Goal: Task Accomplishment & Management: Complete application form

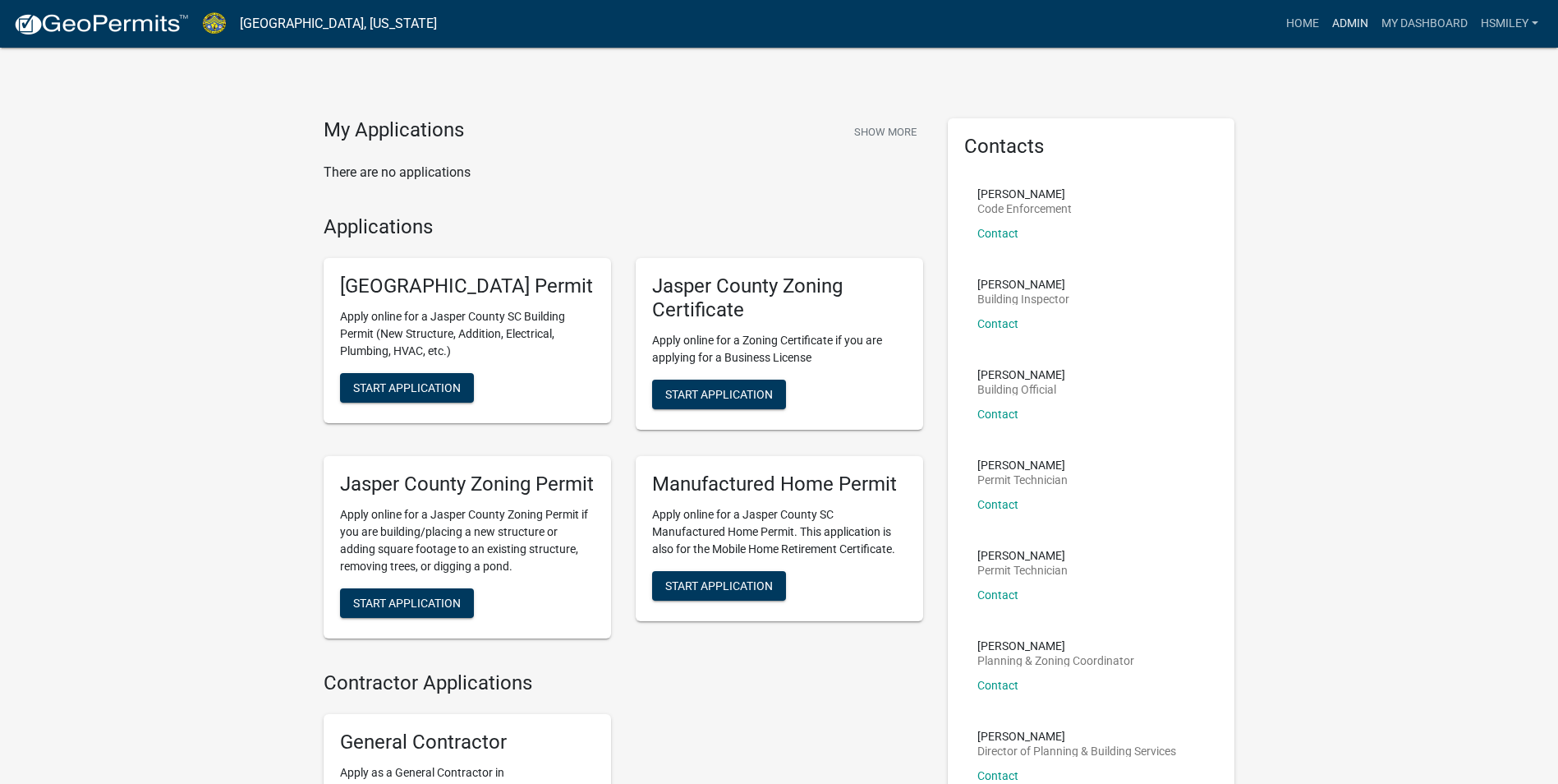
click at [1356, 32] on link "Admin" at bounding box center [1350, 24] width 49 height 31
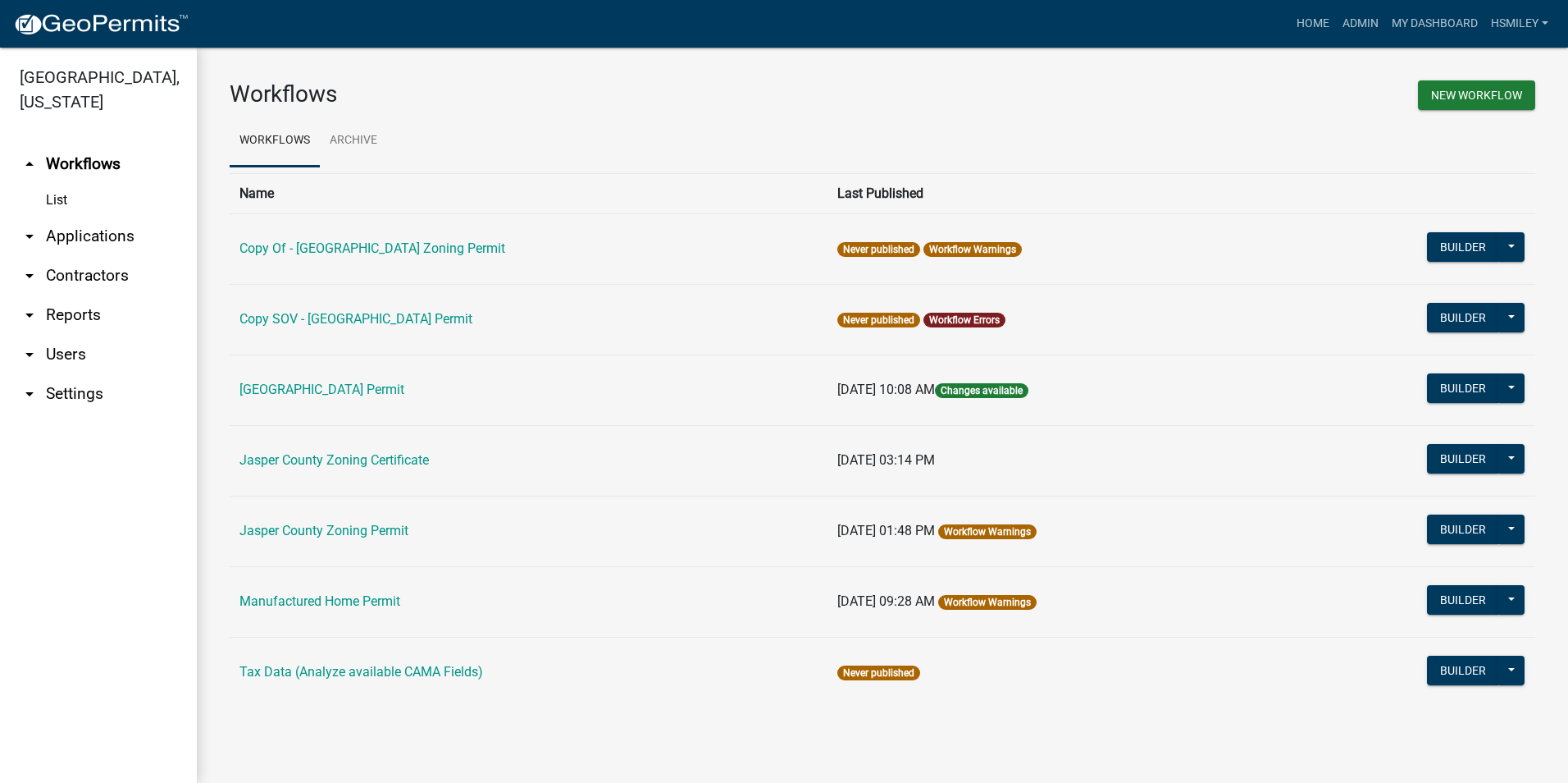
click at [79, 246] on link "arrow_drop_down Applications" at bounding box center [98, 236] width 196 height 39
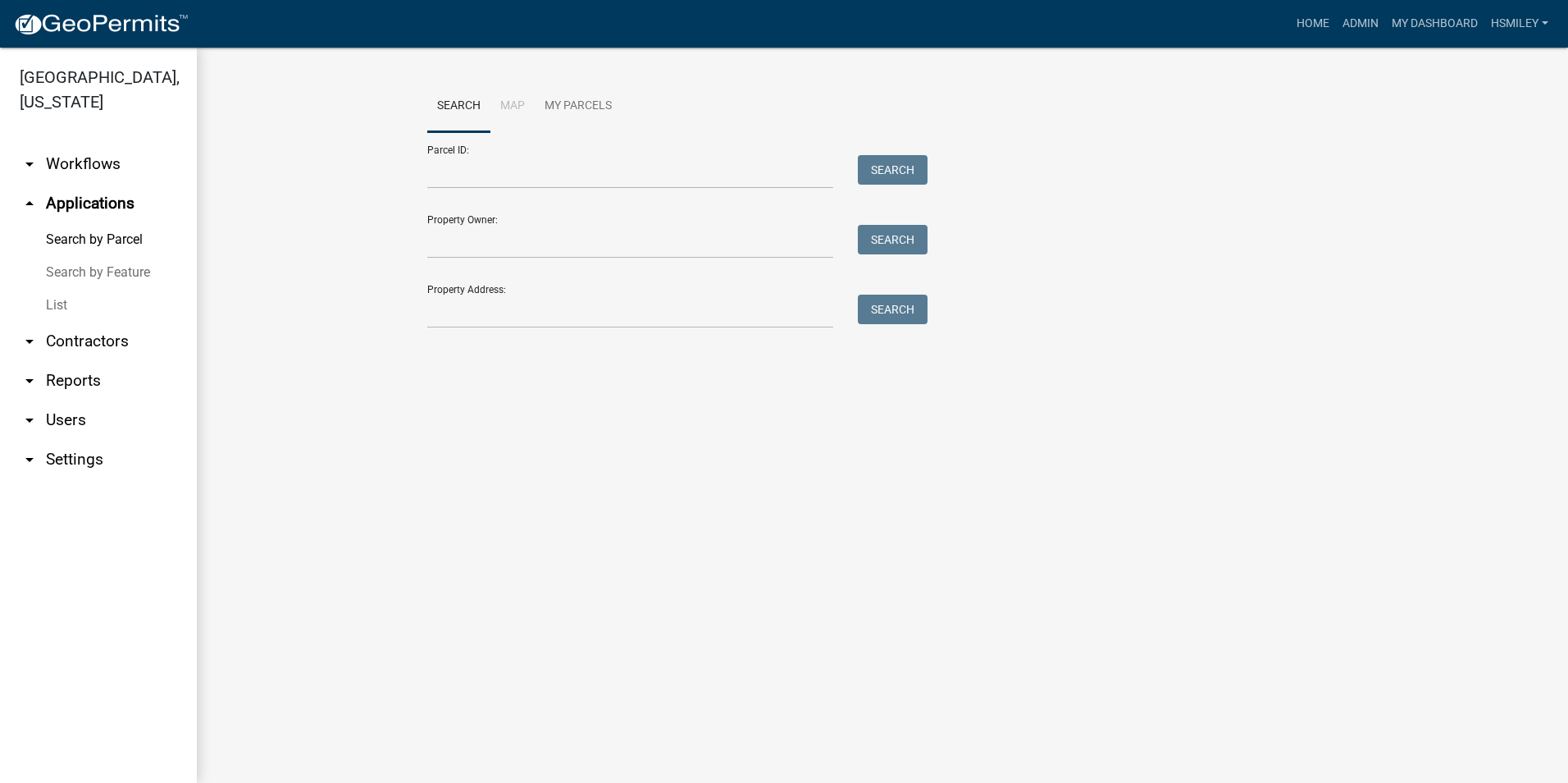
click at [83, 303] on link "List" at bounding box center [98, 305] width 196 height 33
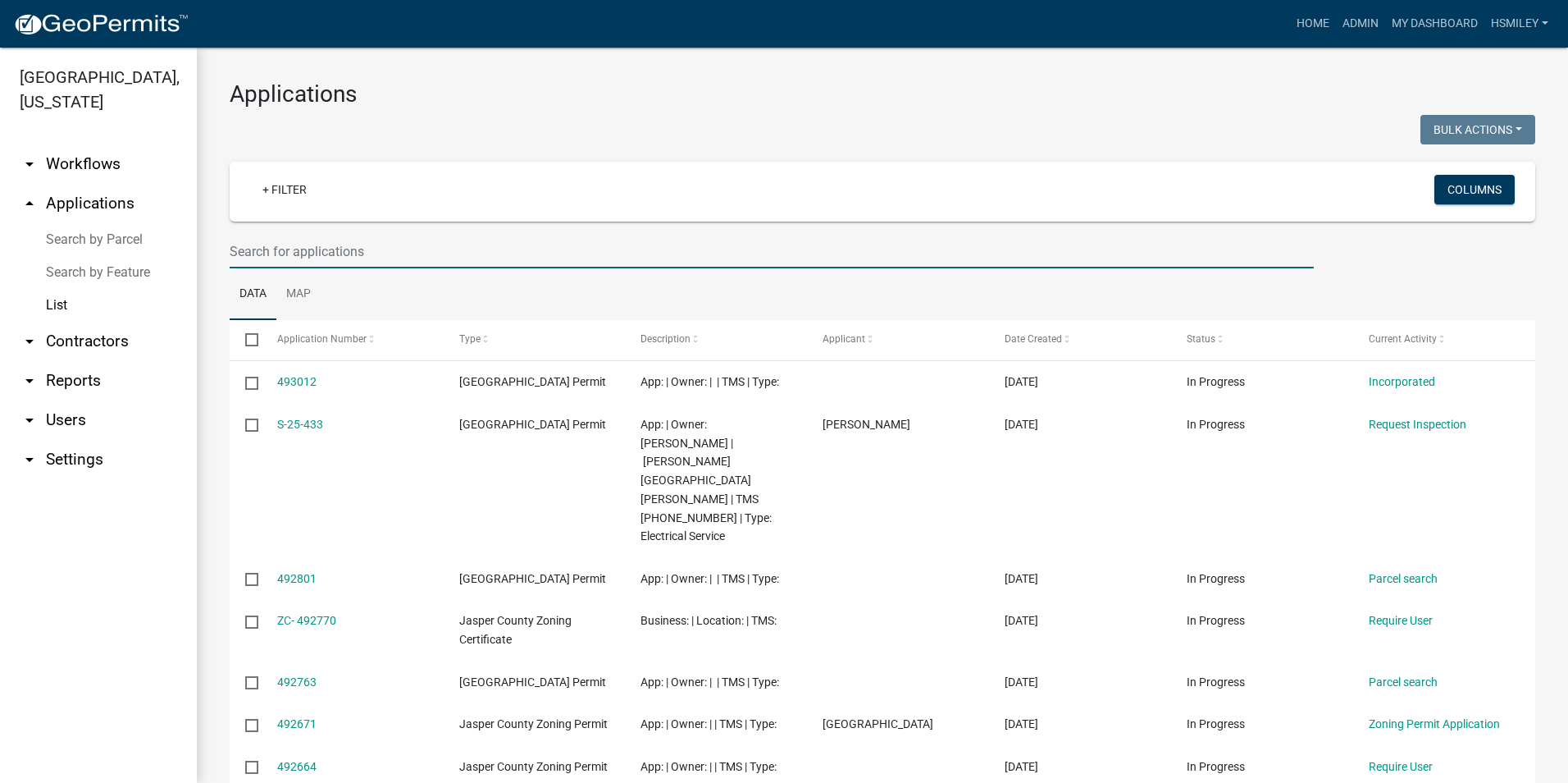
click at [330, 238] on input "text" at bounding box center [771, 251] width 1084 height 34
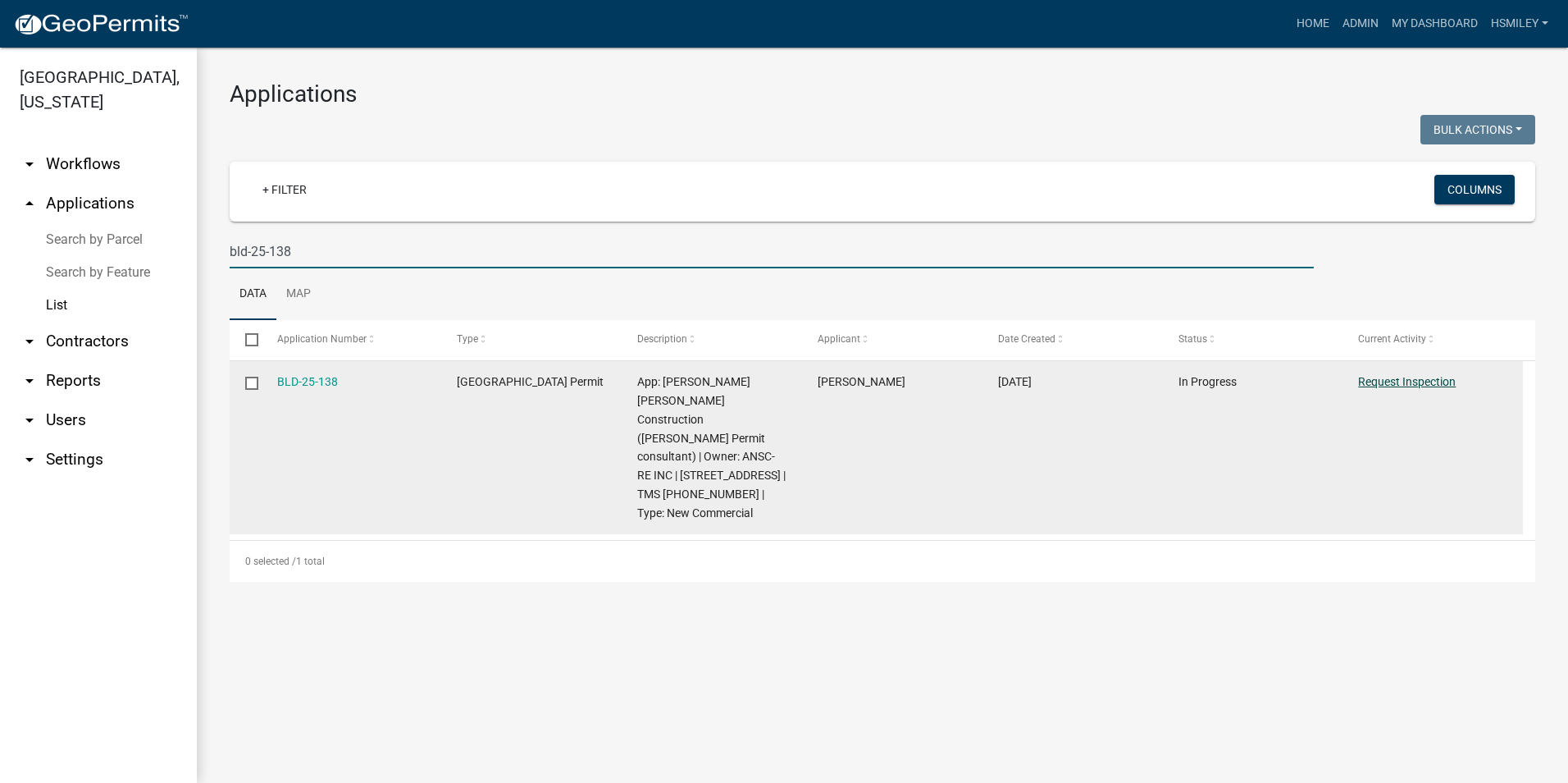
type input "bld-25-138"
click at [1383, 380] on link "Request Inspection" at bounding box center [1406, 381] width 98 height 13
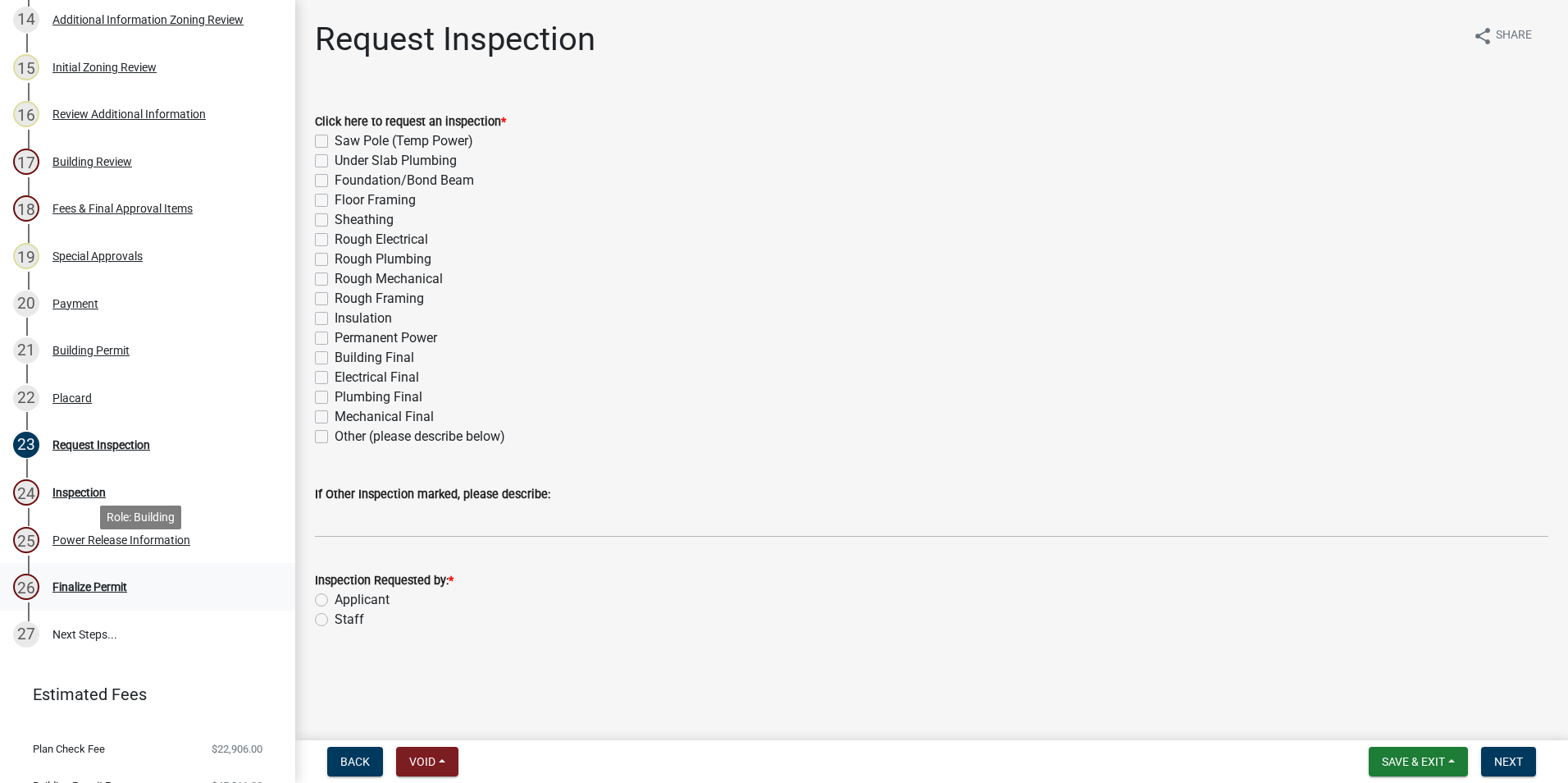
scroll to position [968, 0]
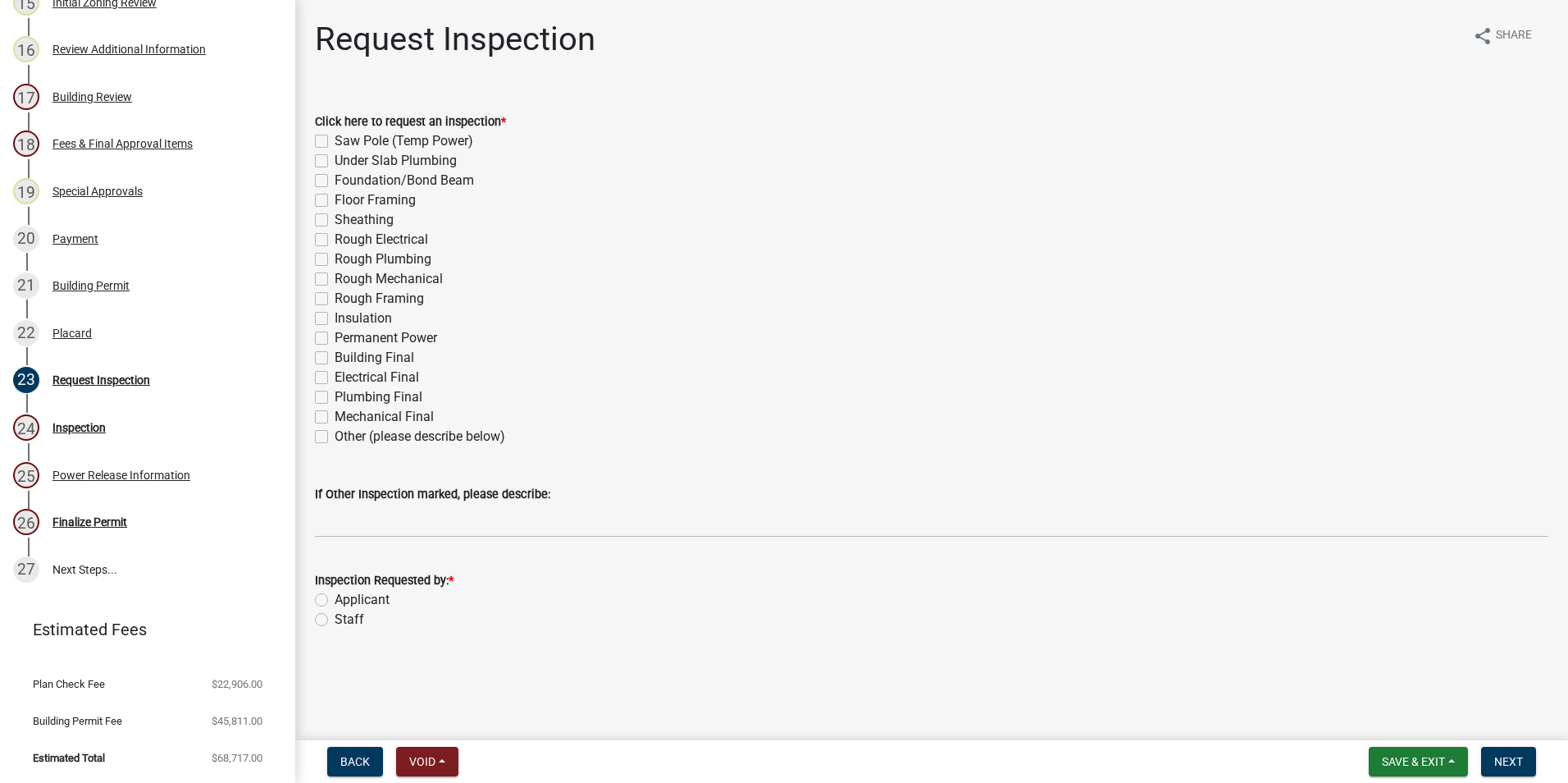
click at [334, 361] on label "Building Final" at bounding box center [374, 358] width 79 height 20
click at [334, 358] on input "Building Final" at bounding box center [340, 354] width 11 height 11
checkbox input "true"
checkbox input "false"
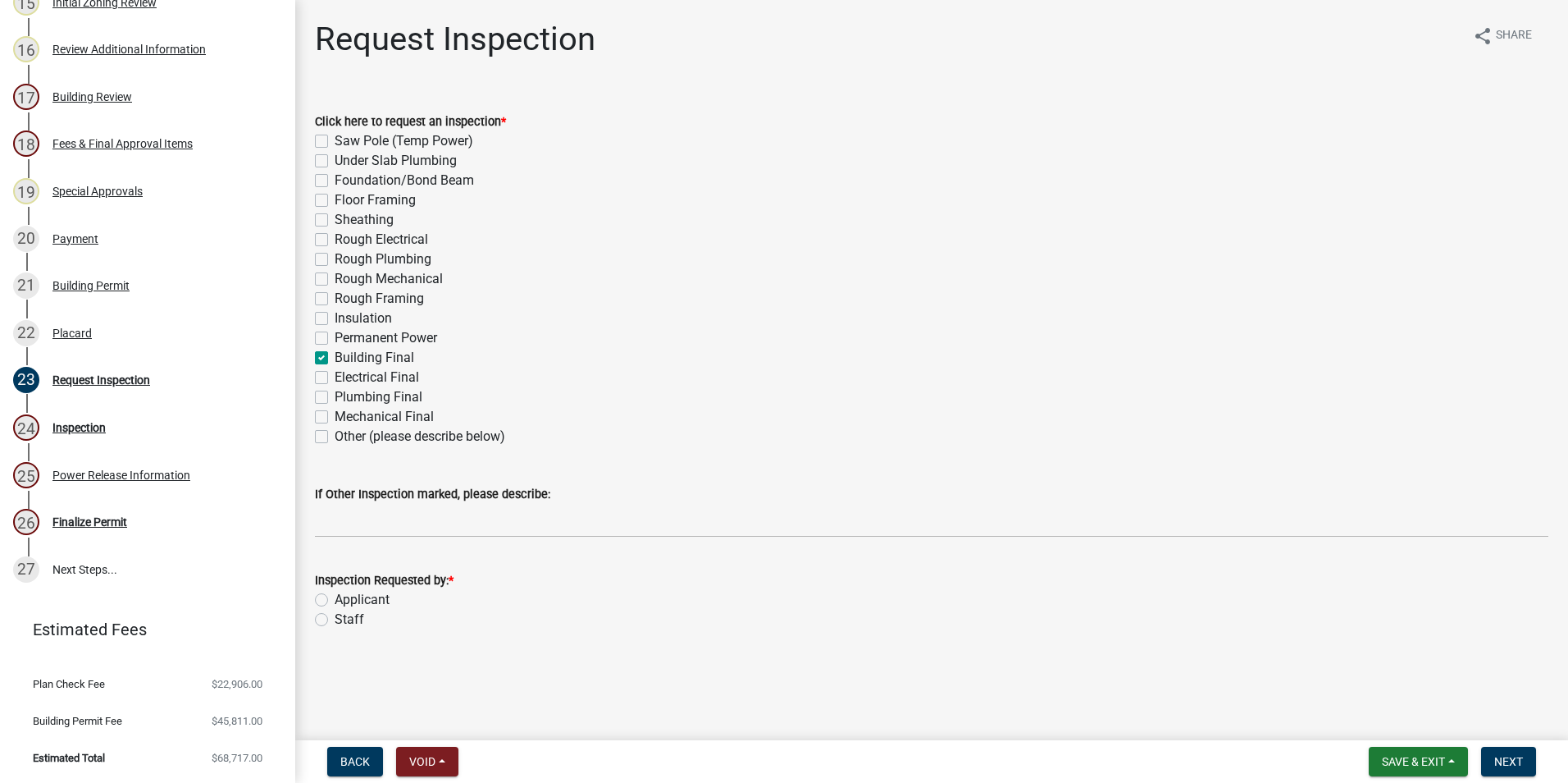
checkbox input "false"
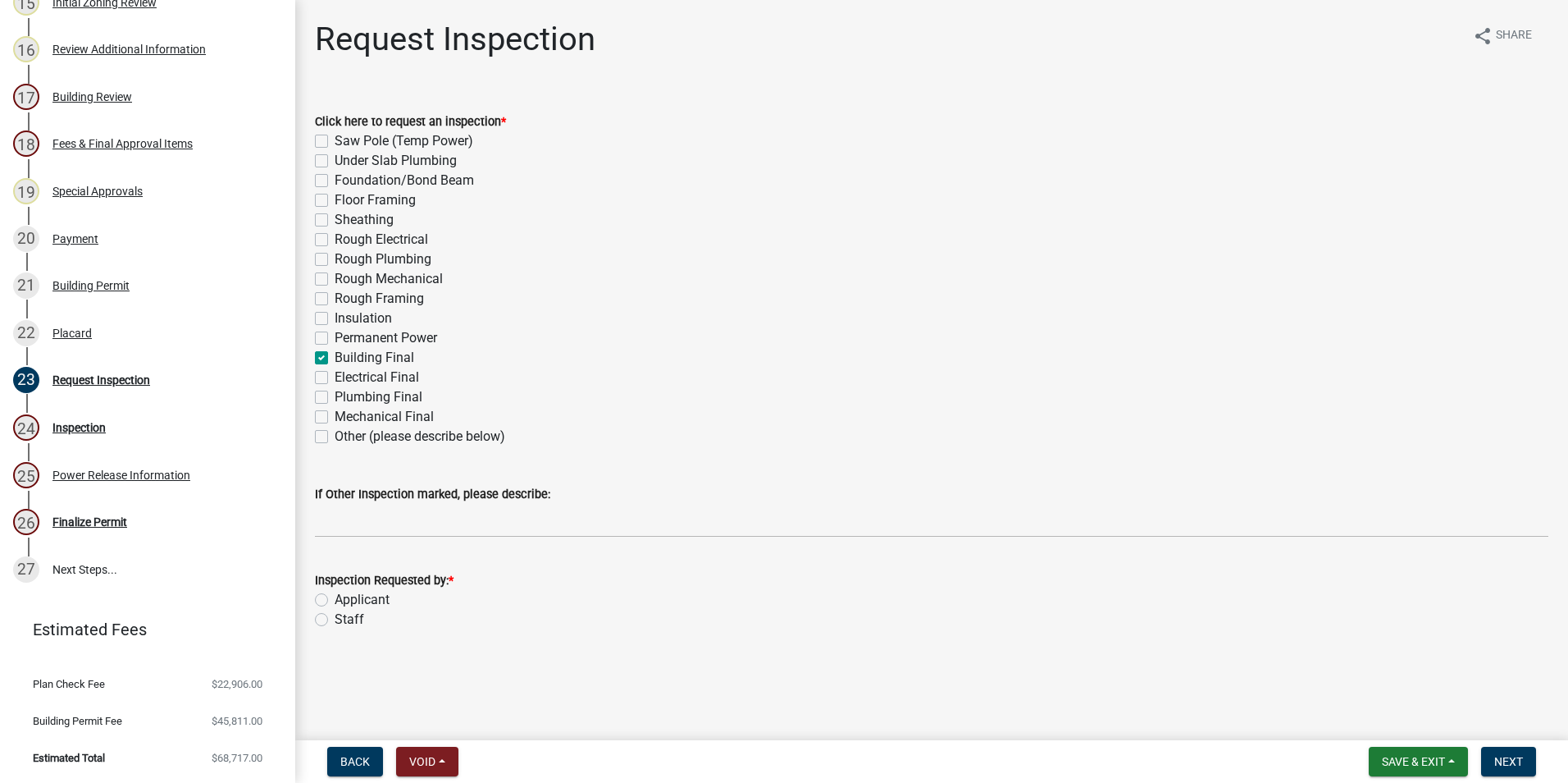
checkbox input "false"
checkbox input "true"
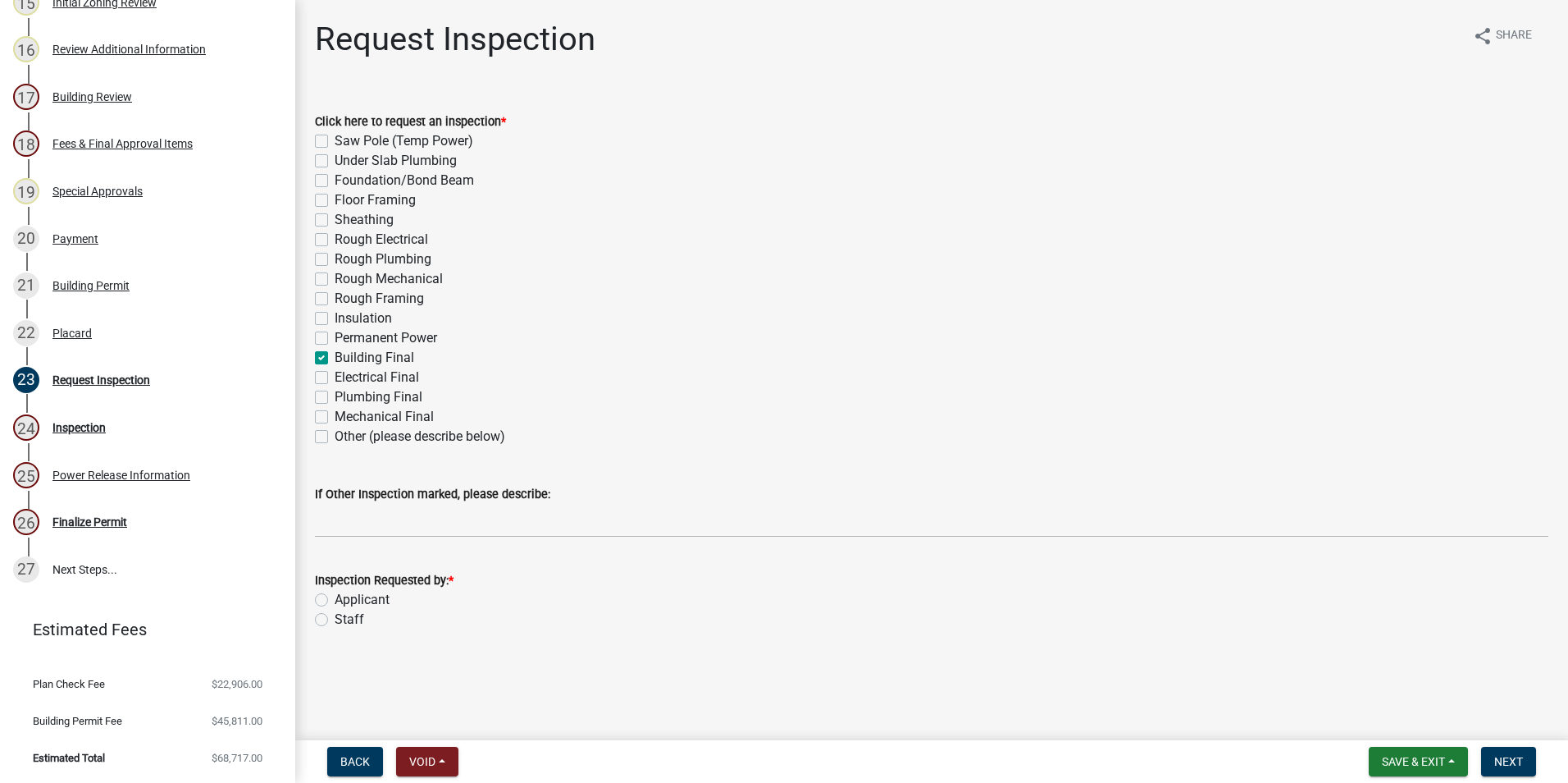
checkbox input "false"
click at [334, 355] on label "Building Final" at bounding box center [374, 358] width 79 height 20
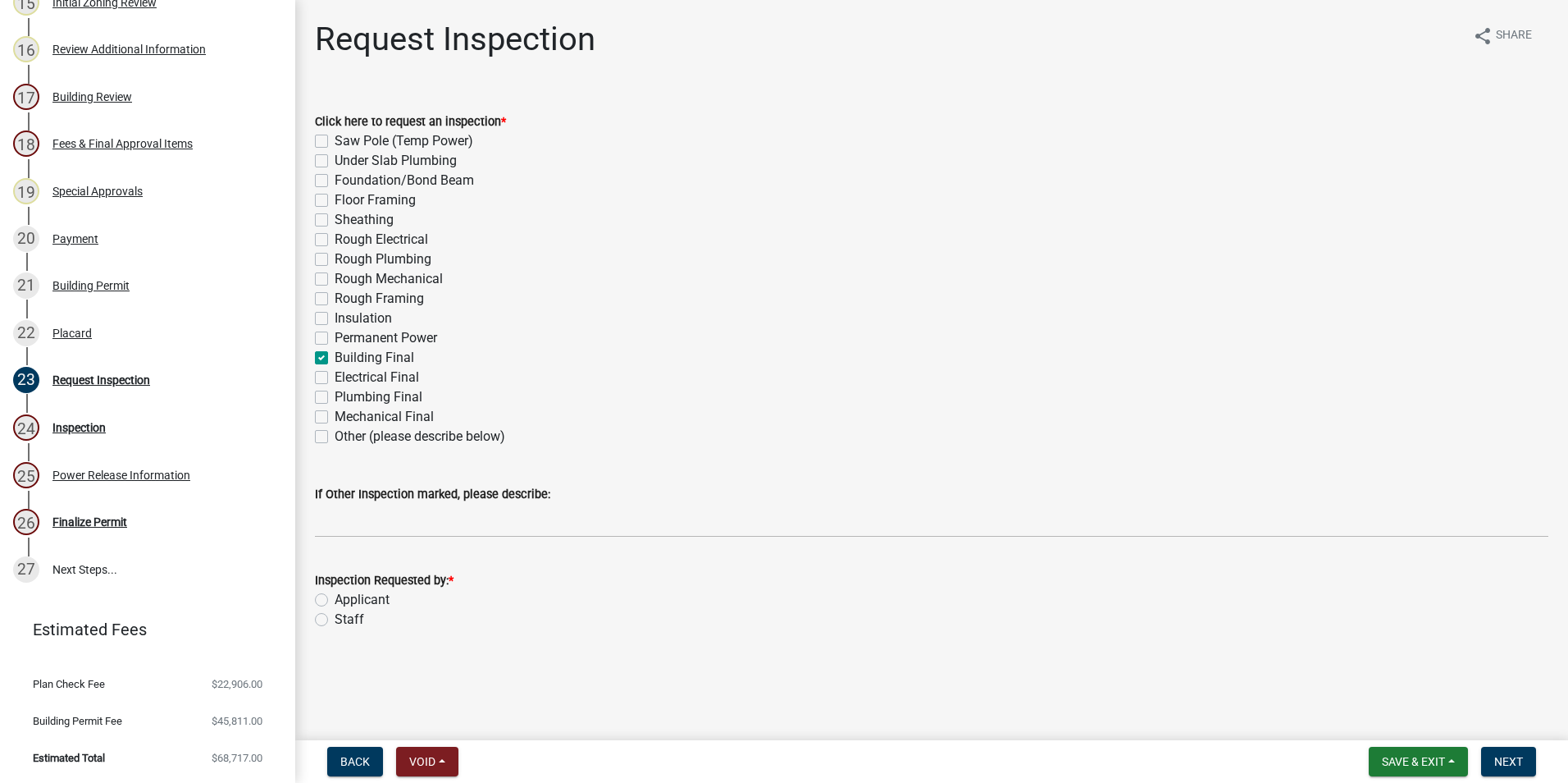
click at [334, 355] on input "Building Final" at bounding box center [340, 354] width 11 height 11
checkbox input "false"
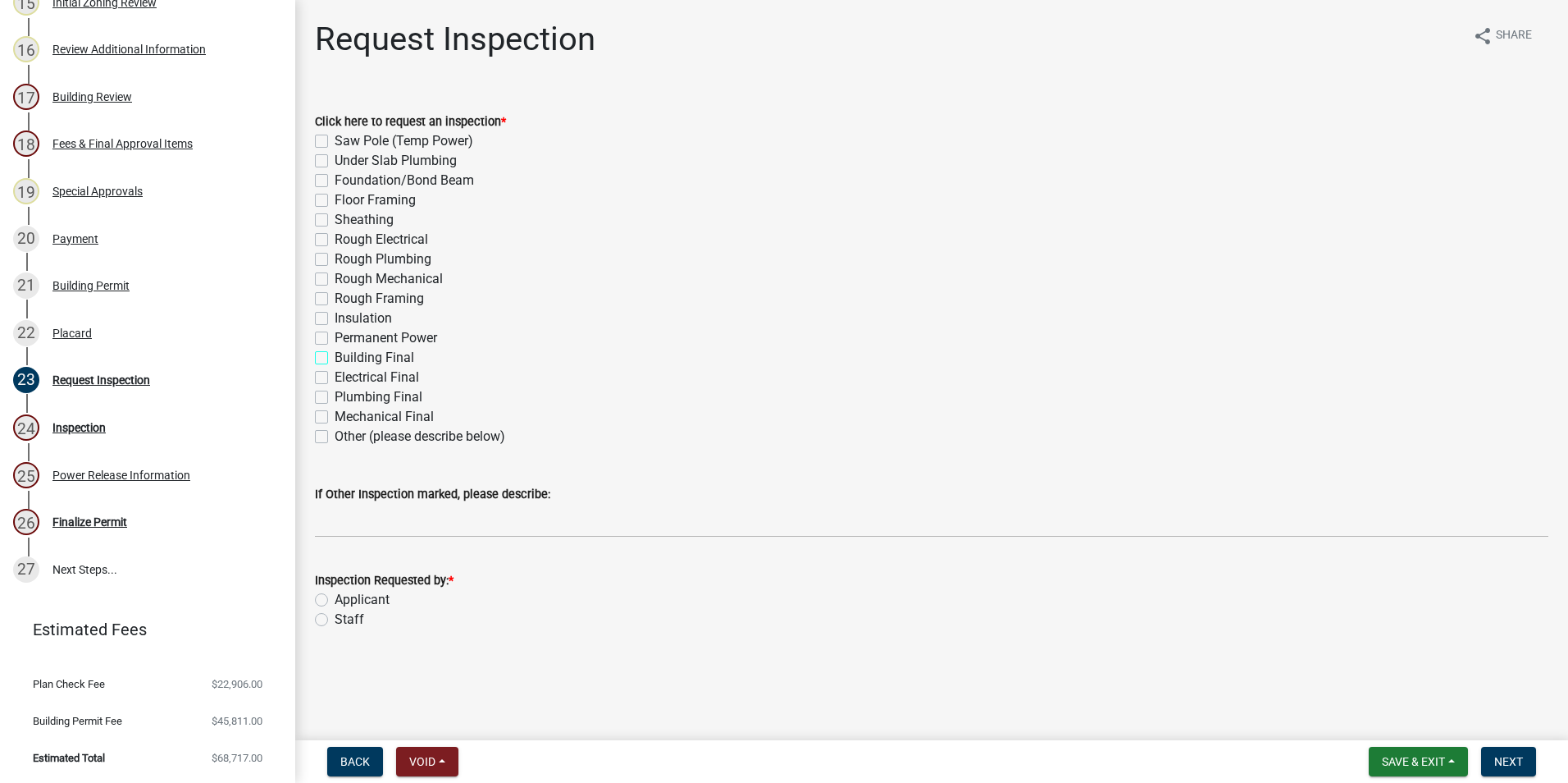
checkbox input "false"
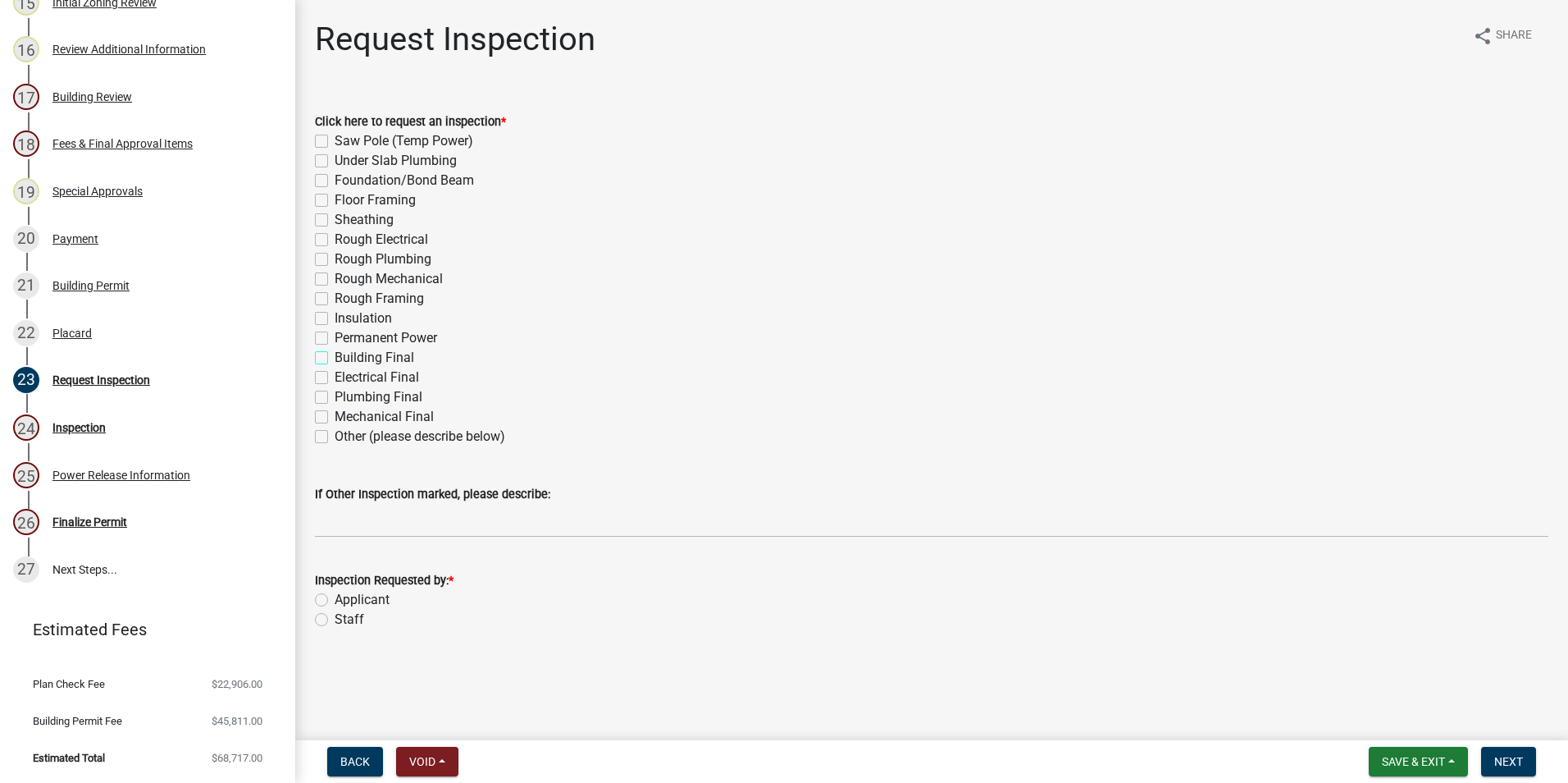
checkbox input "false"
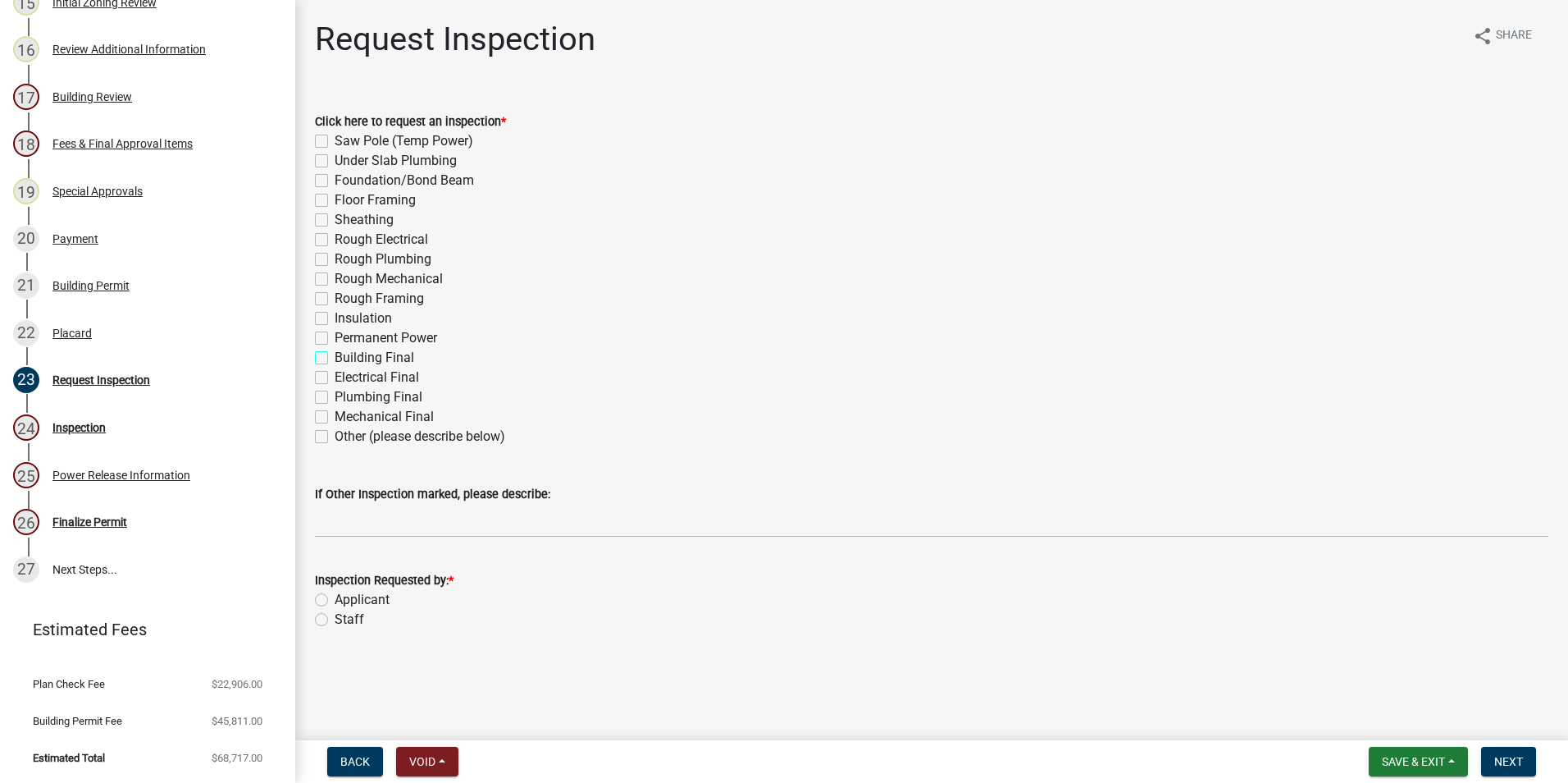
checkbox input "false"
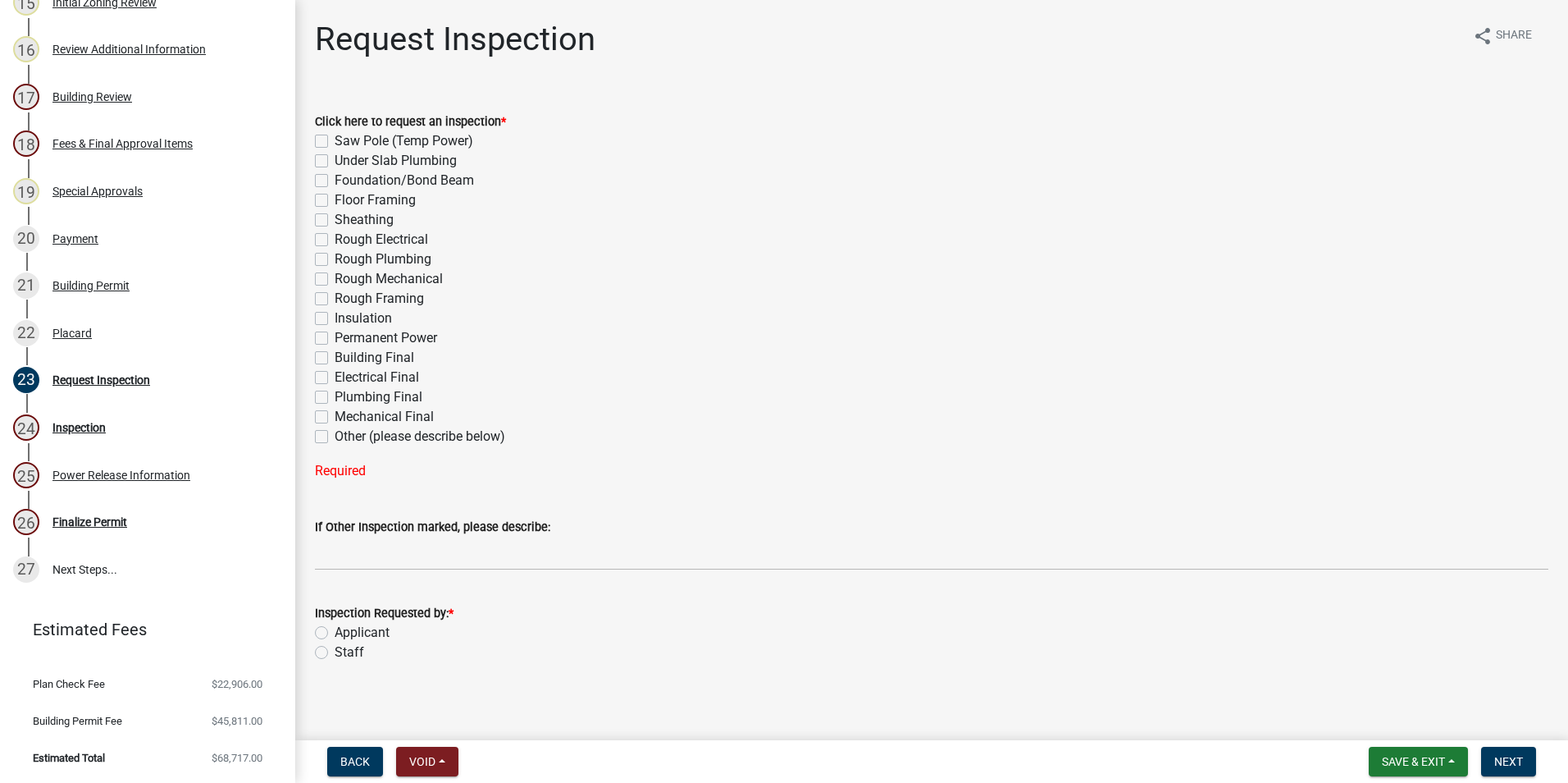
click at [334, 242] on label "Rough Electrical" at bounding box center [381, 239] width 93 height 20
click at [334, 240] on input "Rough Electrical" at bounding box center [340, 235] width 11 height 11
checkbox input "true"
checkbox input "false"
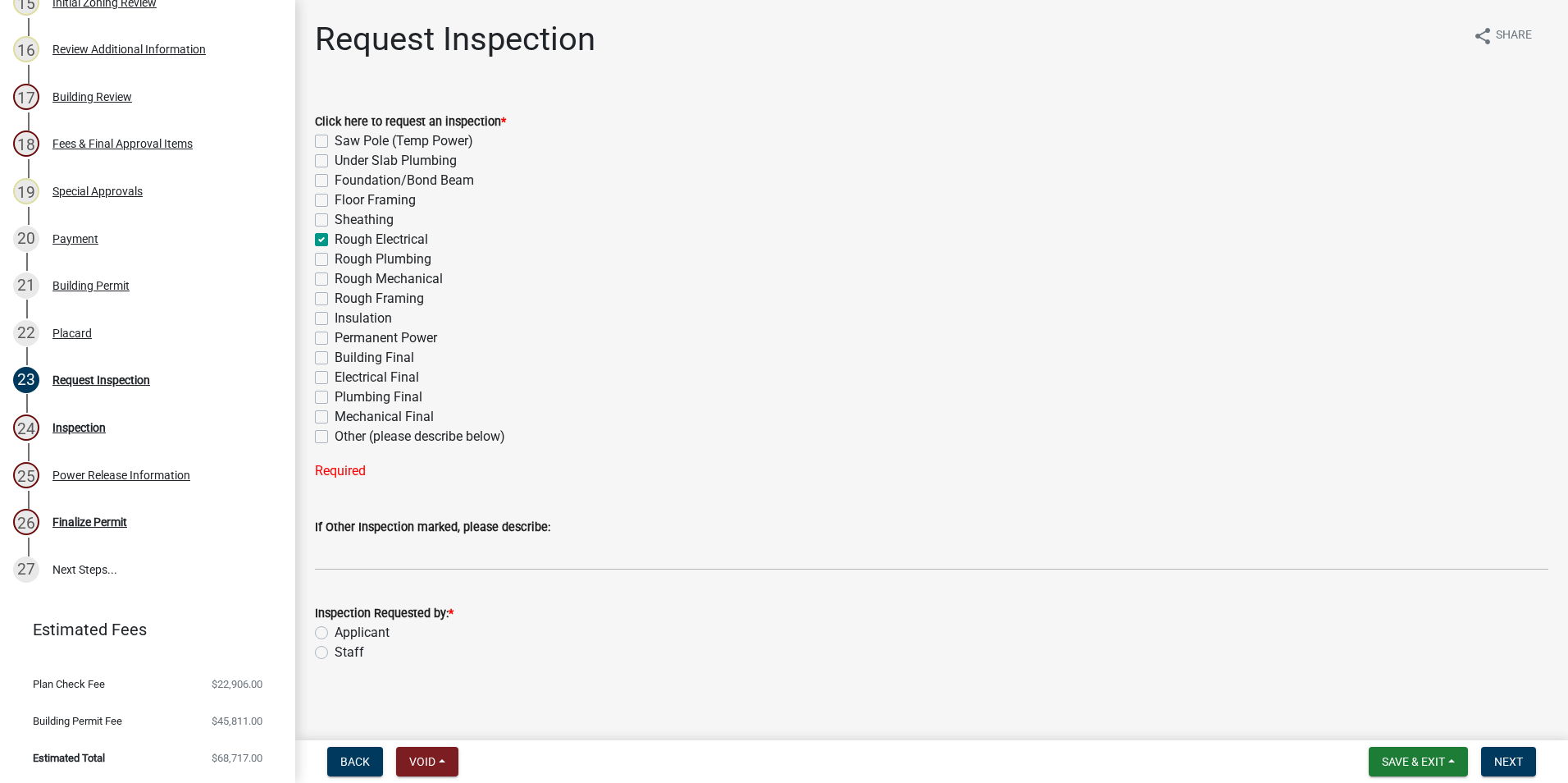
checkbox input "false"
checkbox input "true"
checkbox input "false"
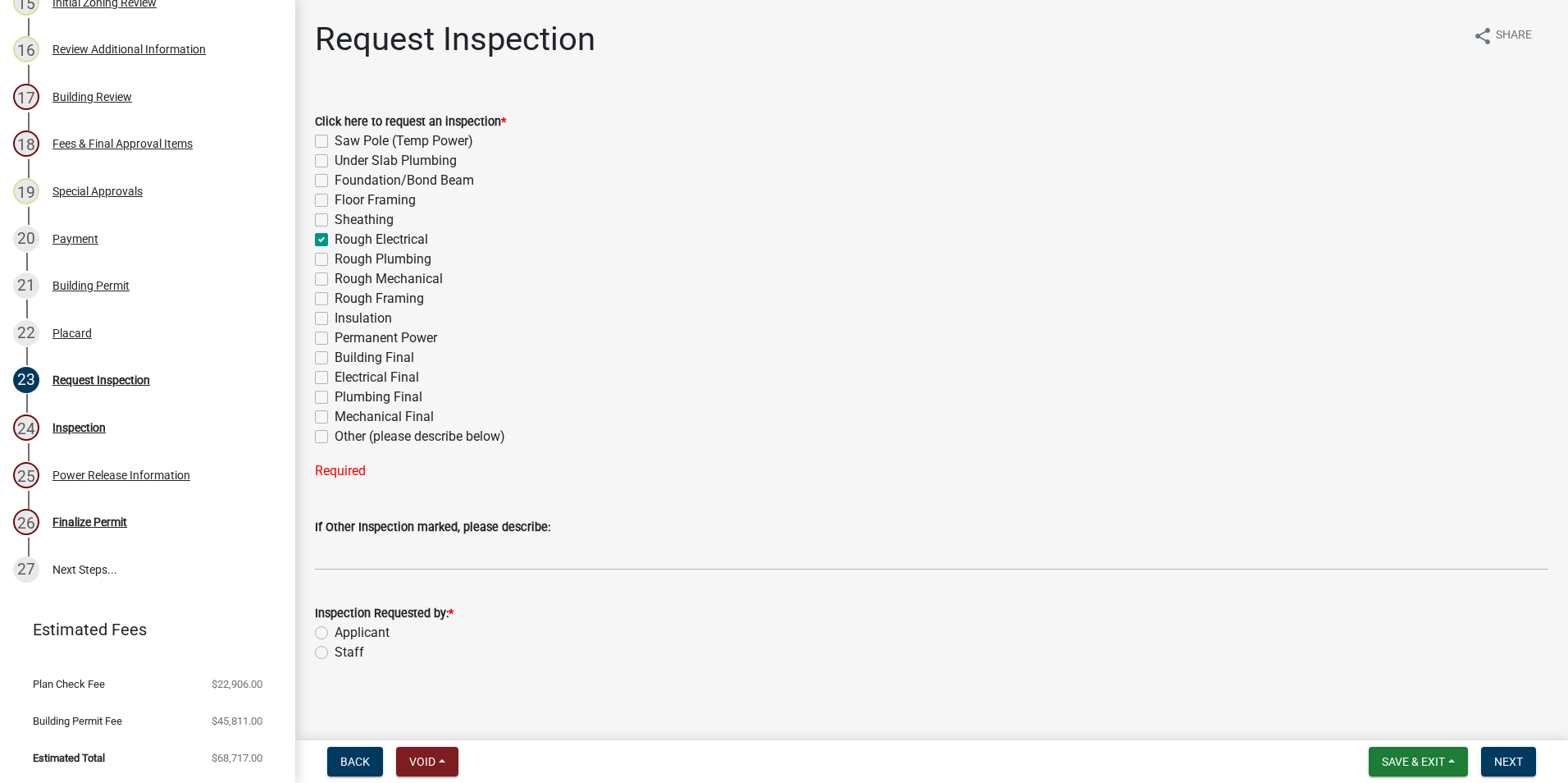
checkbox input "false"
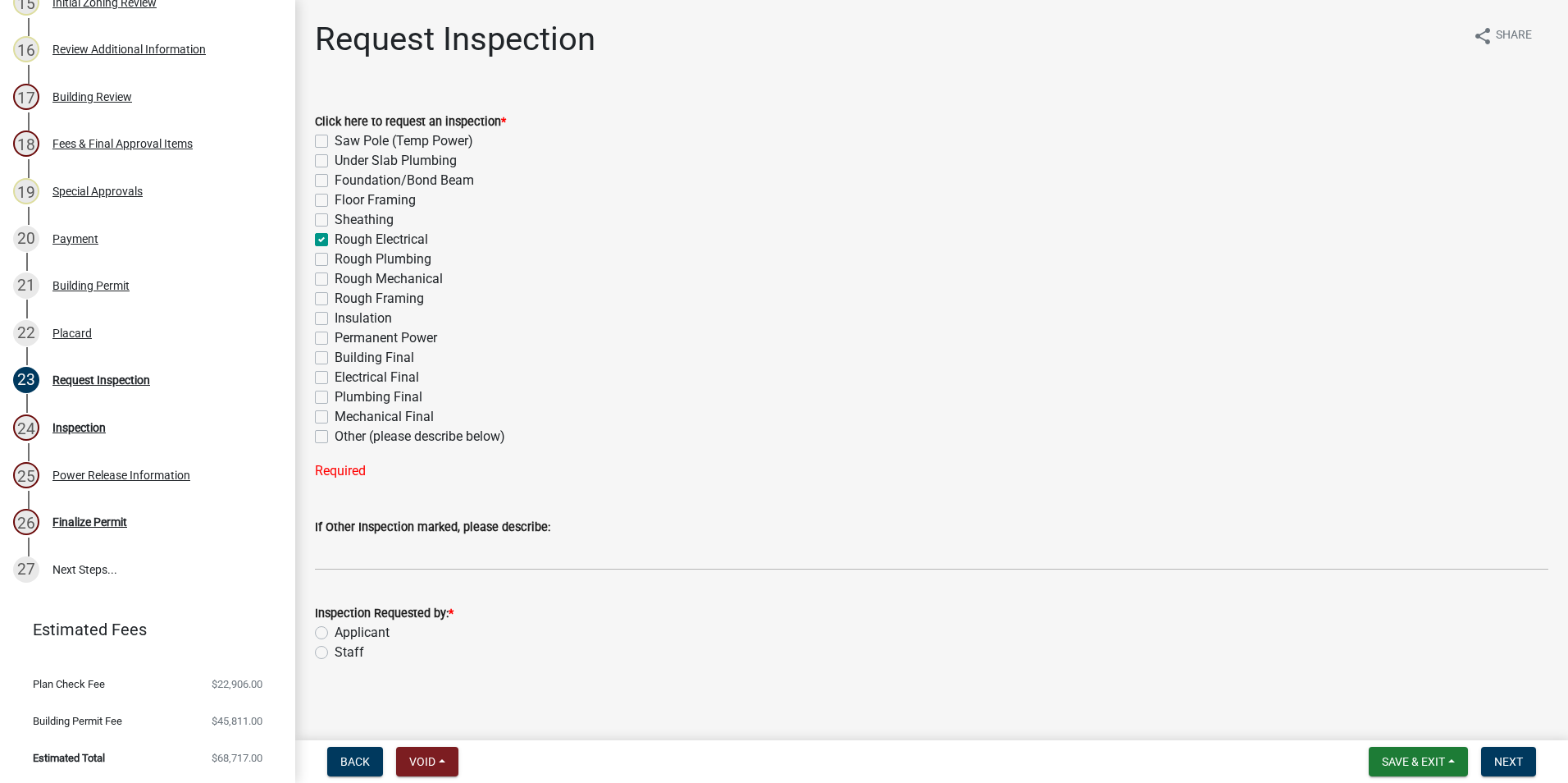
checkbox input "false"
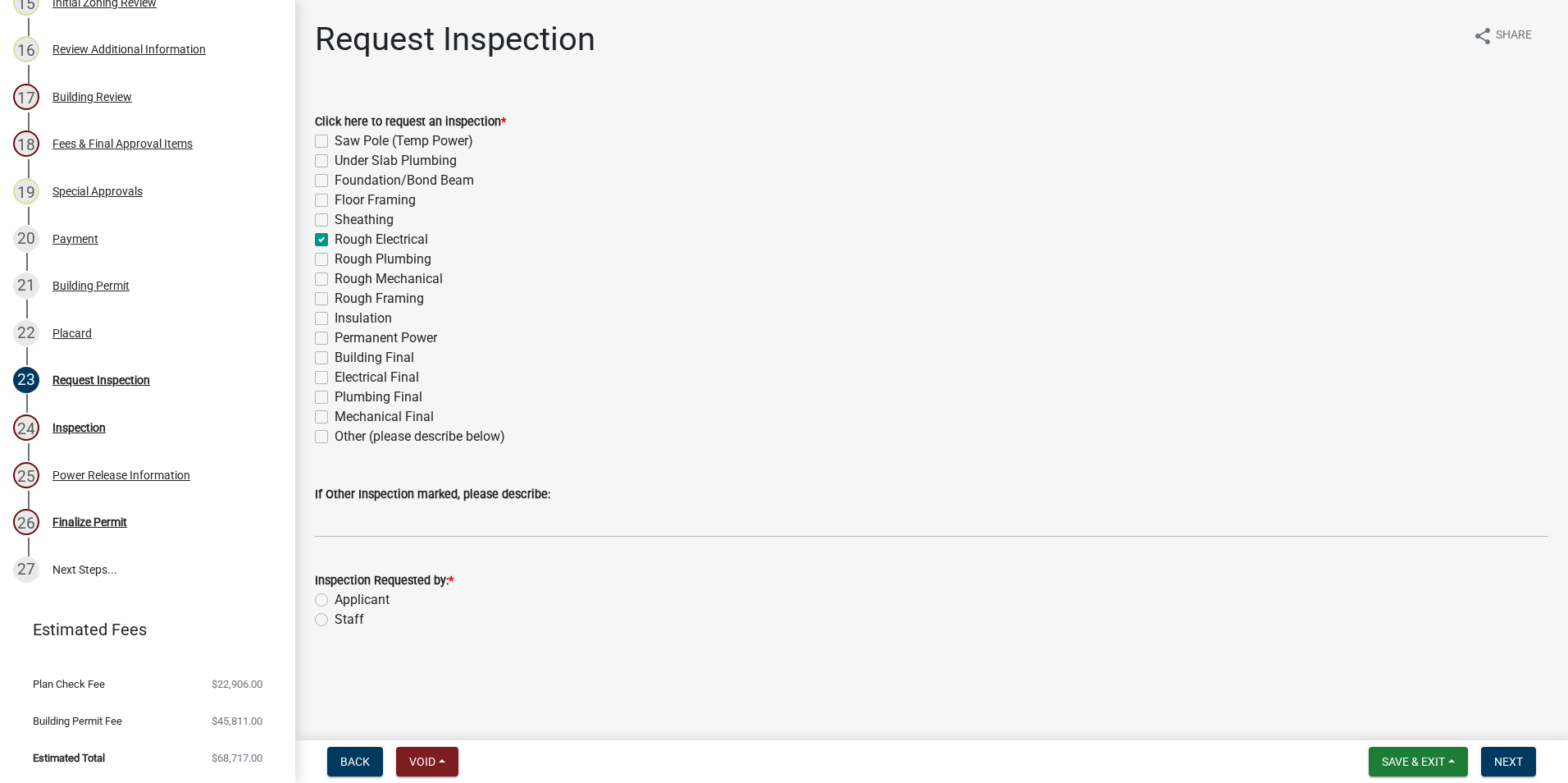
click at [334, 317] on label "Insulation" at bounding box center [363, 319] width 58 height 20
click at [334, 317] on input "Insulation" at bounding box center [340, 314] width 11 height 11
checkbox input "true"
checkbox input "false"
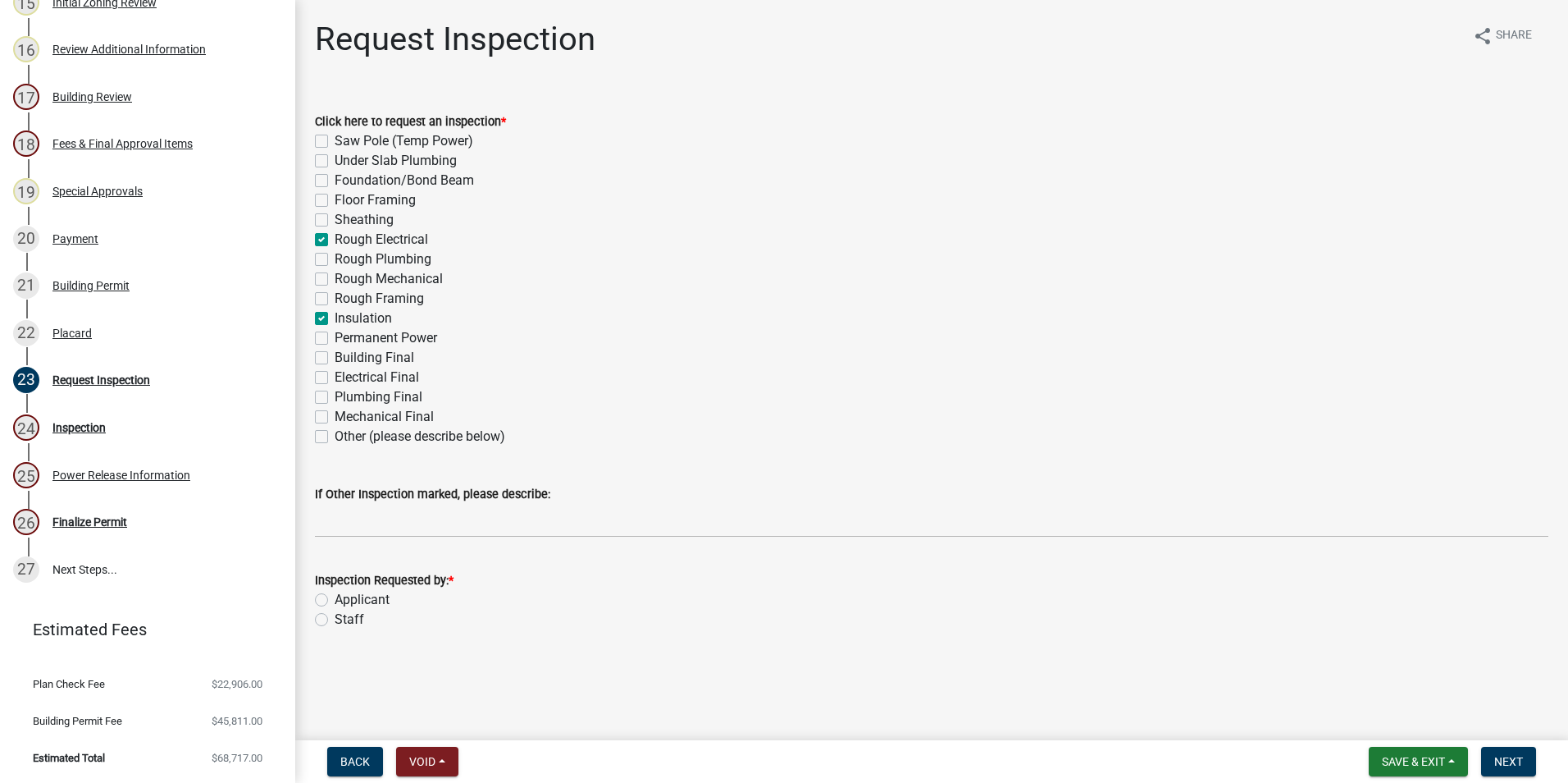
checkbox input "false"
checkbox input "true"
checkbox input "false"
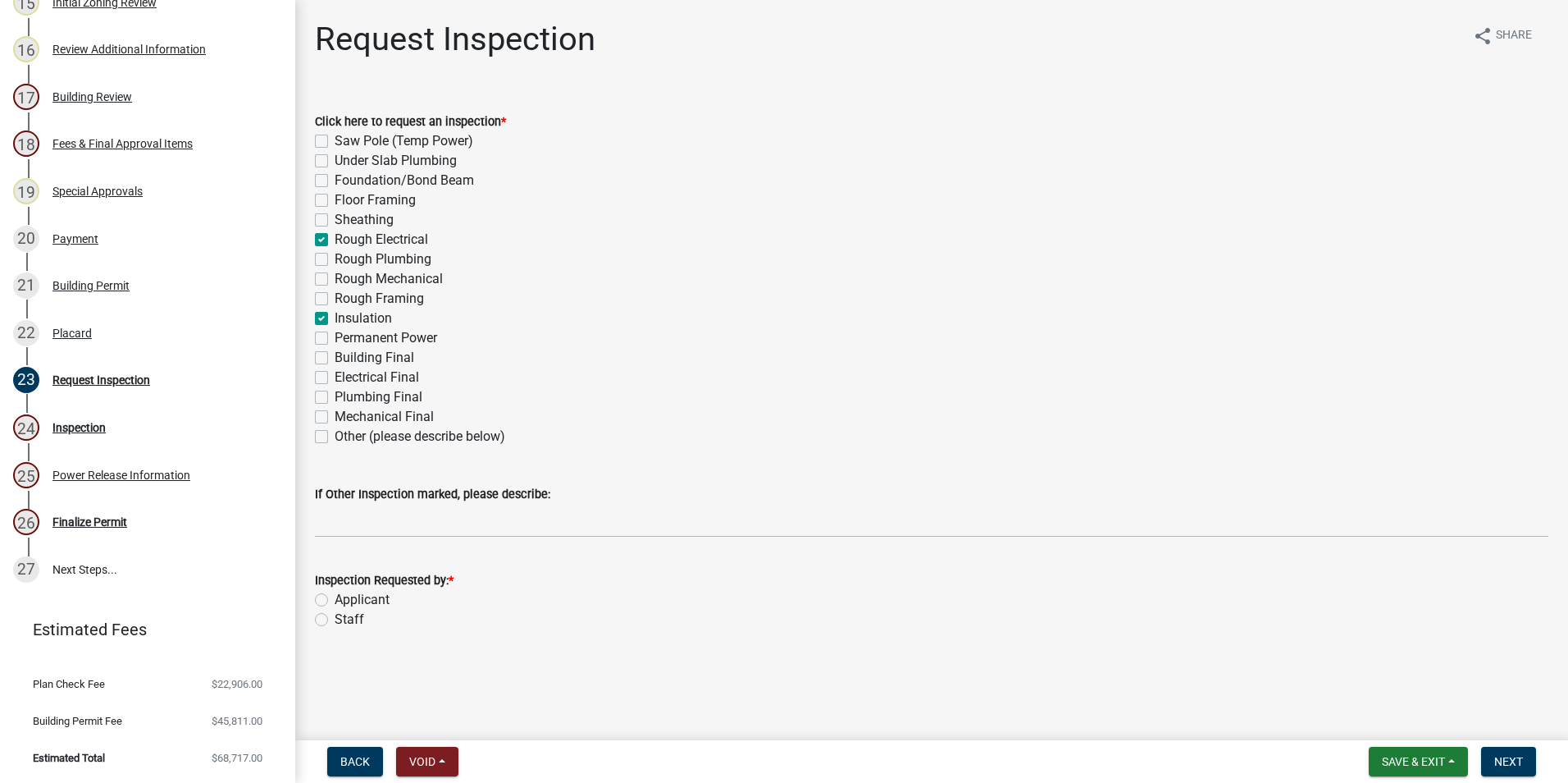
checkbox input "false"
checkbox input "true"
checkbox input "false"
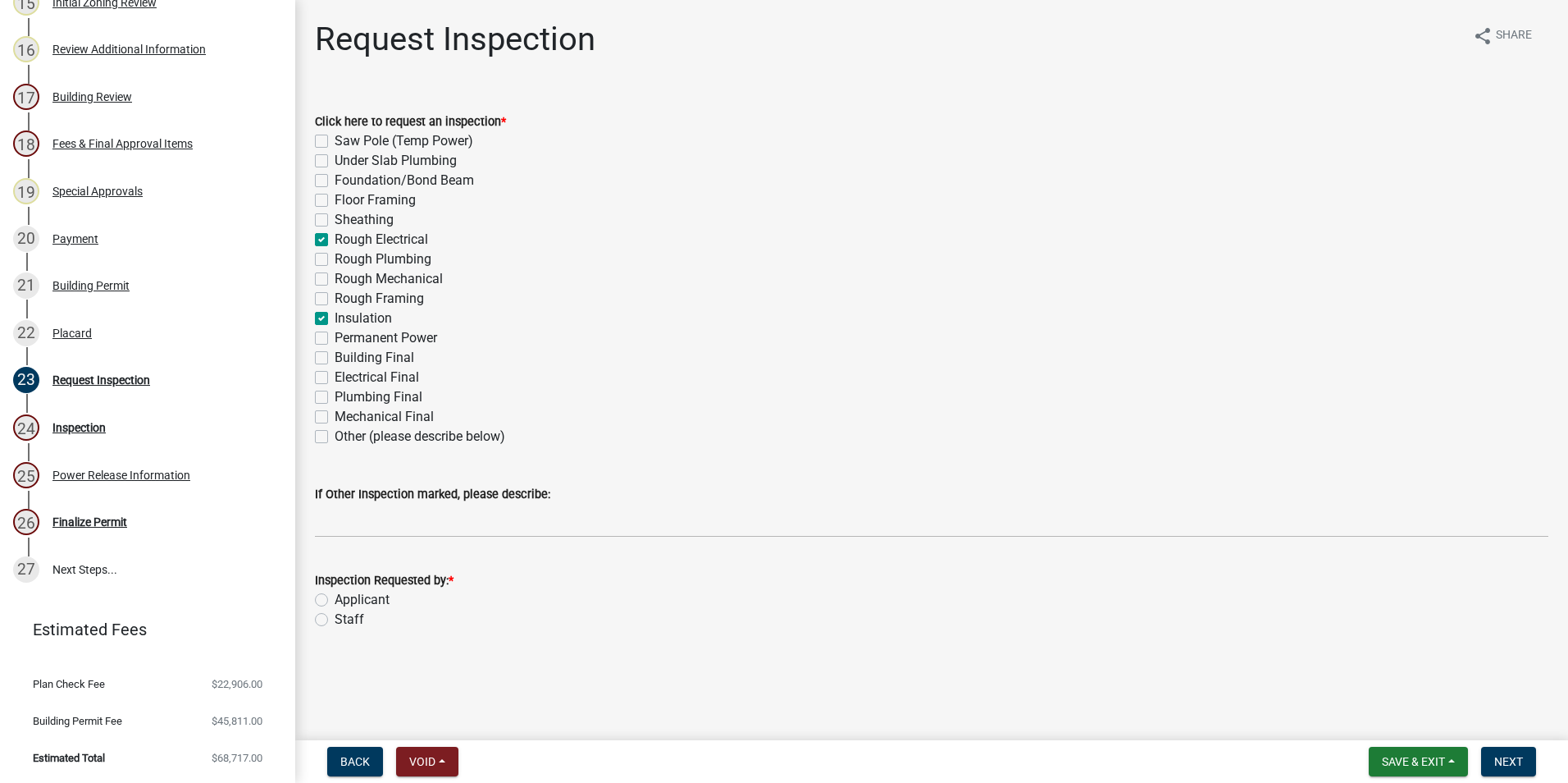
checkbox input "false"
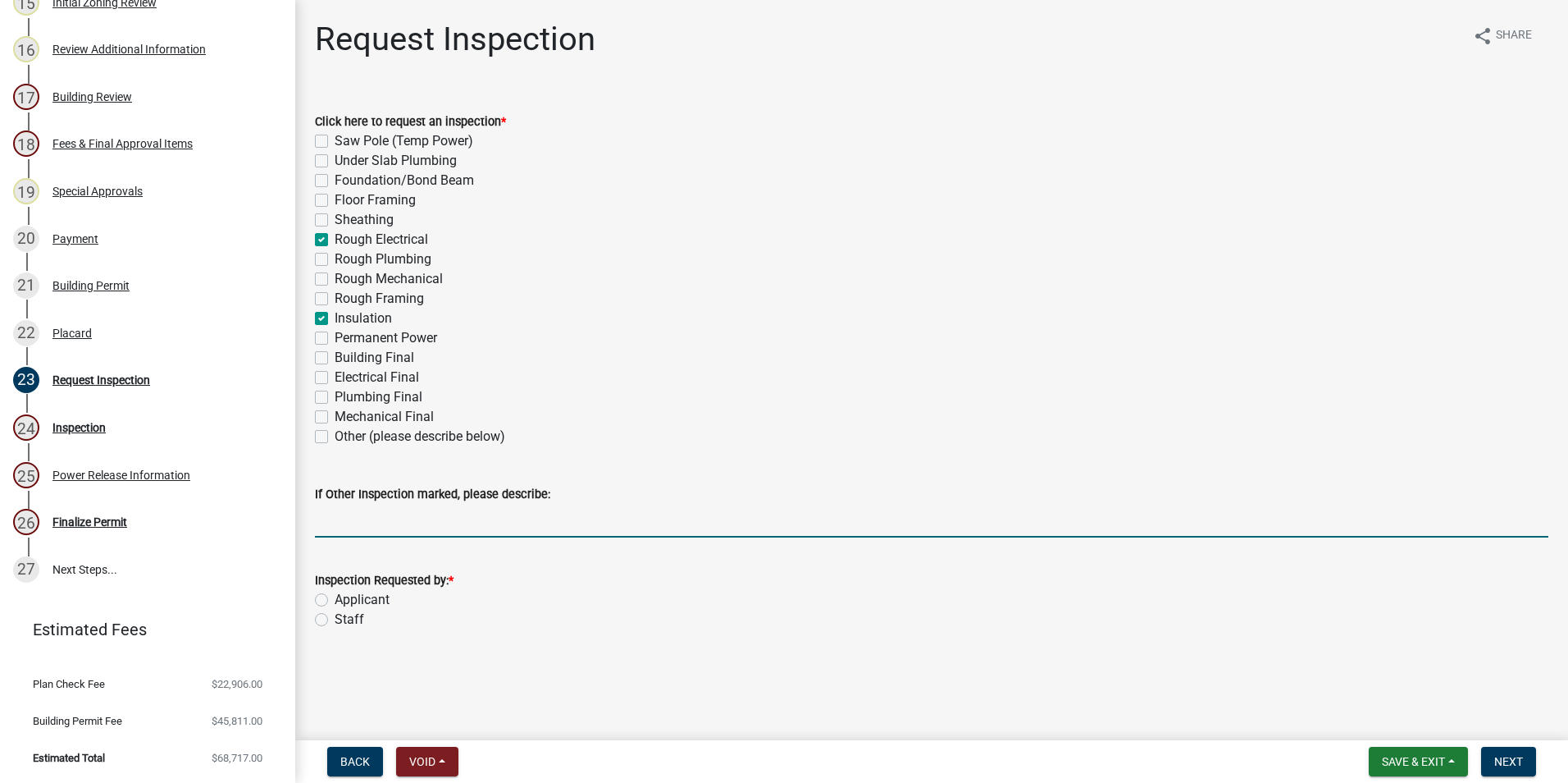
click at [402, 520] on input "If Other Inspection marked, please describe:" at bounding box center [931, 520] width 1233 height 34
type input "After lunch (after 1pm)"
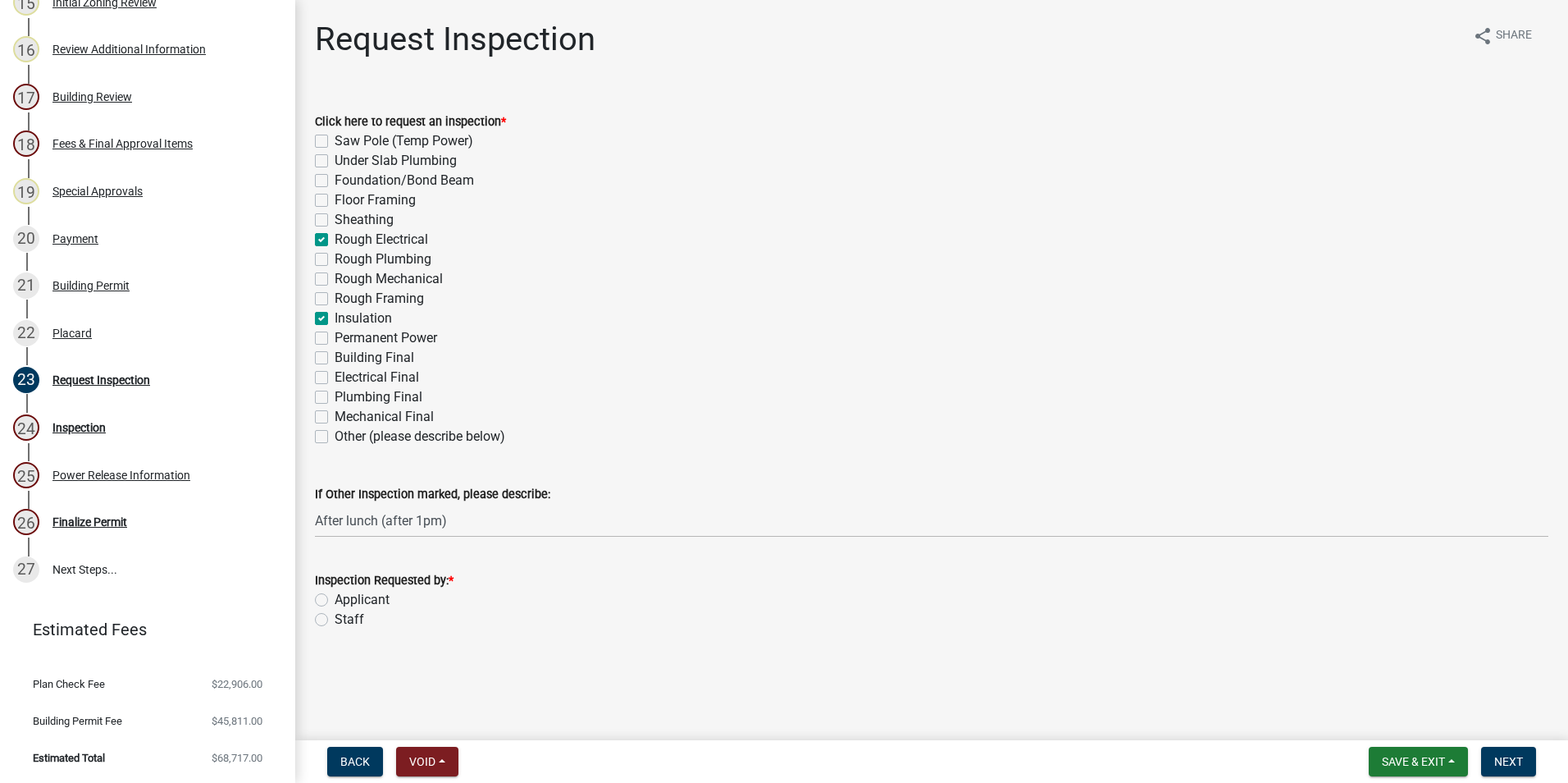
click at [334, 599] on label "Applicant" at bounding box center [362, 600] width 55 height 20
click at [334, 599] on input "Applicant" at bounding box center [340, 596] width 11 height 11
radio input "true"
click at [1524, 763] on button "Next" at bounding box center [1508, 761] width 55 height 29
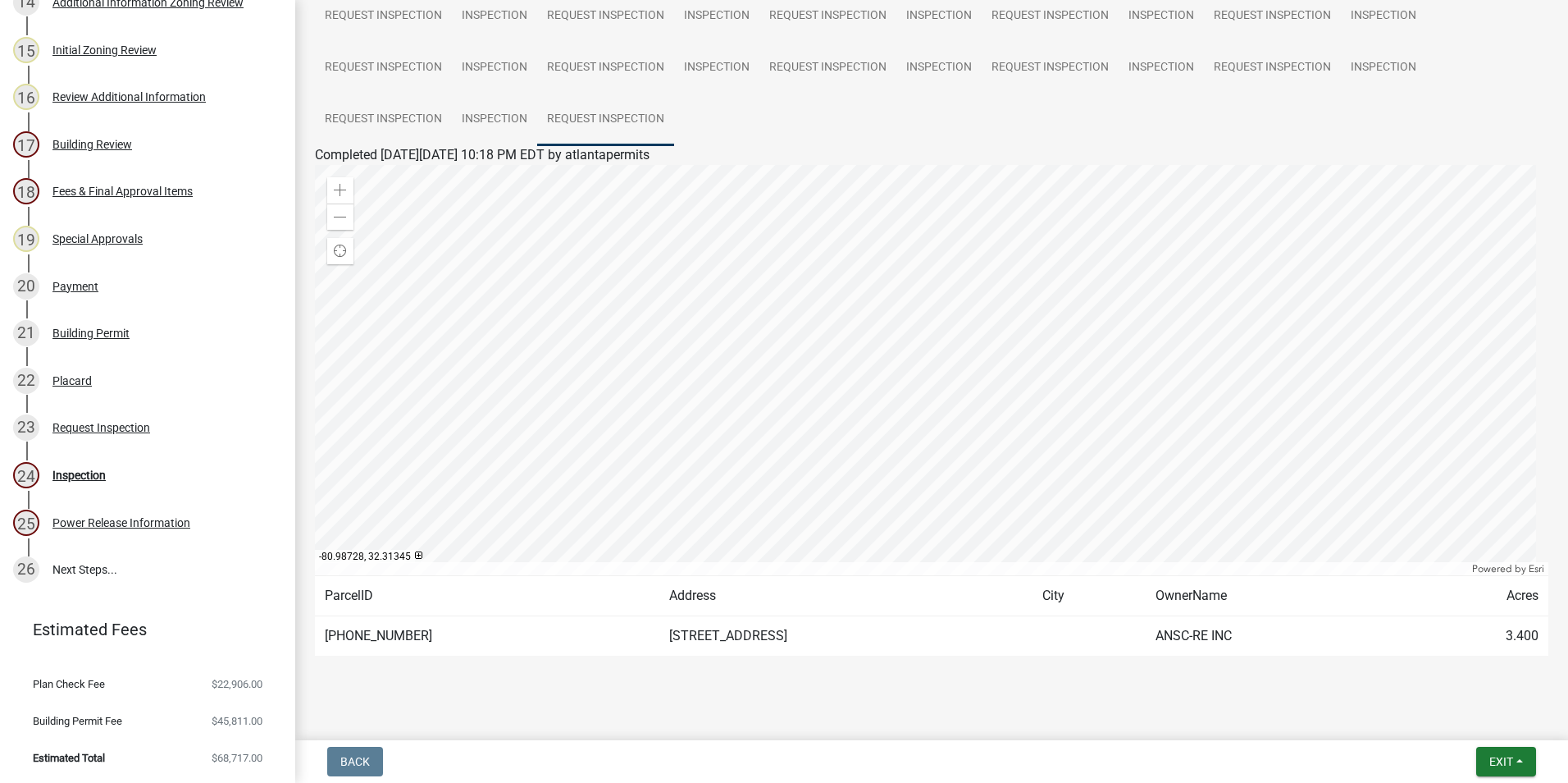
scroll to position [722, 0]
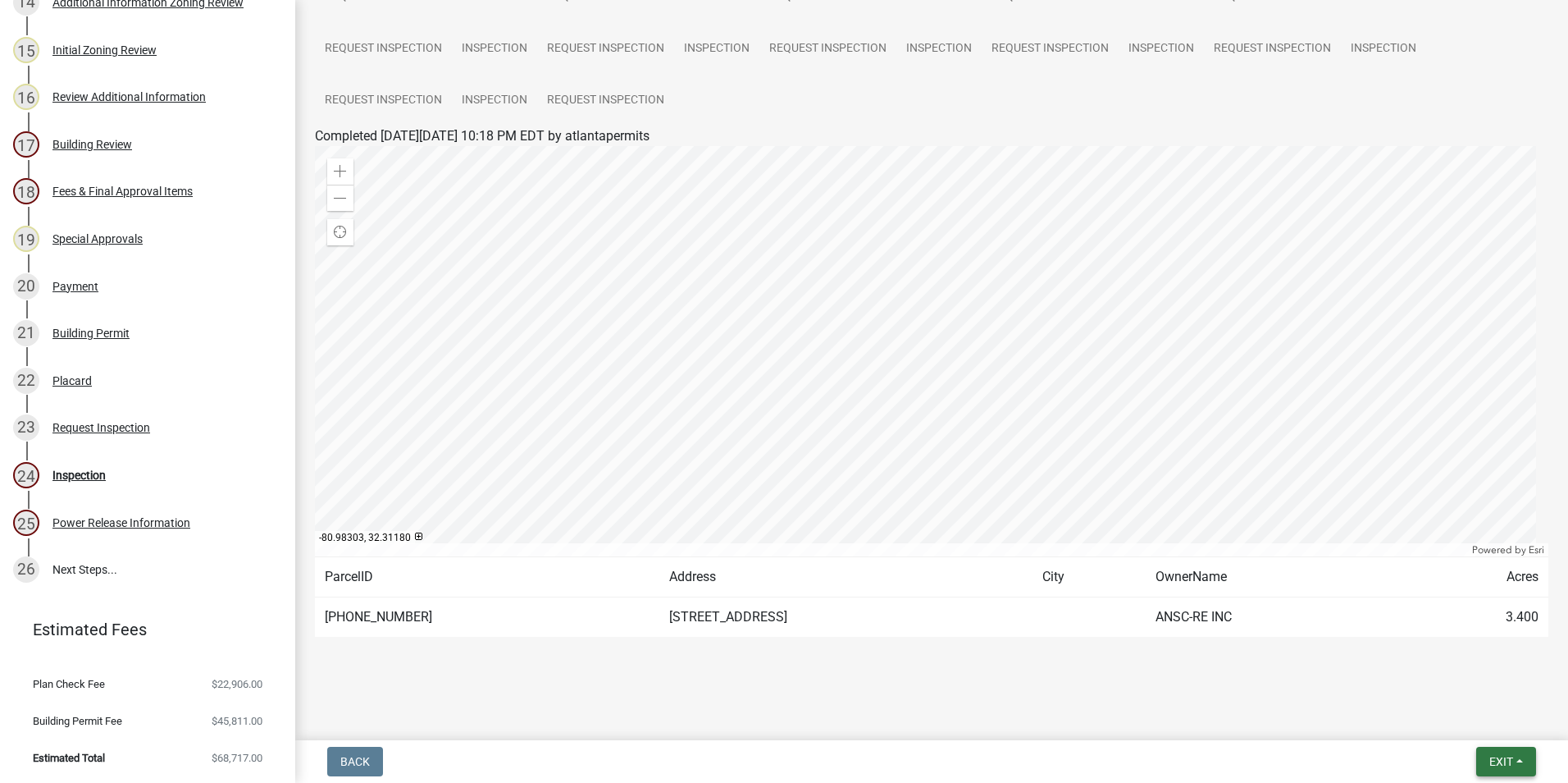
click at [1490, 772] on button "Exit" at bounding box center [1506, 761] width 60 height 29
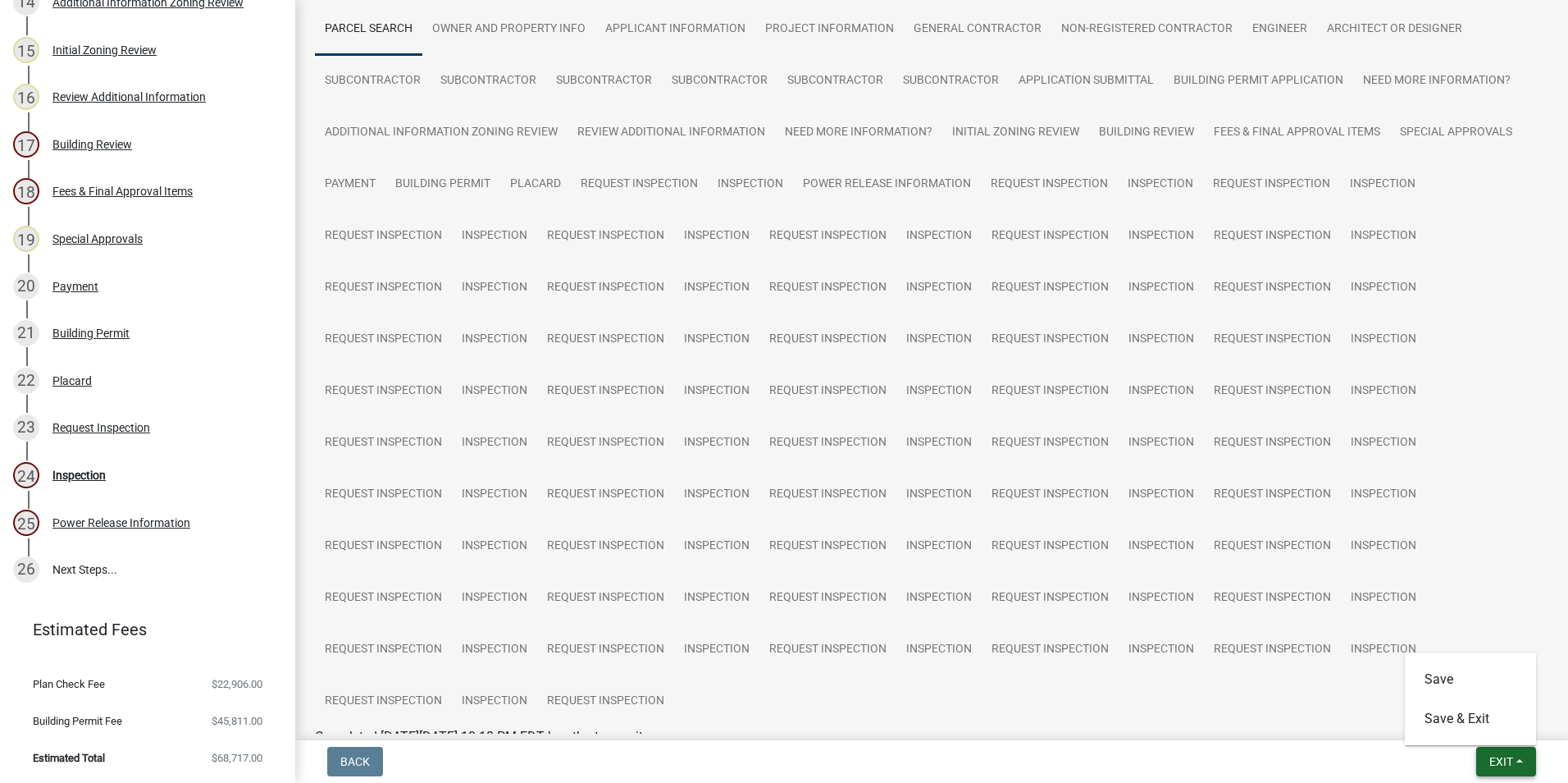
scroll to position [0, 0]
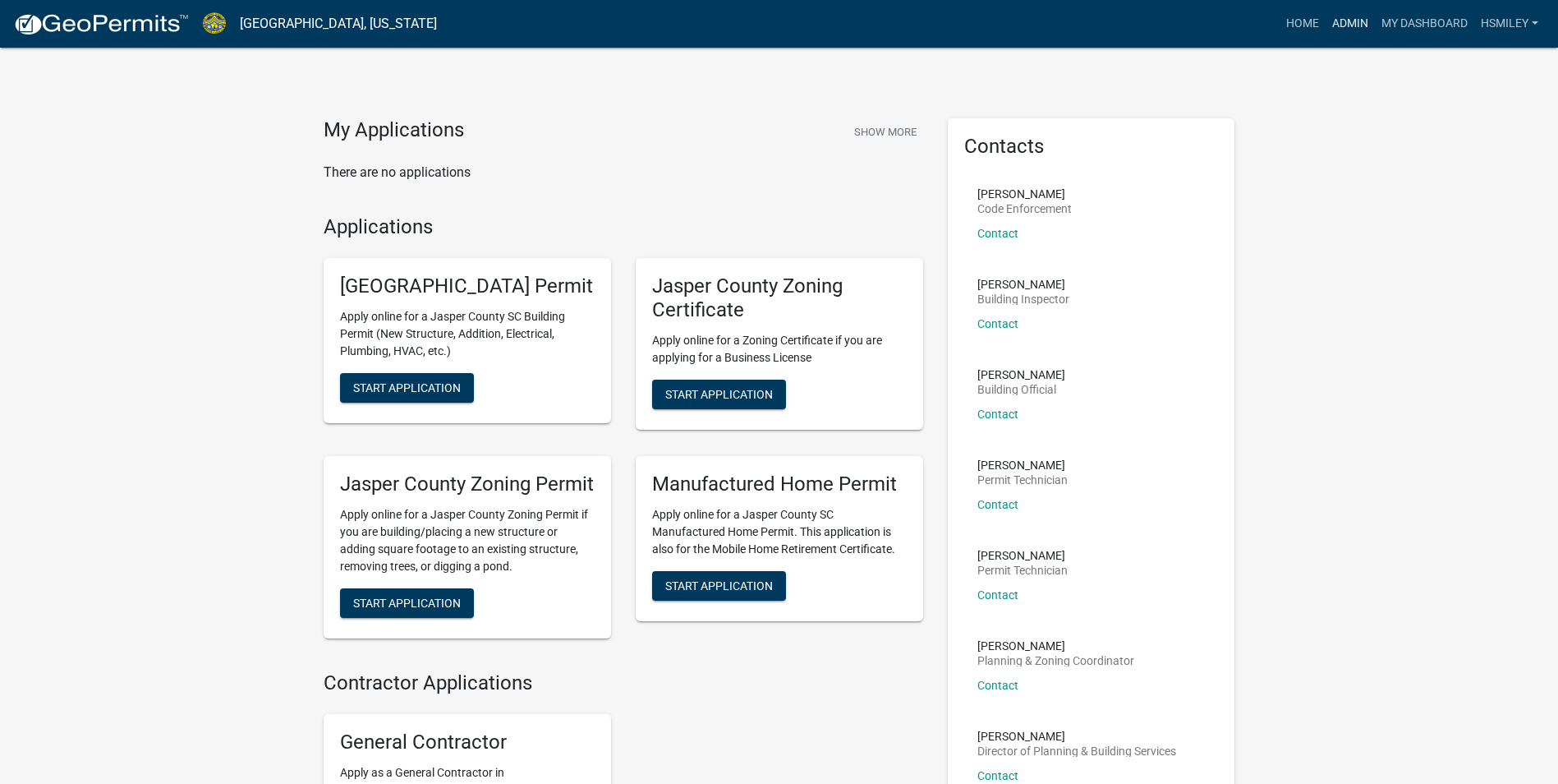
click at [1363, 28] on link "Admin" at bounding box center [1350, 24] width 49 height 31
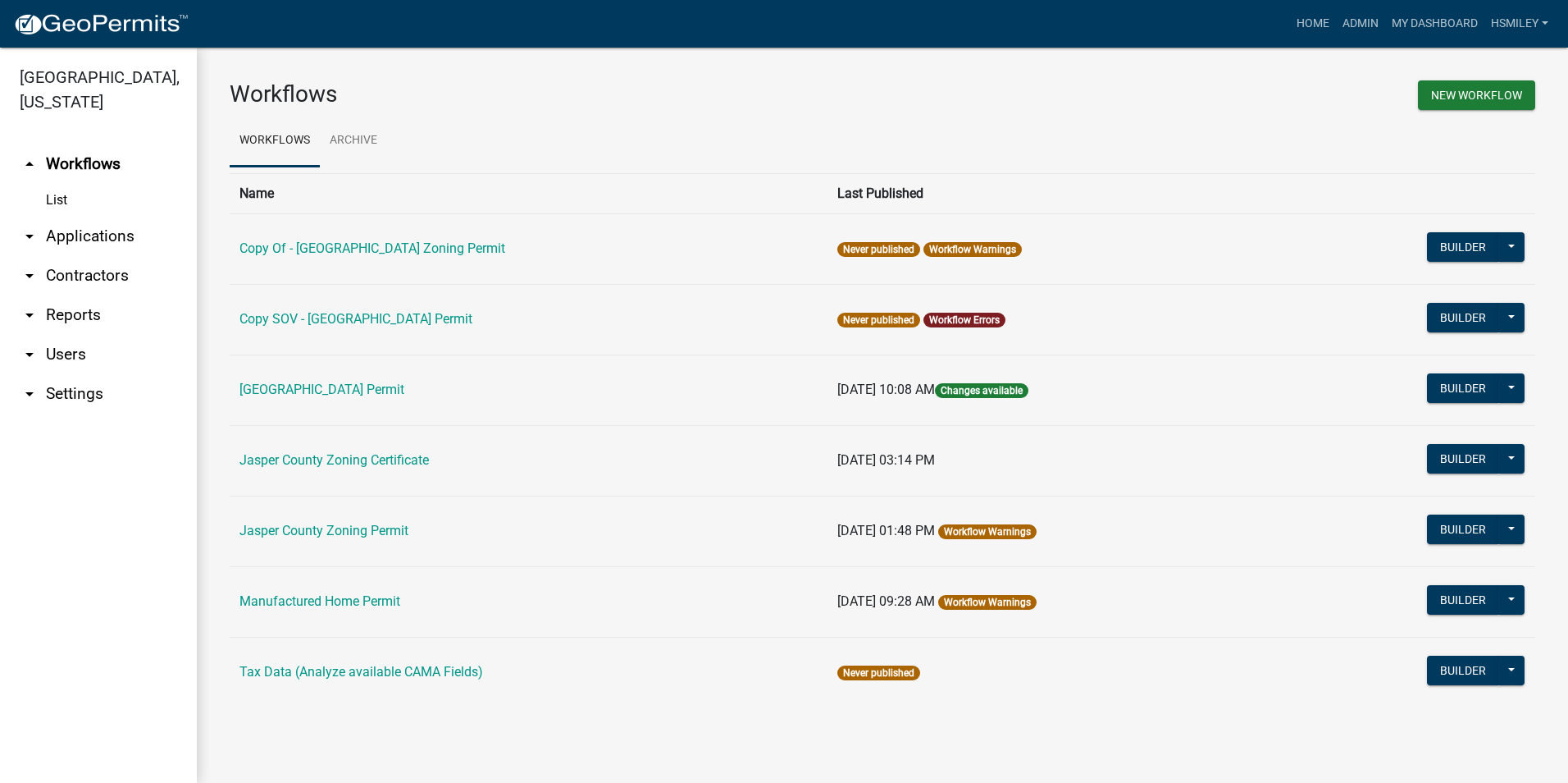
click at [41, 237] on link "arrow_drop_down Applications" at bounding box center [98, 236] width 196 height 39
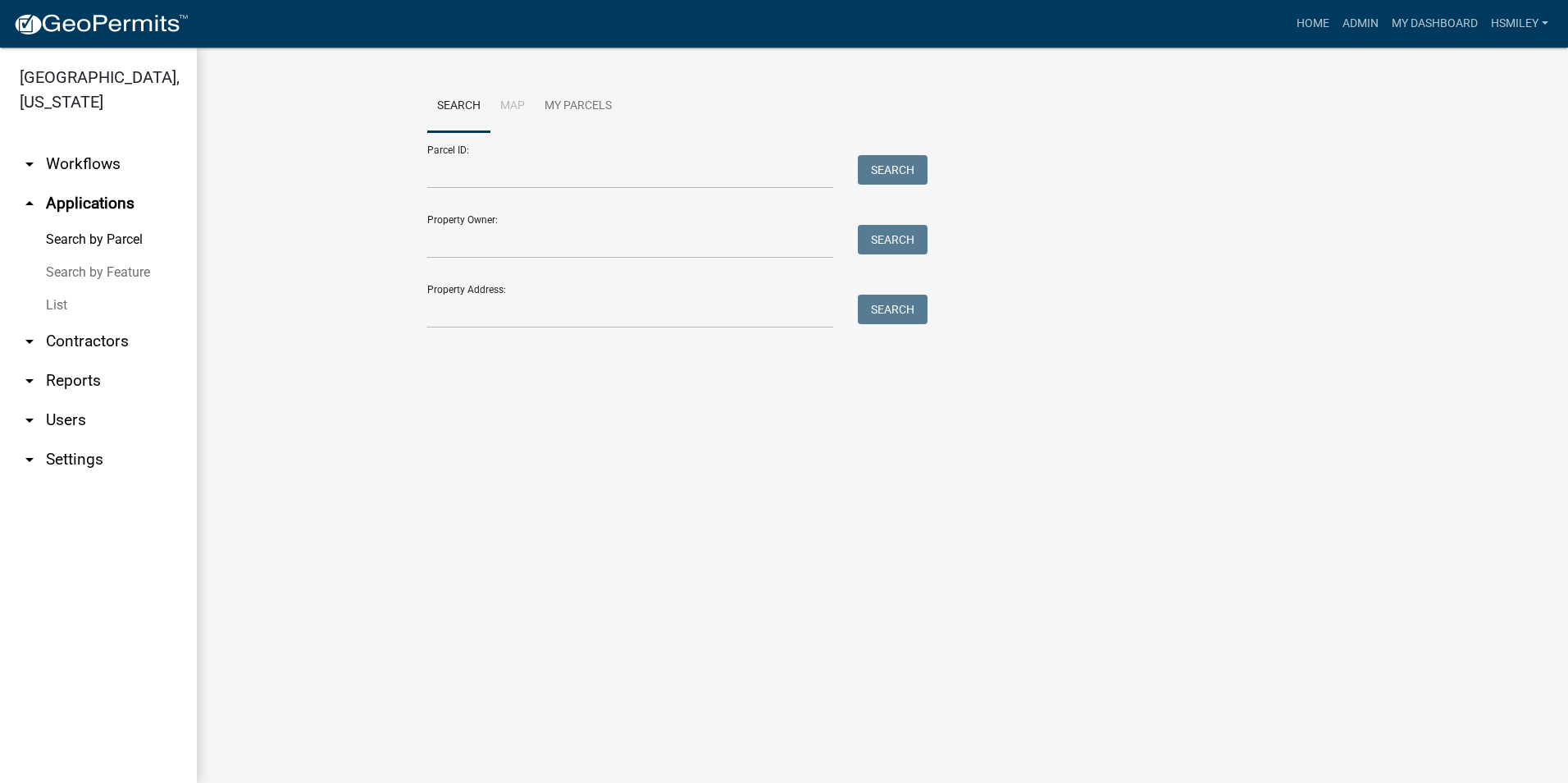
click at [69, 300] on link "List" at bounding box center [98, 305] width 196 height 33
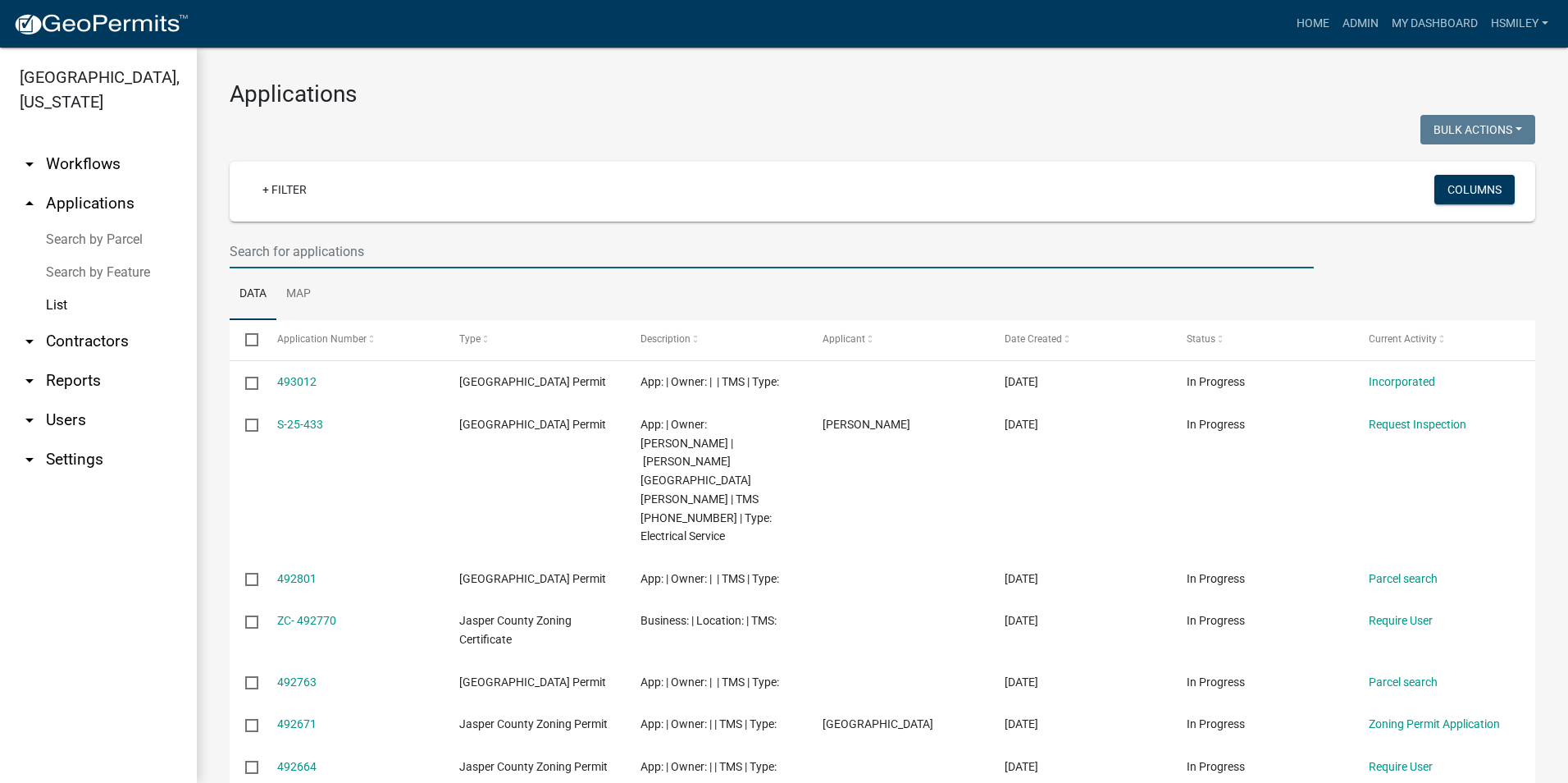
click at [333, 256] on input "text" at bounding box center [771, 251] width 1084 height 34
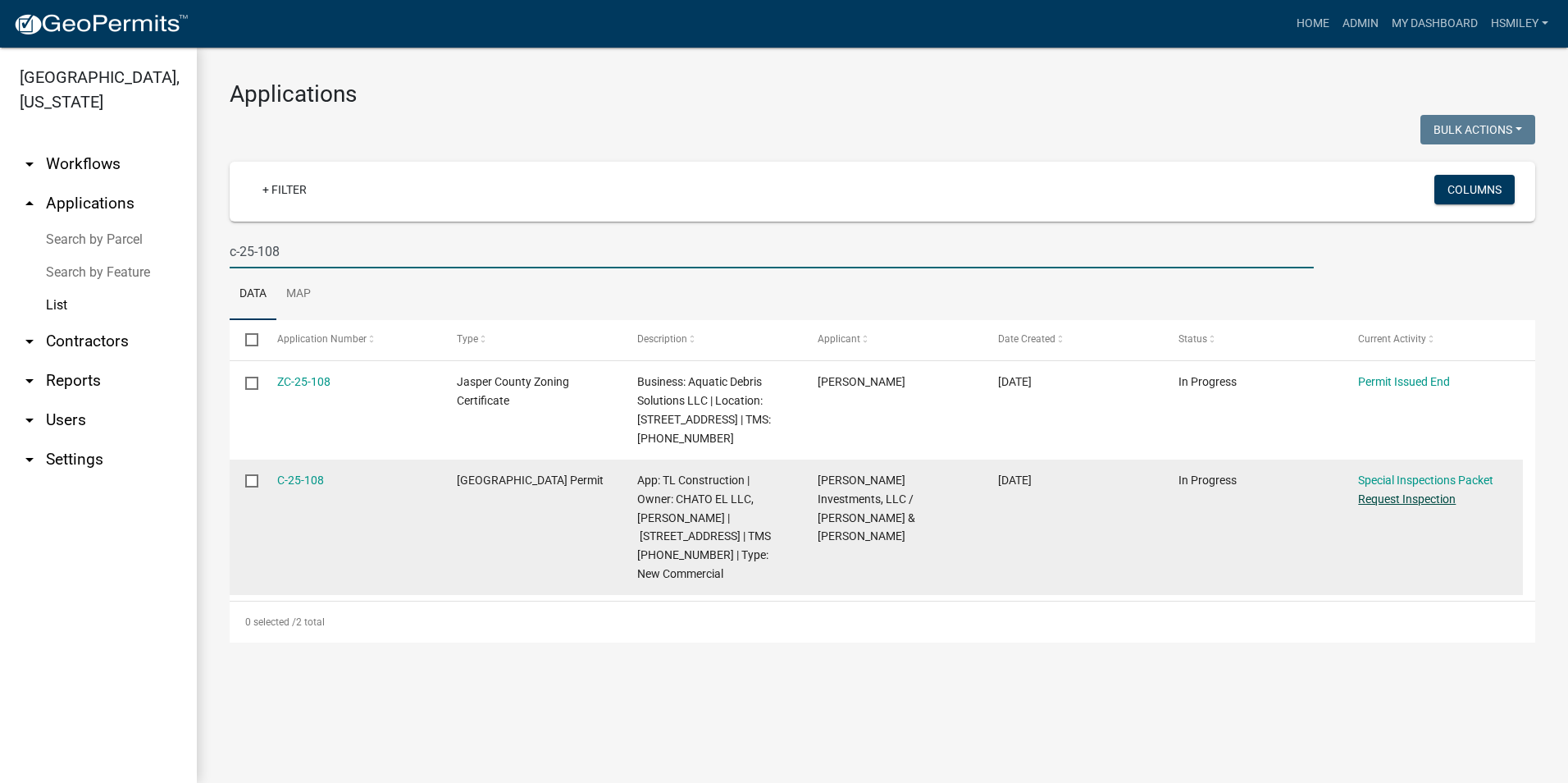
type input "c-25-108"
click at [1423, 501] on link "Request Inspection" at bounding box center [1406, 499] width 98 height 13
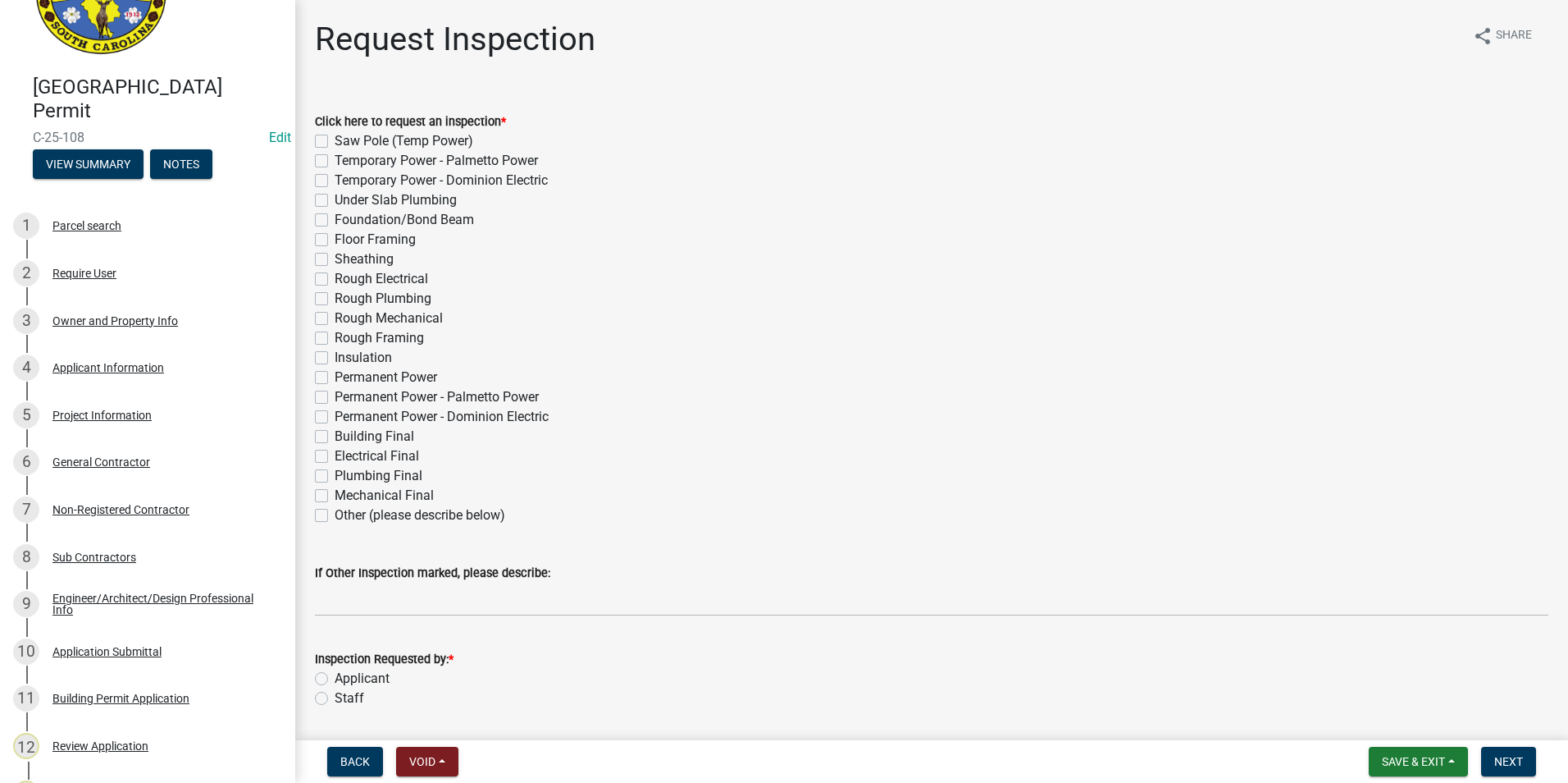
click at [334, 440] on label "Building Final" at bounding box center [374, 437] width 79 height 20
click at [334, 438] on input "Building Final" at bounding box center [340, 432] width 11 height 11
checkbox input "true"
checkbox input "false"
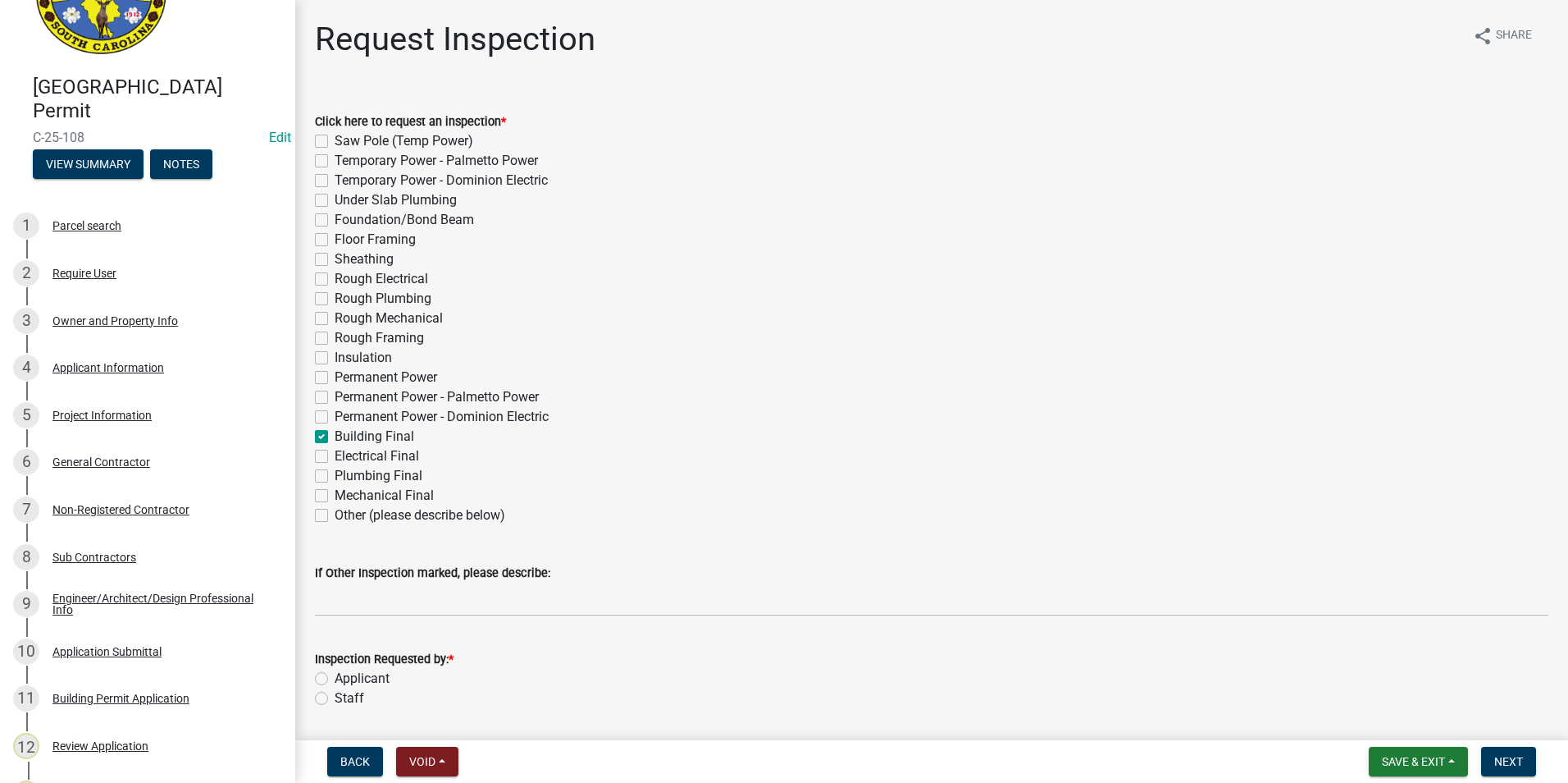
checkbox input "false"
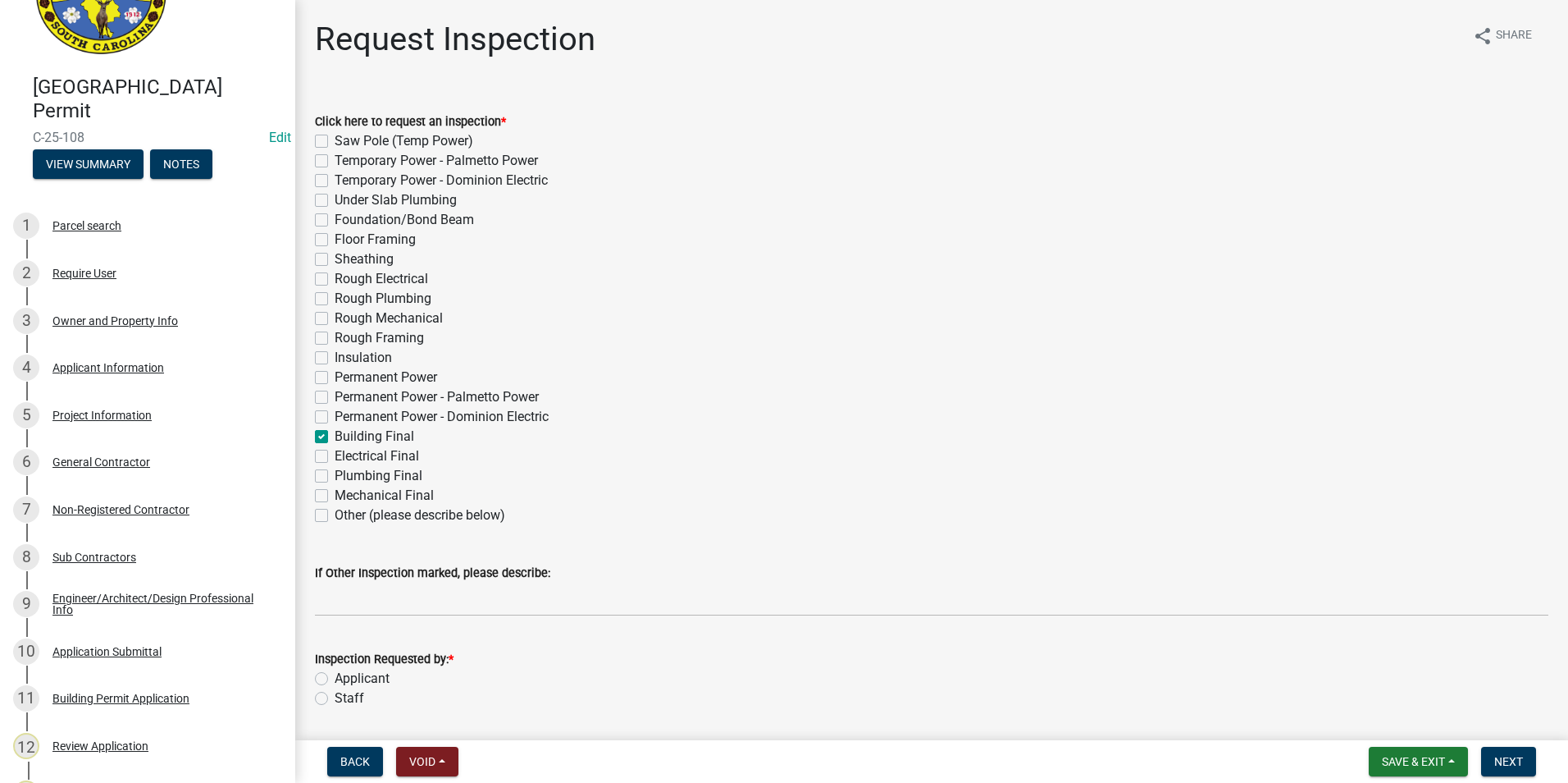
checkbox input "false"
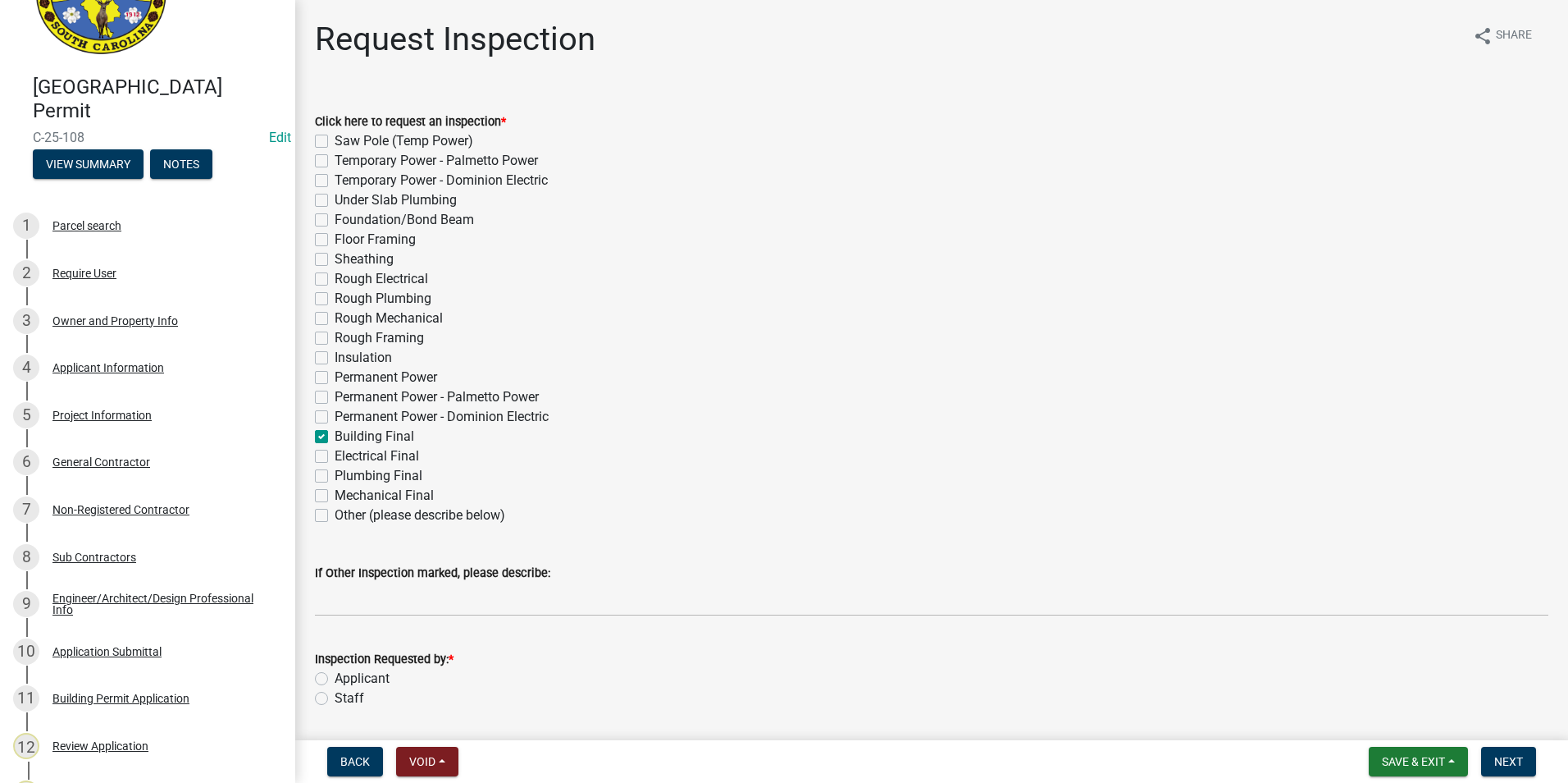
checkbox input "false"
checkbox input "true"
checkbox input "false"
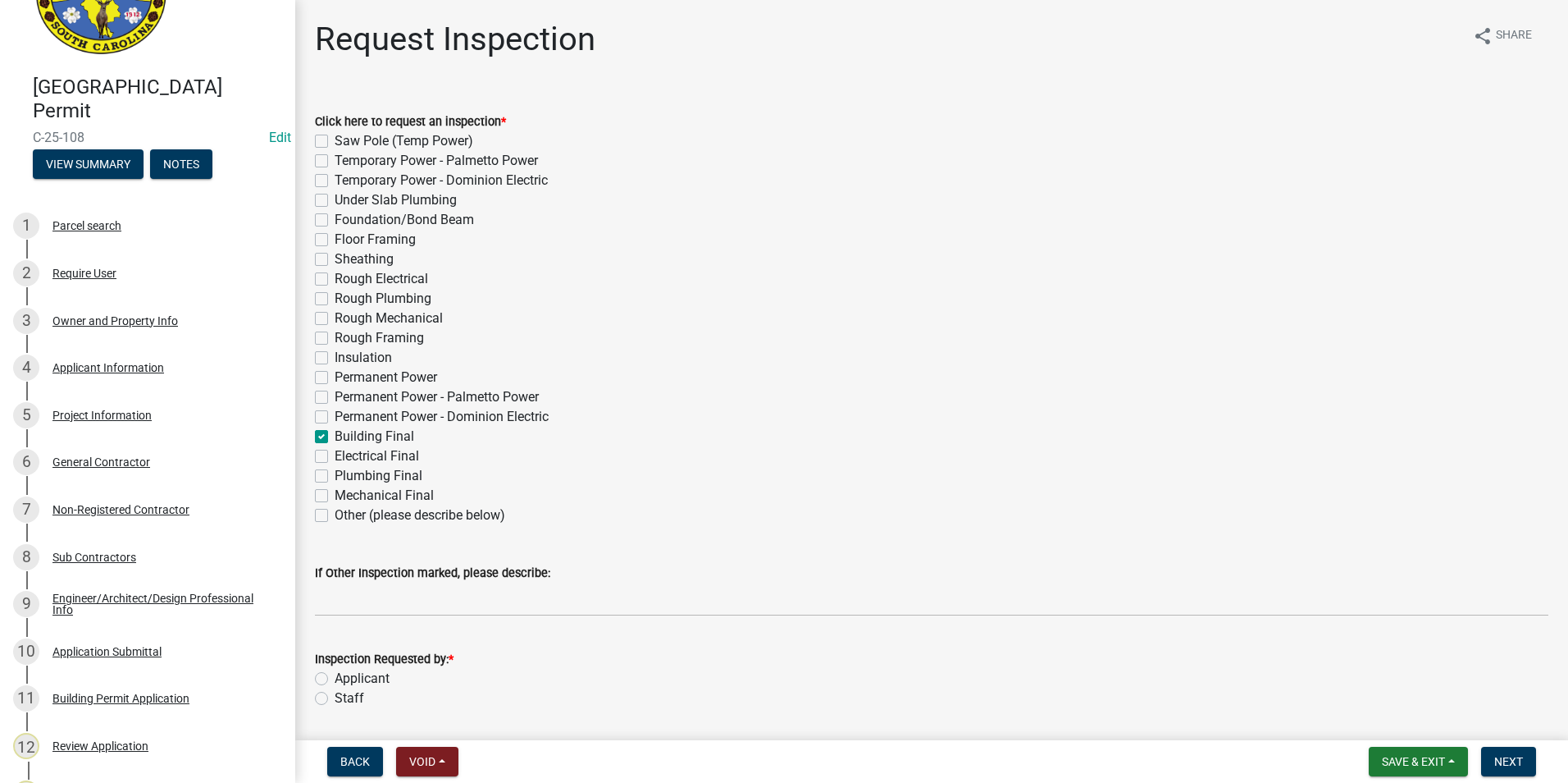
checkbox input "false"
click at [334, 681] on label "Applicant" at bounding box center [362, 679] width 55 height 20
click at [334, 679] on input "Applicant" at bounding box center [340, 674] width 11 height 11
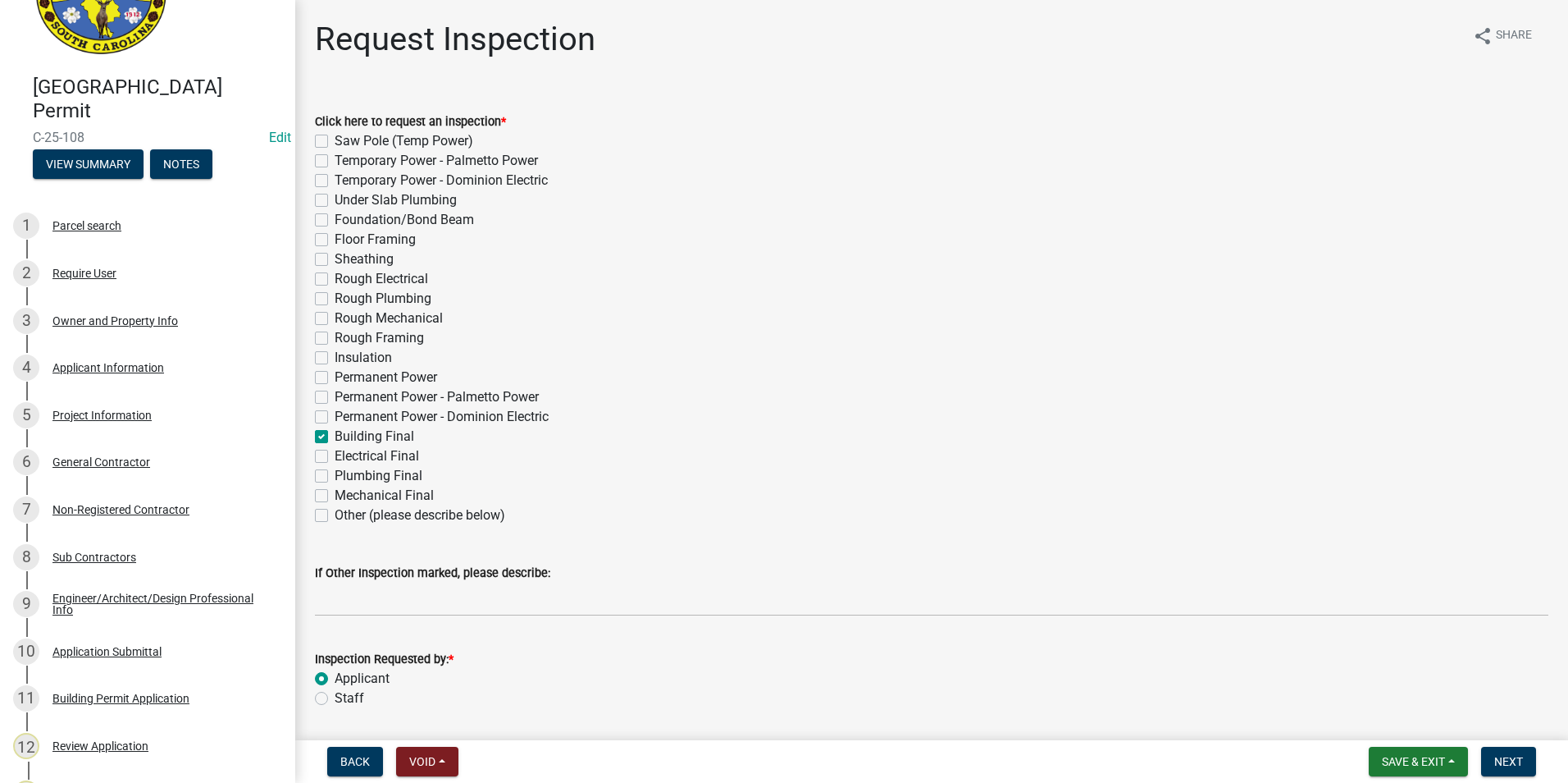
radio input "true"
click at [1507, 774] on button "Next" at bounding box center [1508, 761] width 55 height 29
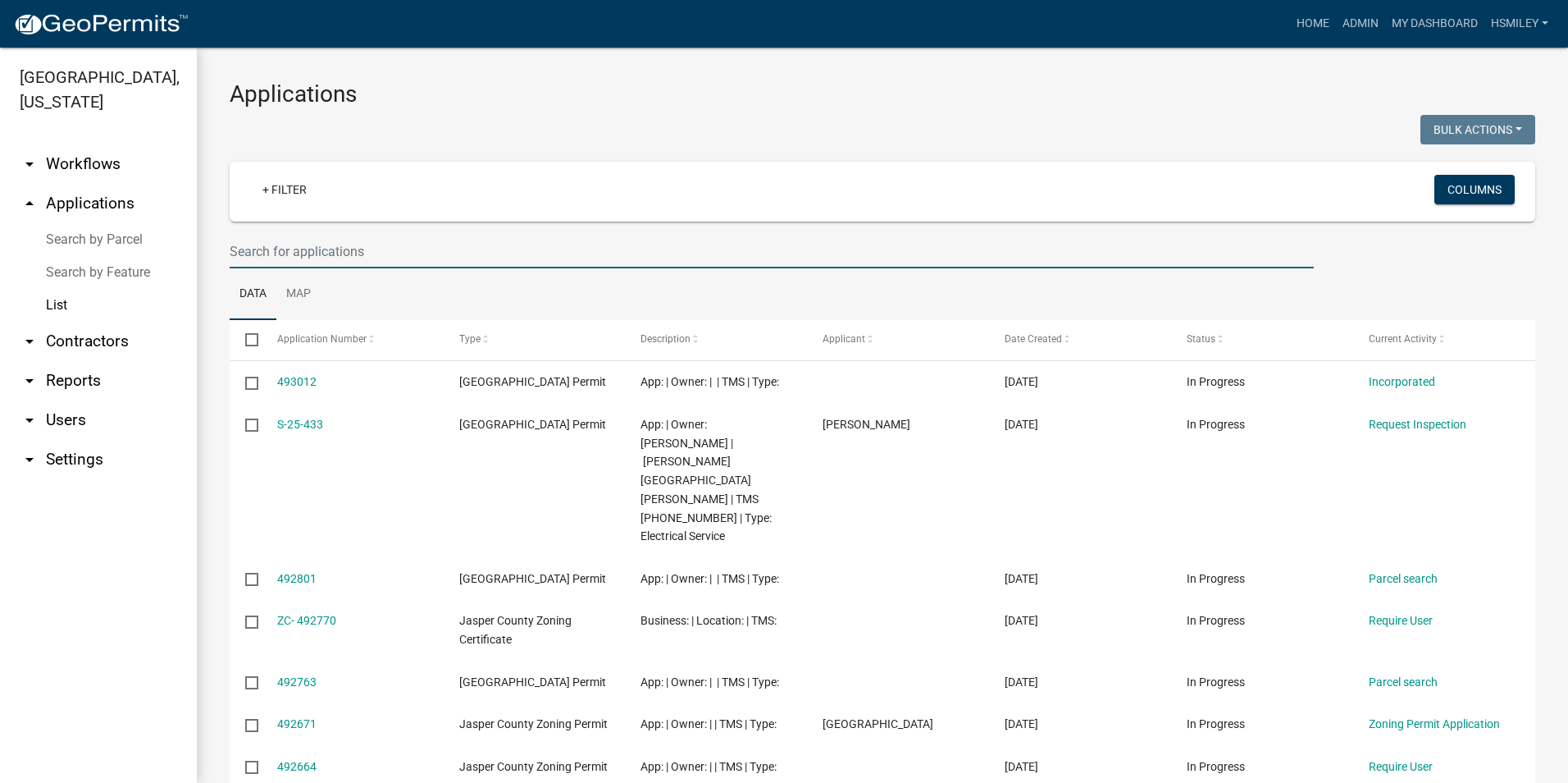
click at [336, 255] on input "text" at bounding box center [771, 251] width 1084 height 34
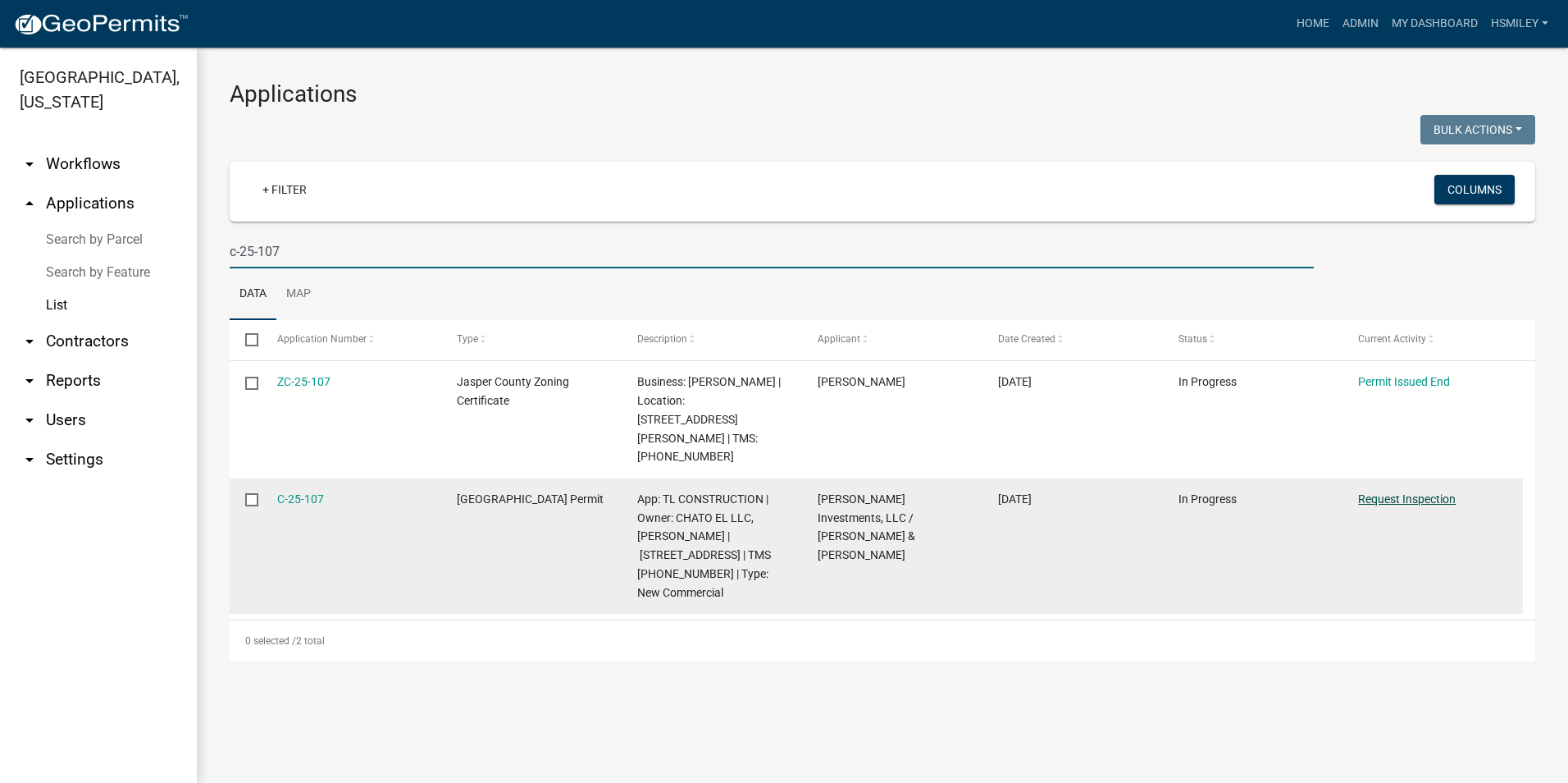
type input "c-25-107"
click at [1368, 492] on link "Request Inspection" at bounding box center [1406, 499] width 98 height 13
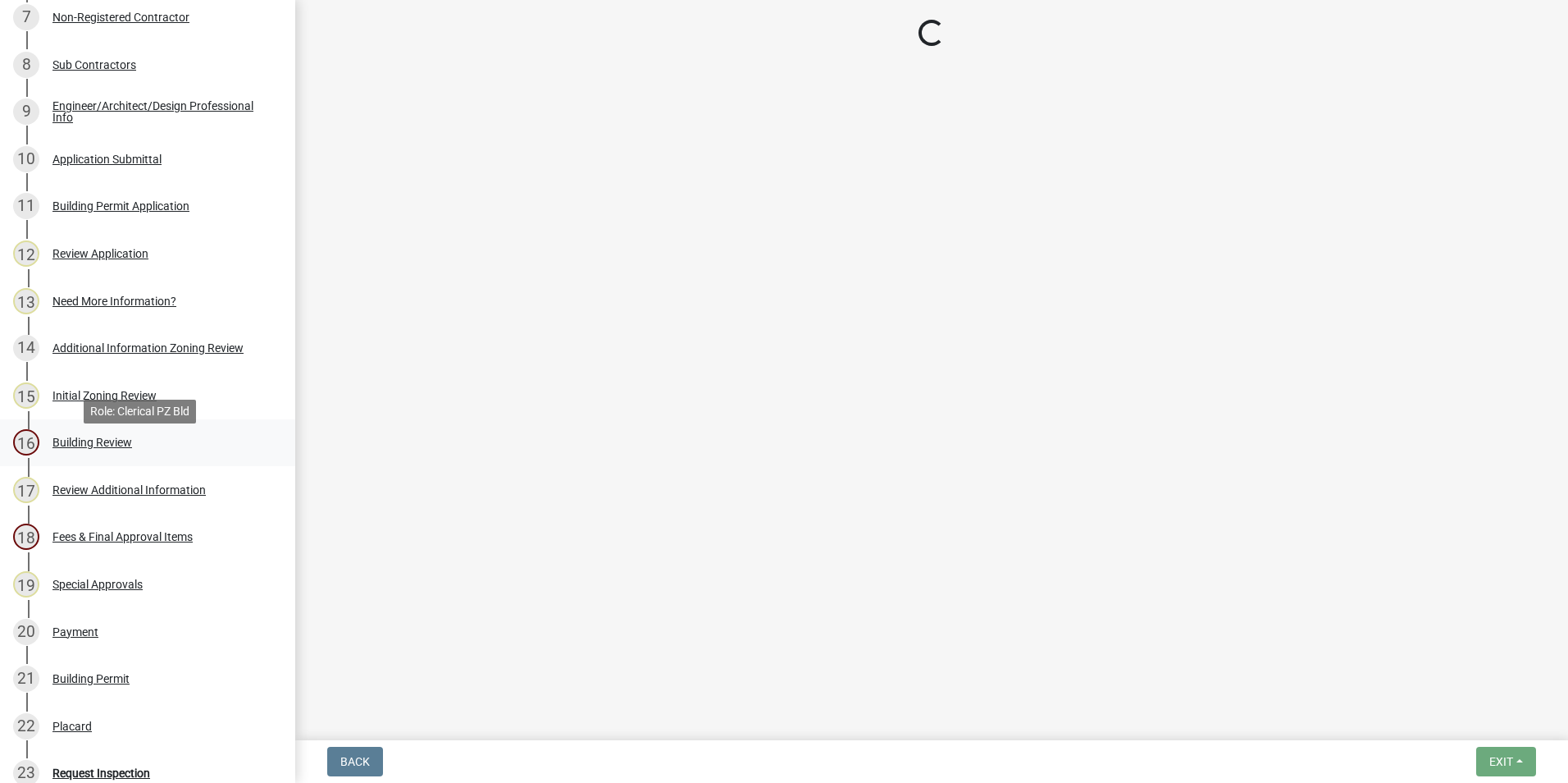
scroll to position [903, 0]
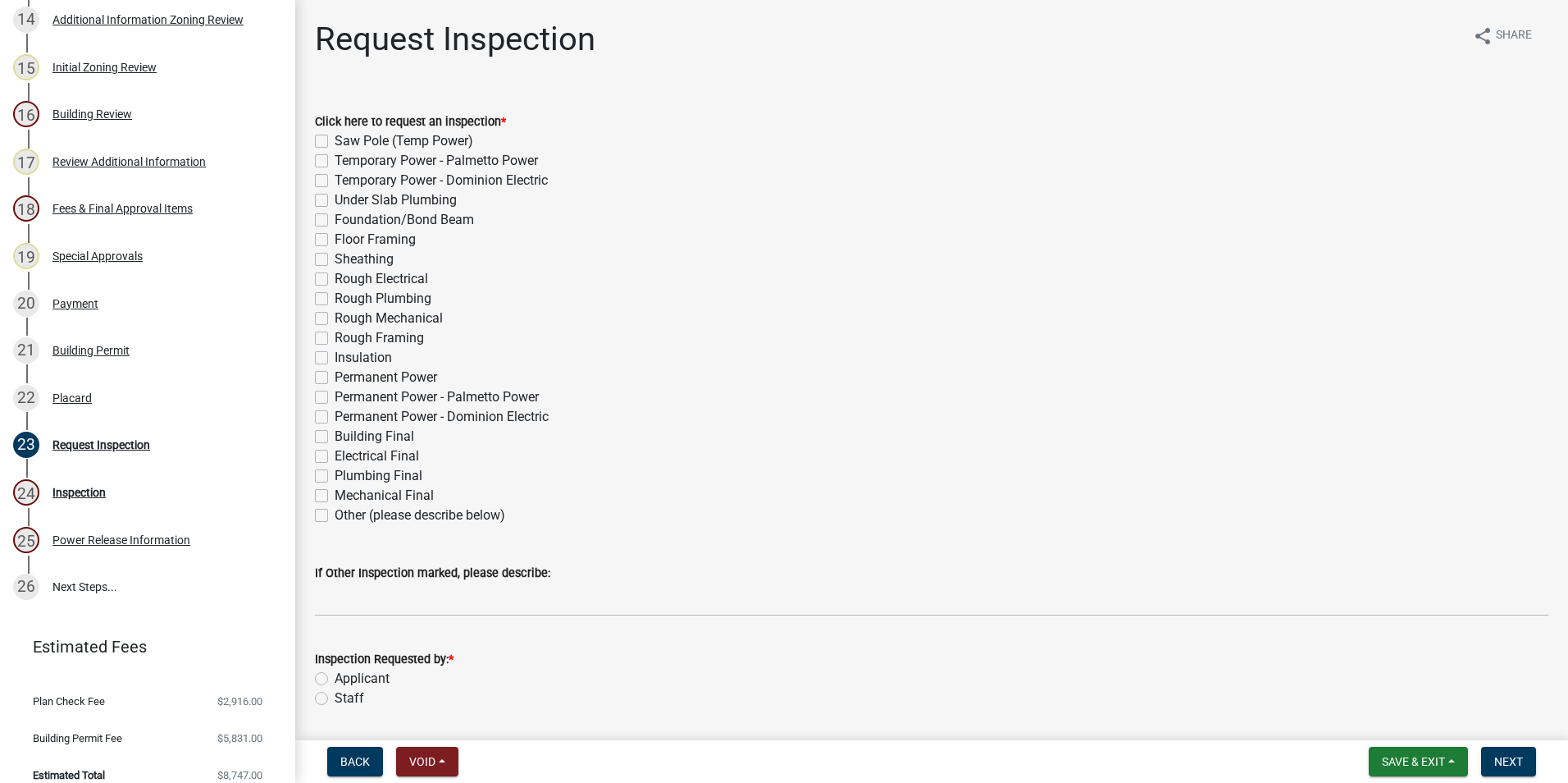
click at [334, 439] on label "Building Final" at bounding box center [374, 437] width 79 height 20
click at [334, 438] on input "Building Final" at bounding box center [340, 432] width 11 height 11
checkbox input "true"
checkbox input "false"
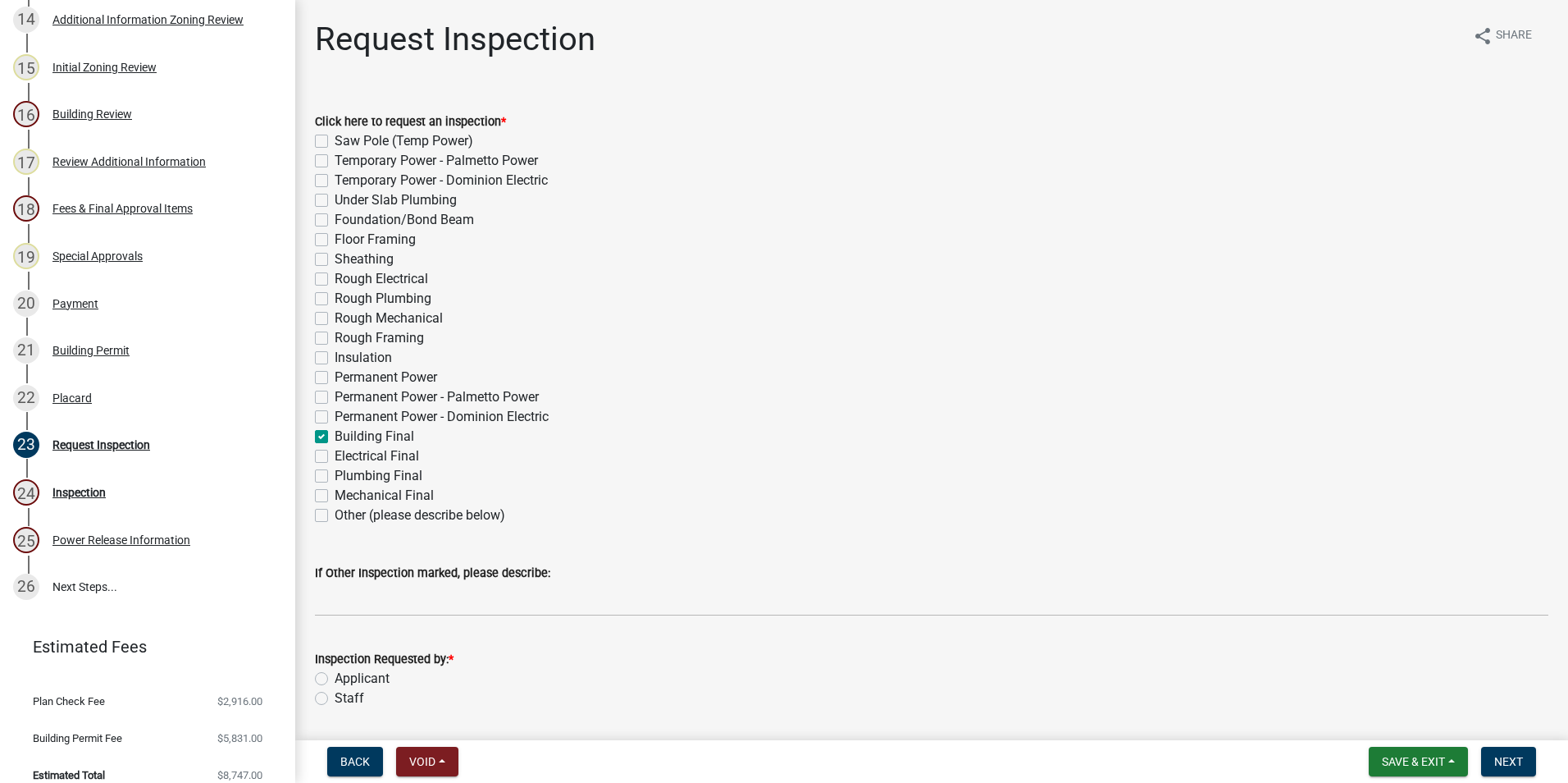
checkbox input "false"
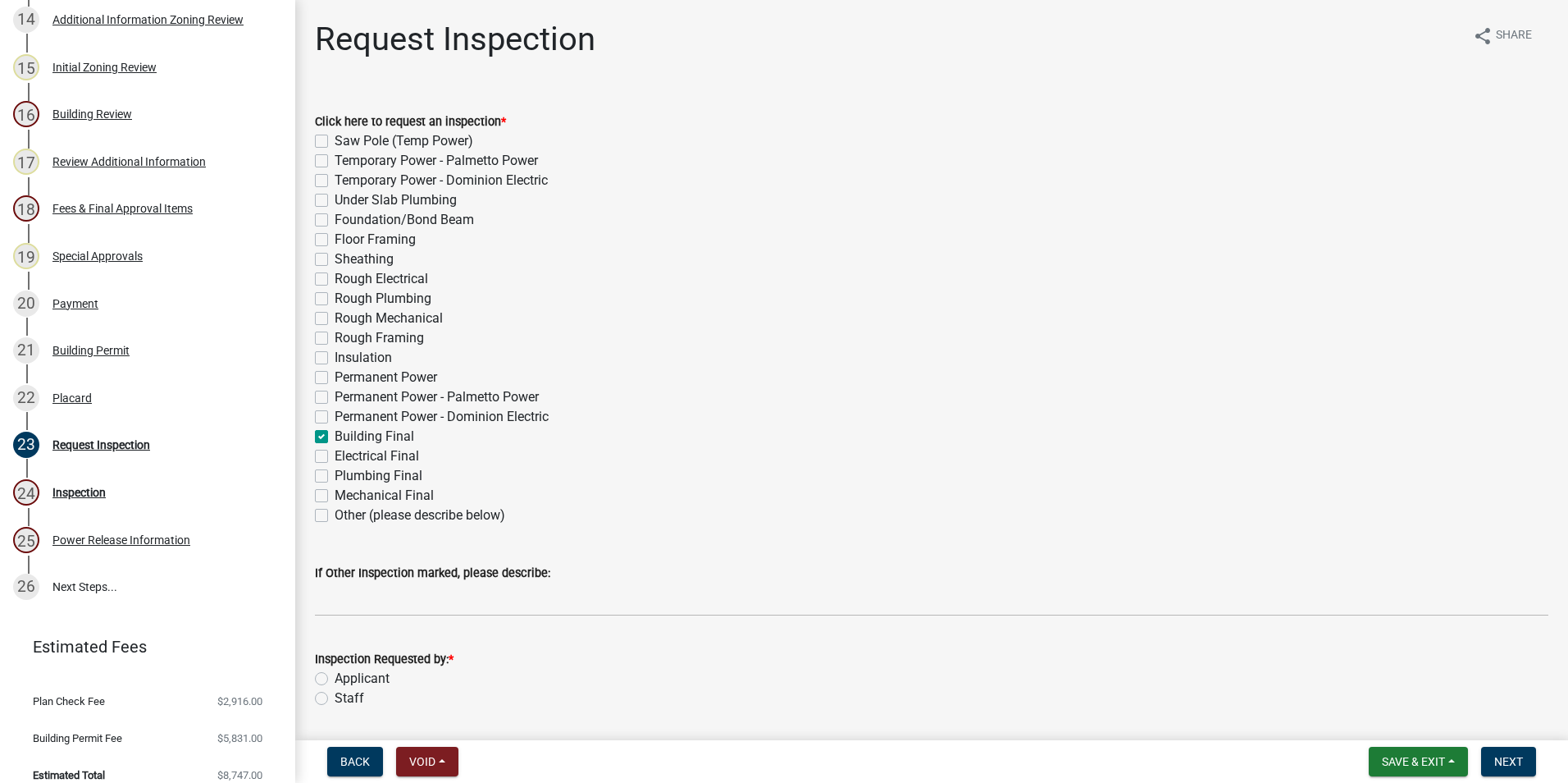
checkbox input "false"
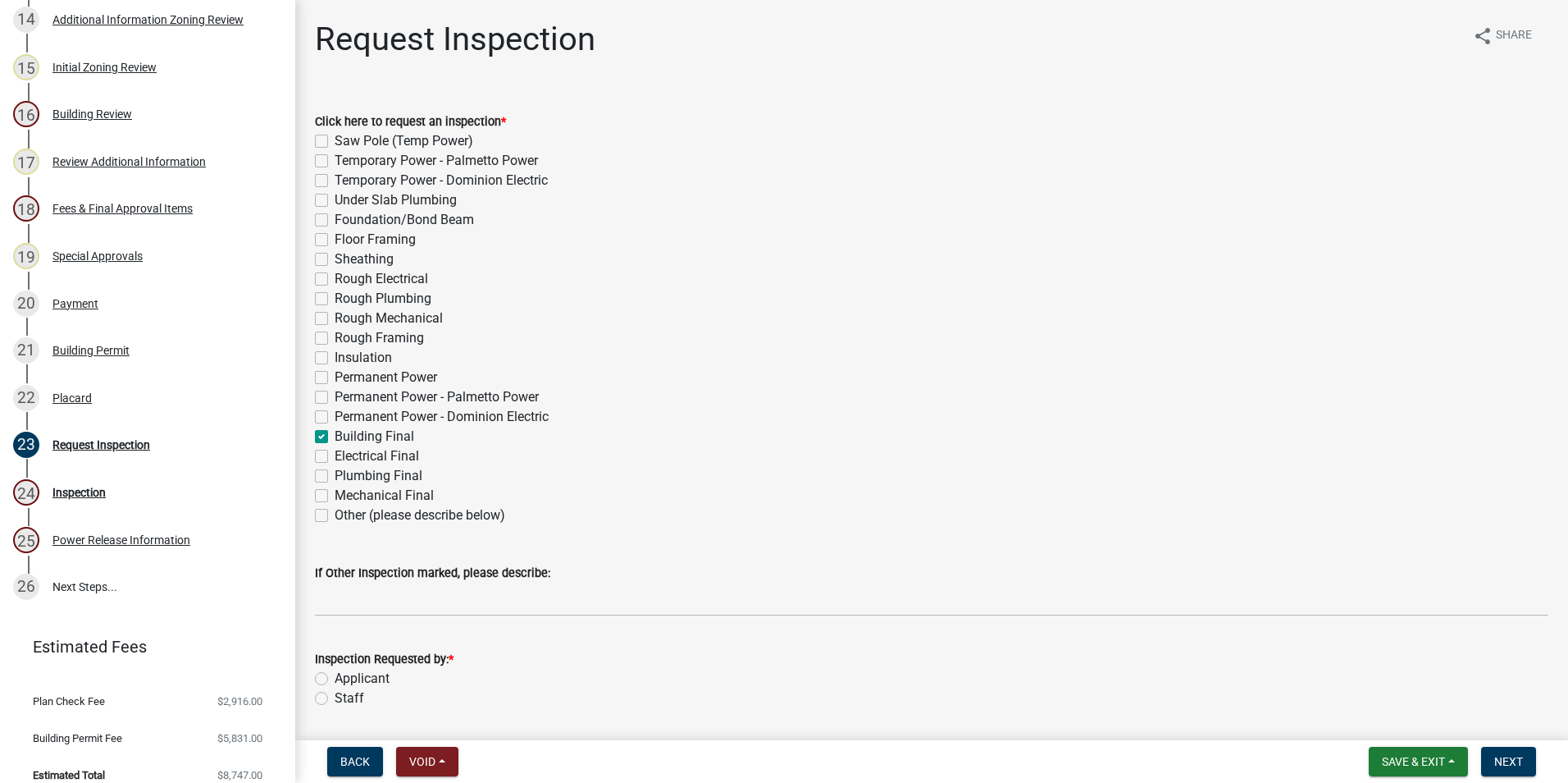
checkbox input "false"
checkbox input "true"
checkbox input "false"
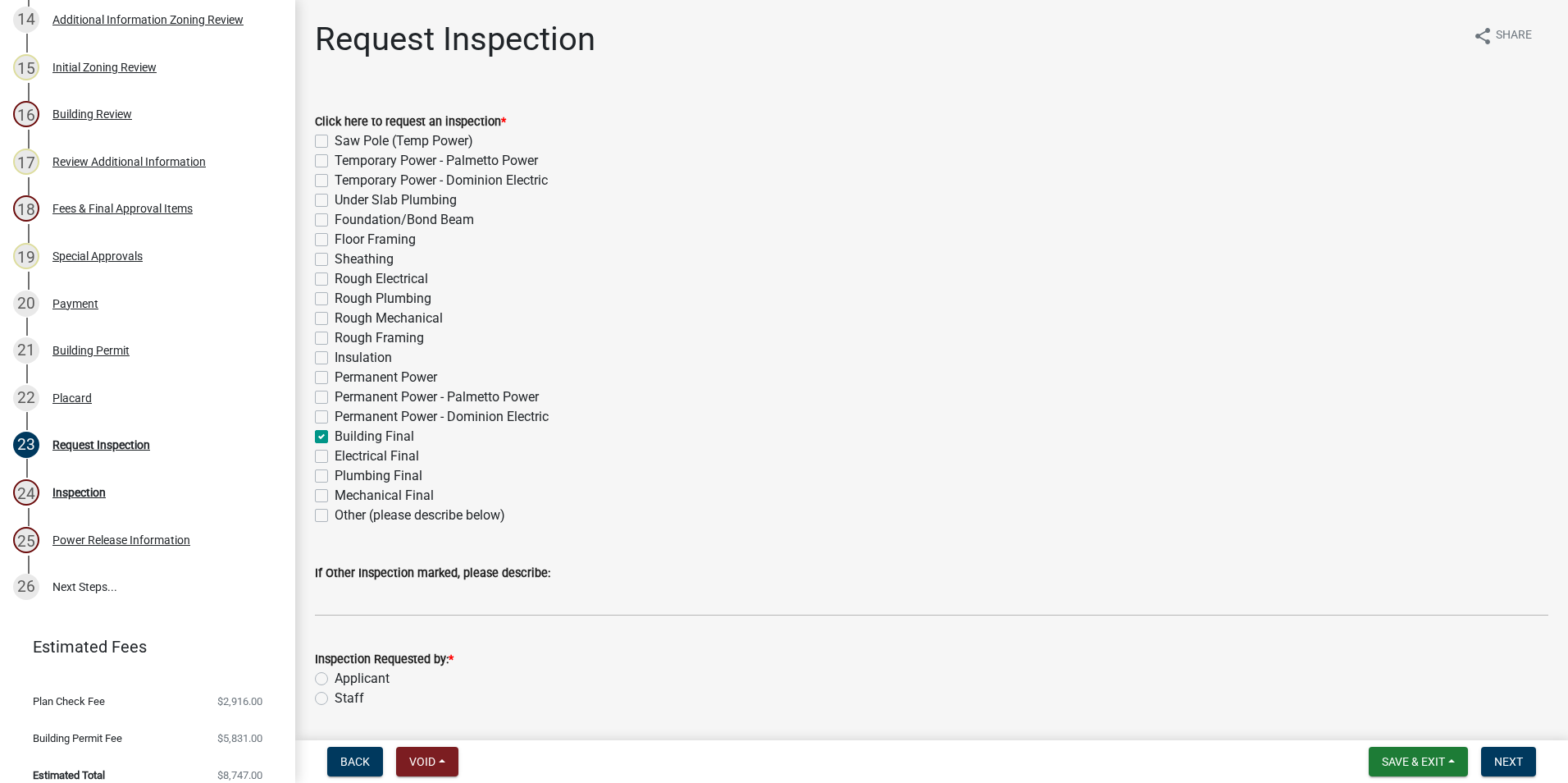
checkbox input "false"
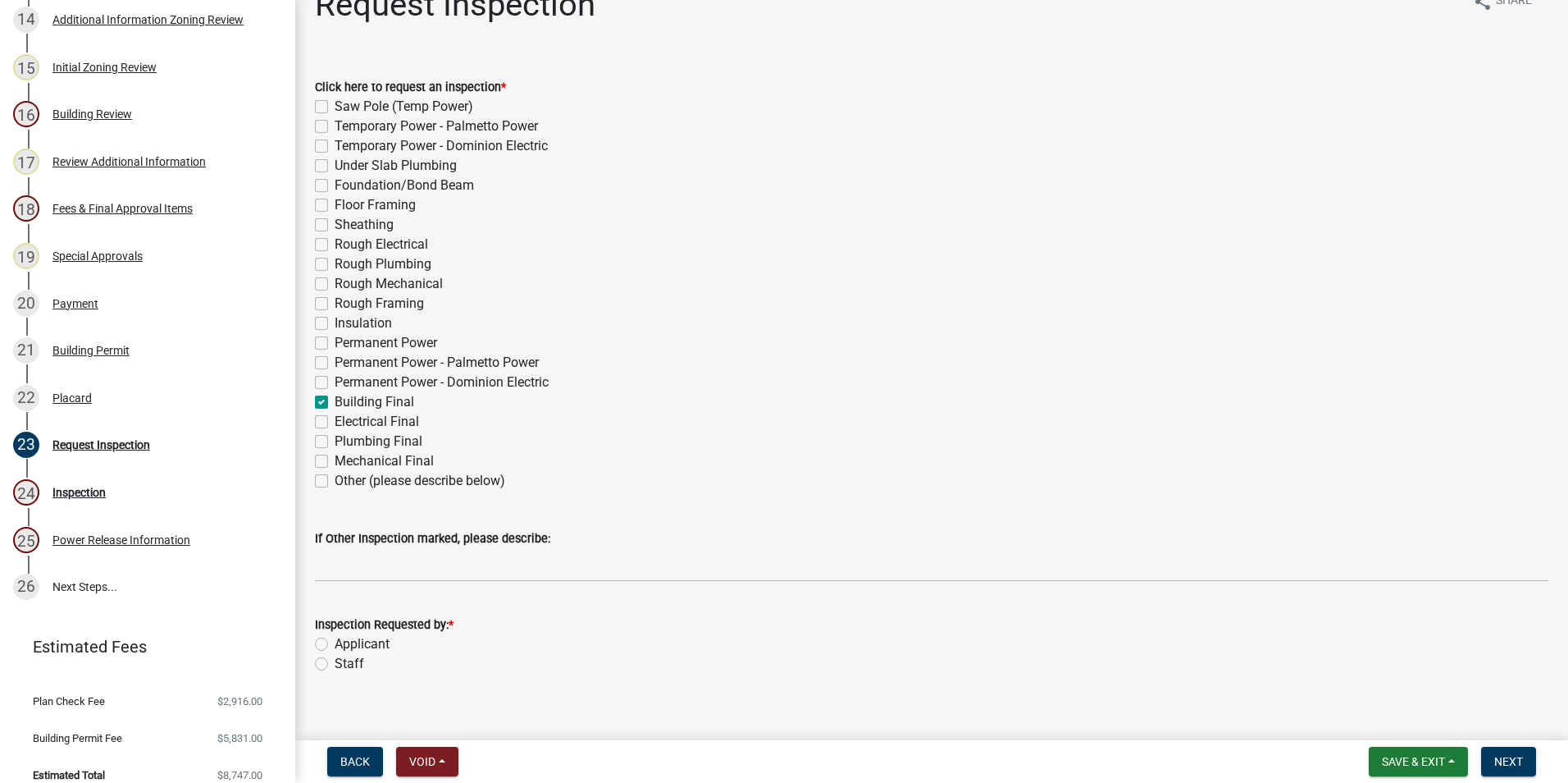
scroll to position [53, 0]
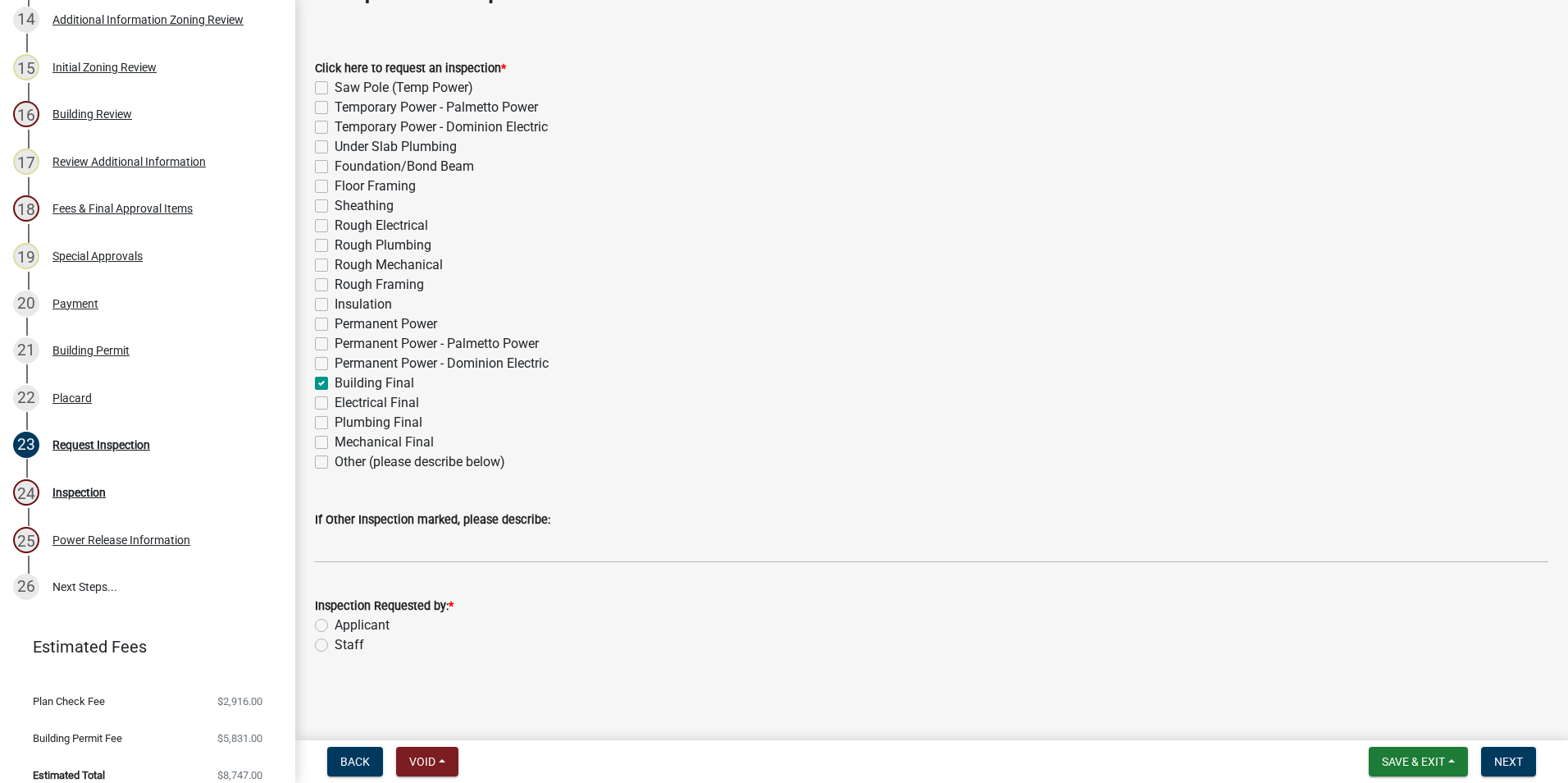
click at [334, 624] on label "Applicant" at bounding box center [362, 625] width 55 height 20
click at [334, 624] on input "Applicant" at bounding box center [340, 620] width 11 height 11
radio input "true"
click at [1497, 762] on span "Next" at bounding box center [1508, 761] width 28 height 13
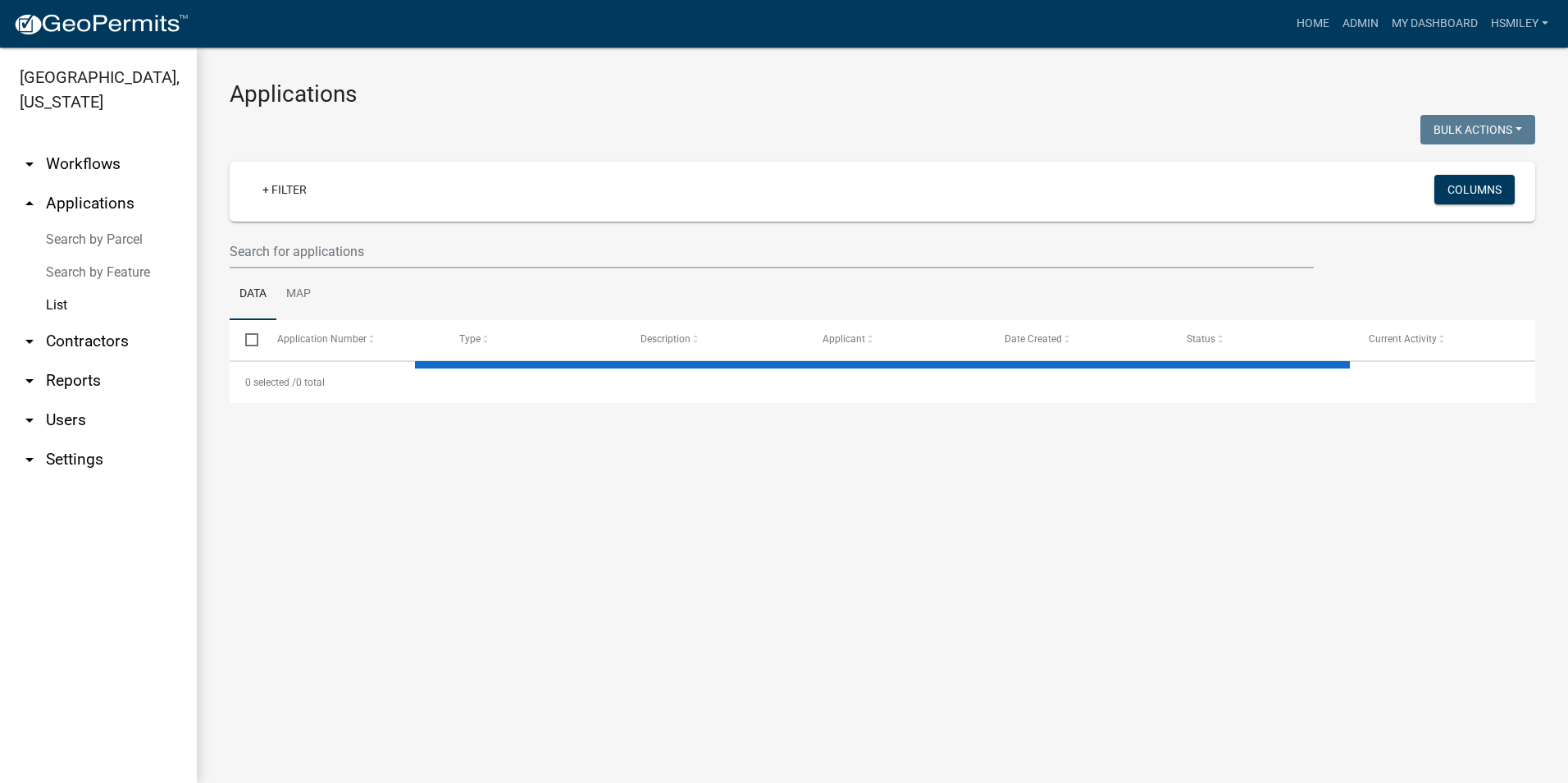
click at [274, 231] on wm-filter-builder "+ Filter Columns" at bounding box center [881, 215] width 1305 height 107
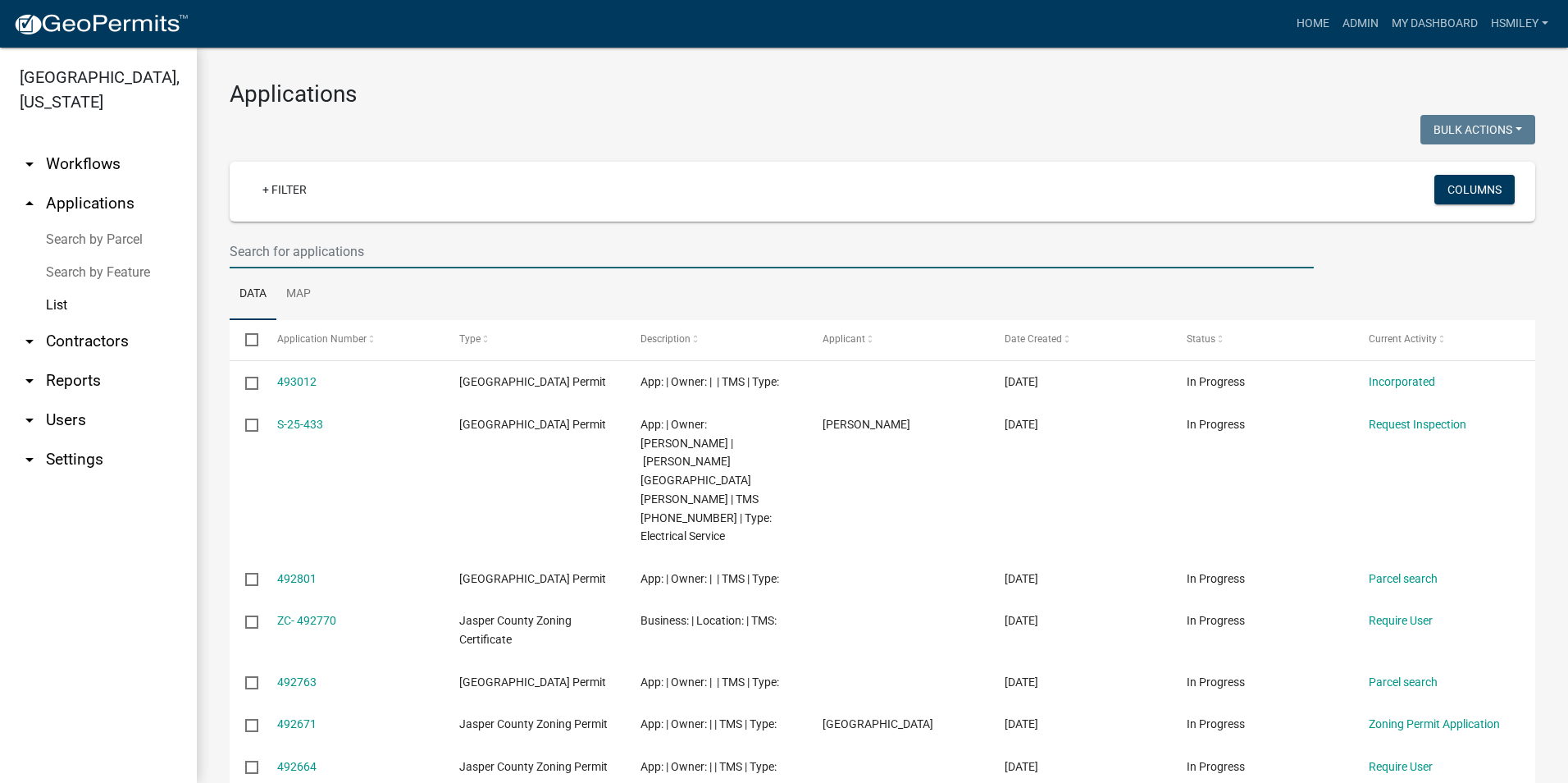
click at [278, 242] on input "text" at bounding box center [771, 251] width 1084 height 34
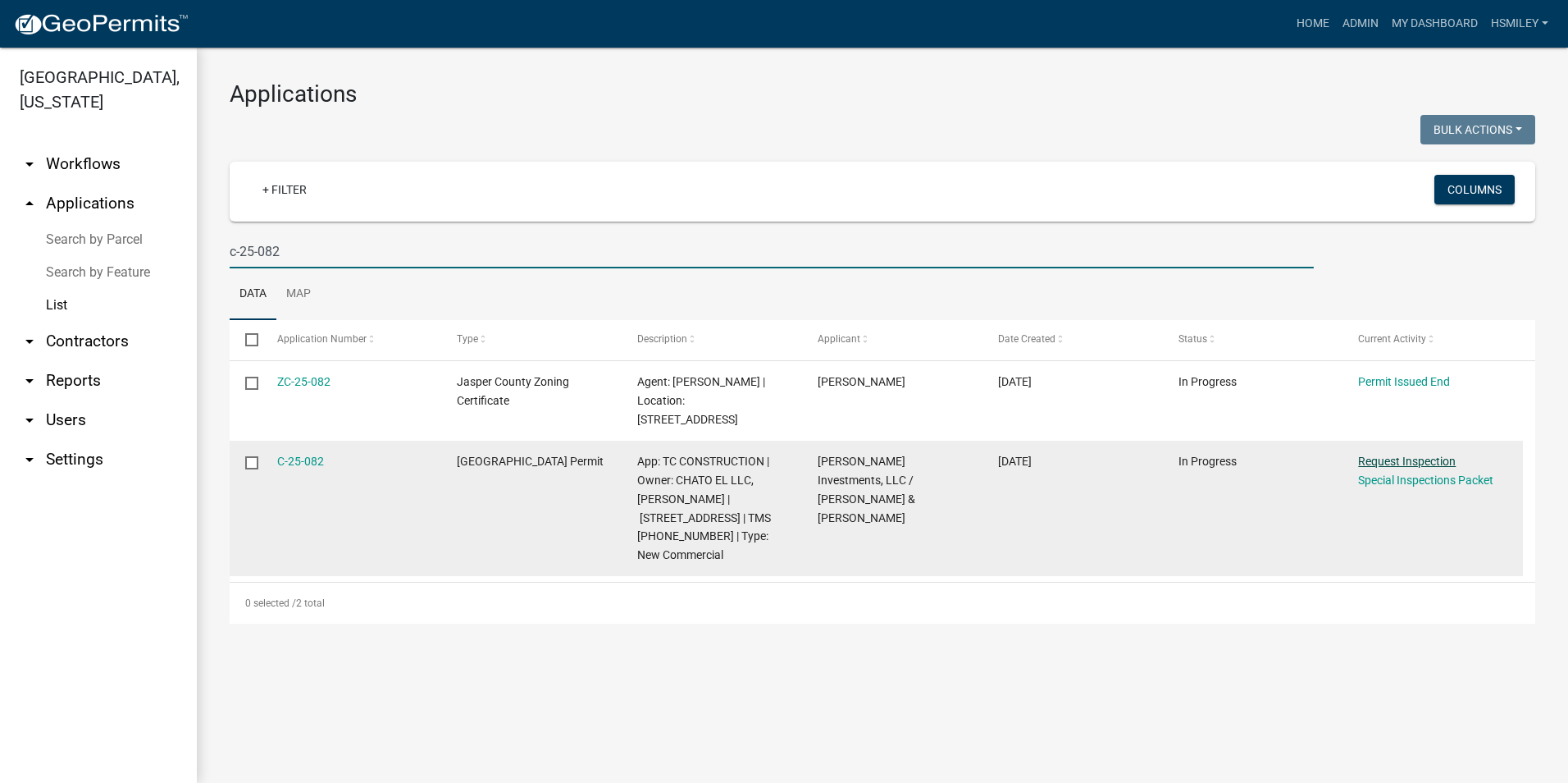
type input "c-25-082"
click at [1377, 459] on link "Request Inspection" at bounding box center [1406, 460] width 98 height 13
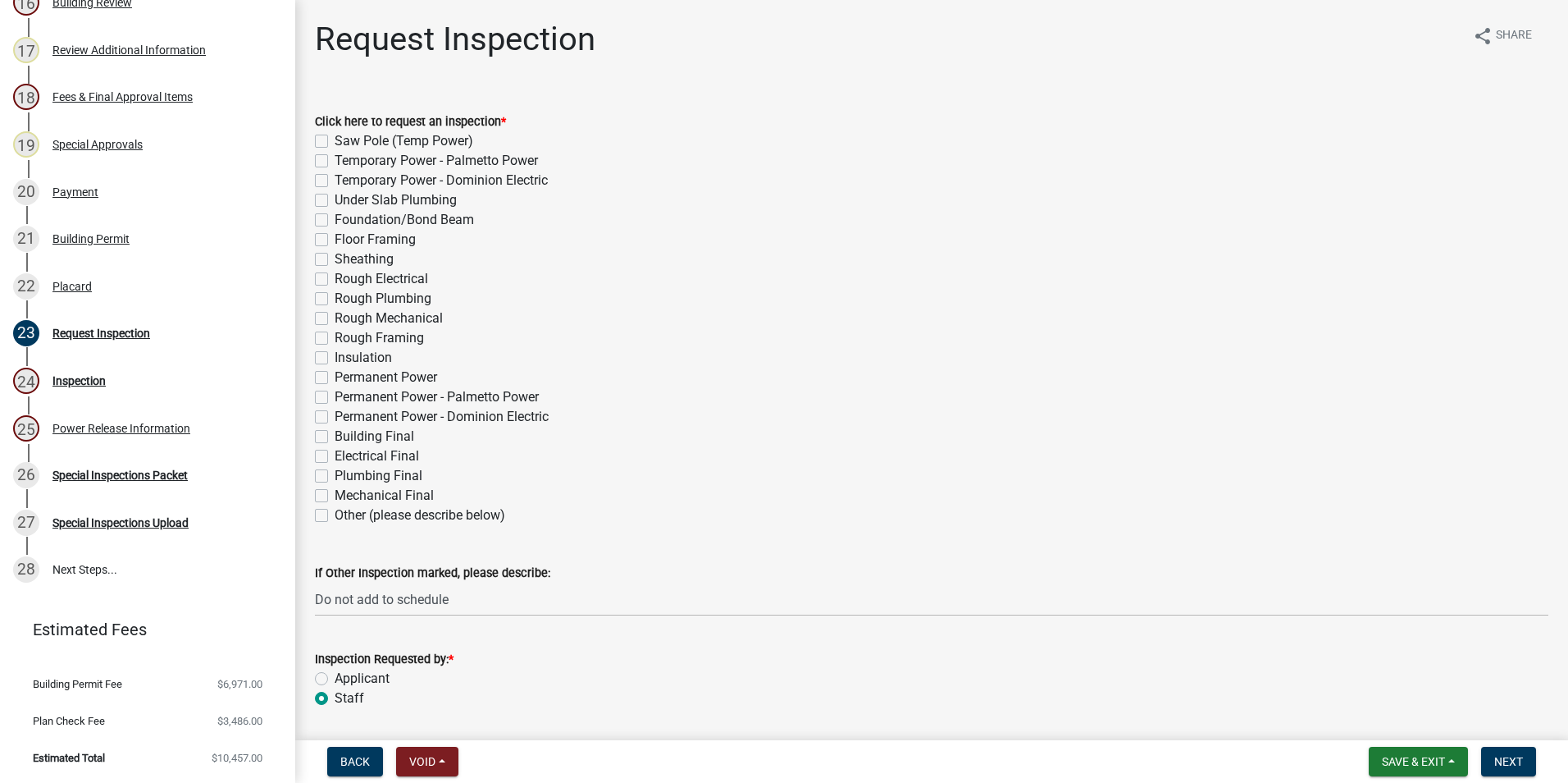
click at [334, 513] on label "Other (please describe below)" at bounding box center [419, 515] width 171 height 20
click at [334, 513] on input "Other (please describe below)" at bounding box center [340, 511] width 11 height 11
checkbox input "true"
checkbox input "false"
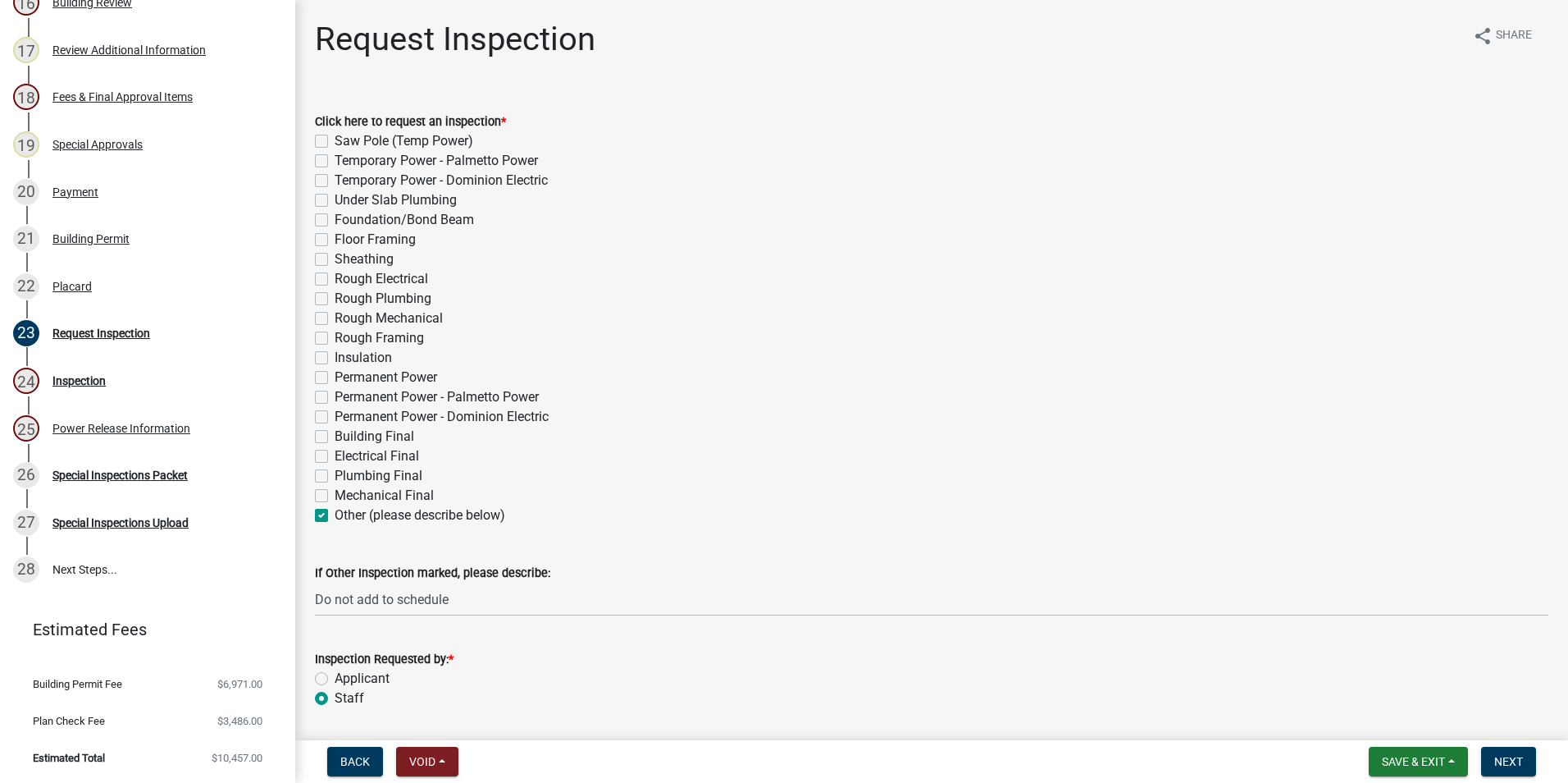
checkbox input "false"
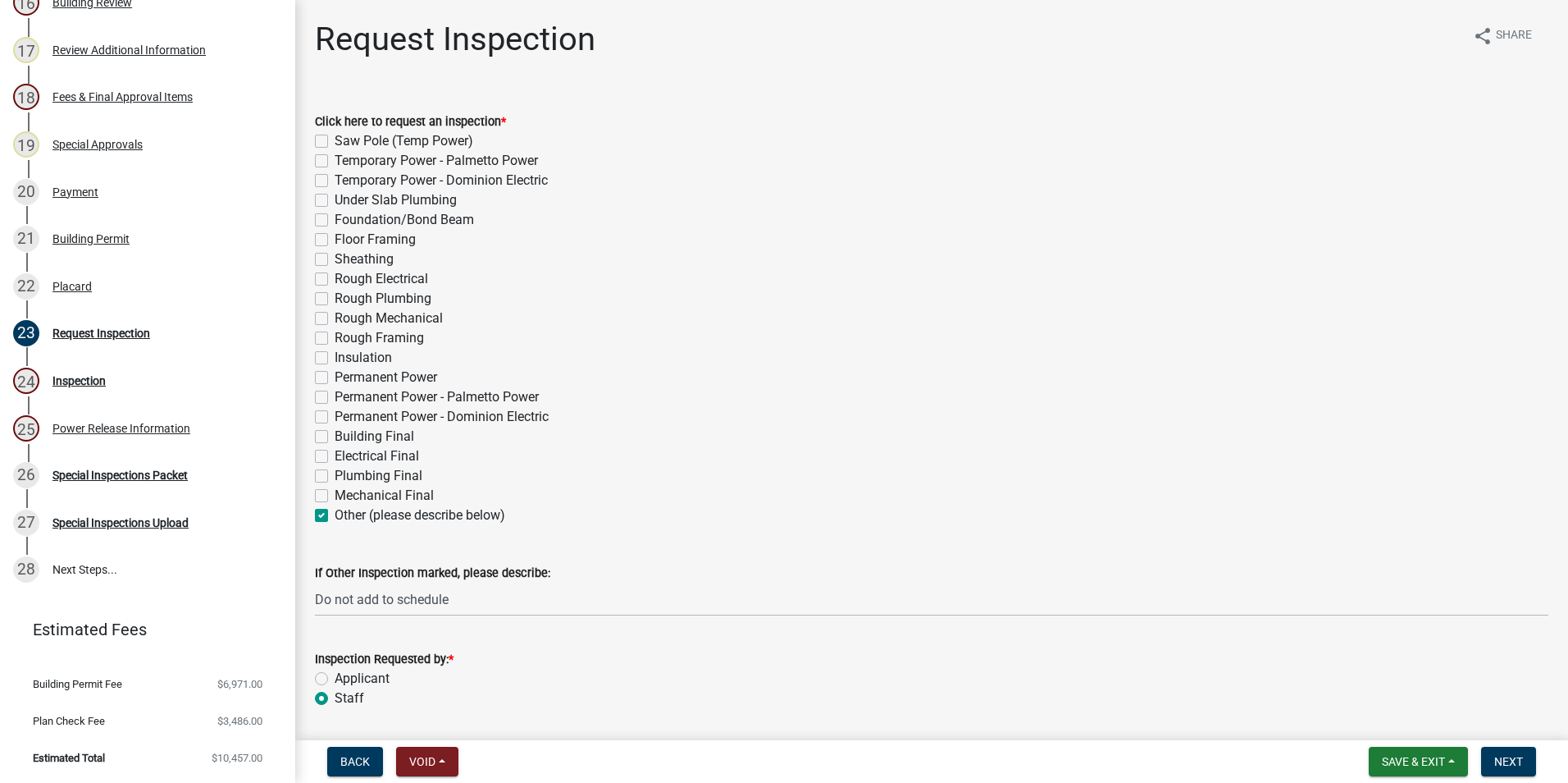
checkbox input "false"
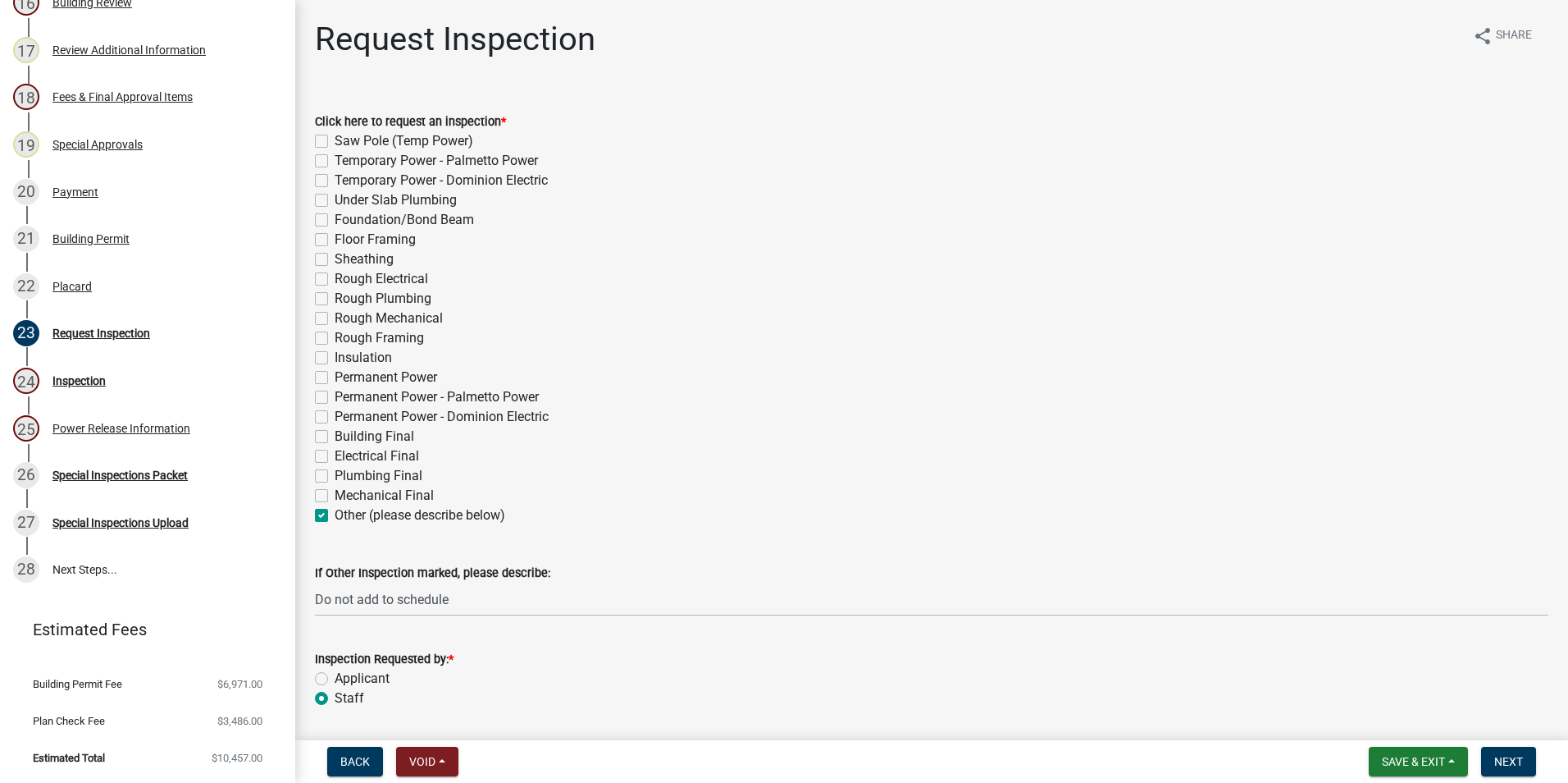
checkbox input "false"
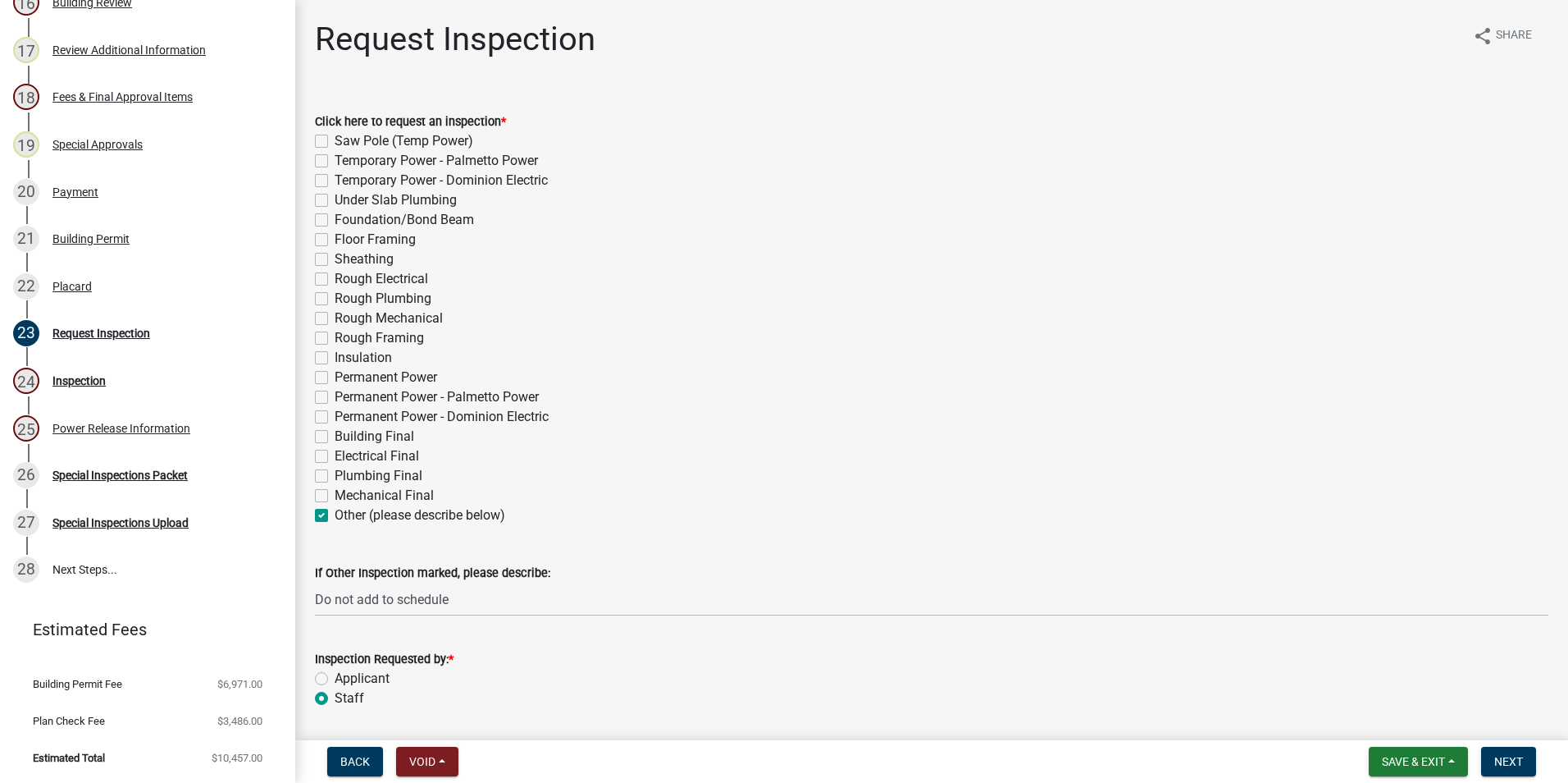
checkbox input "false"
checkbox input "true"
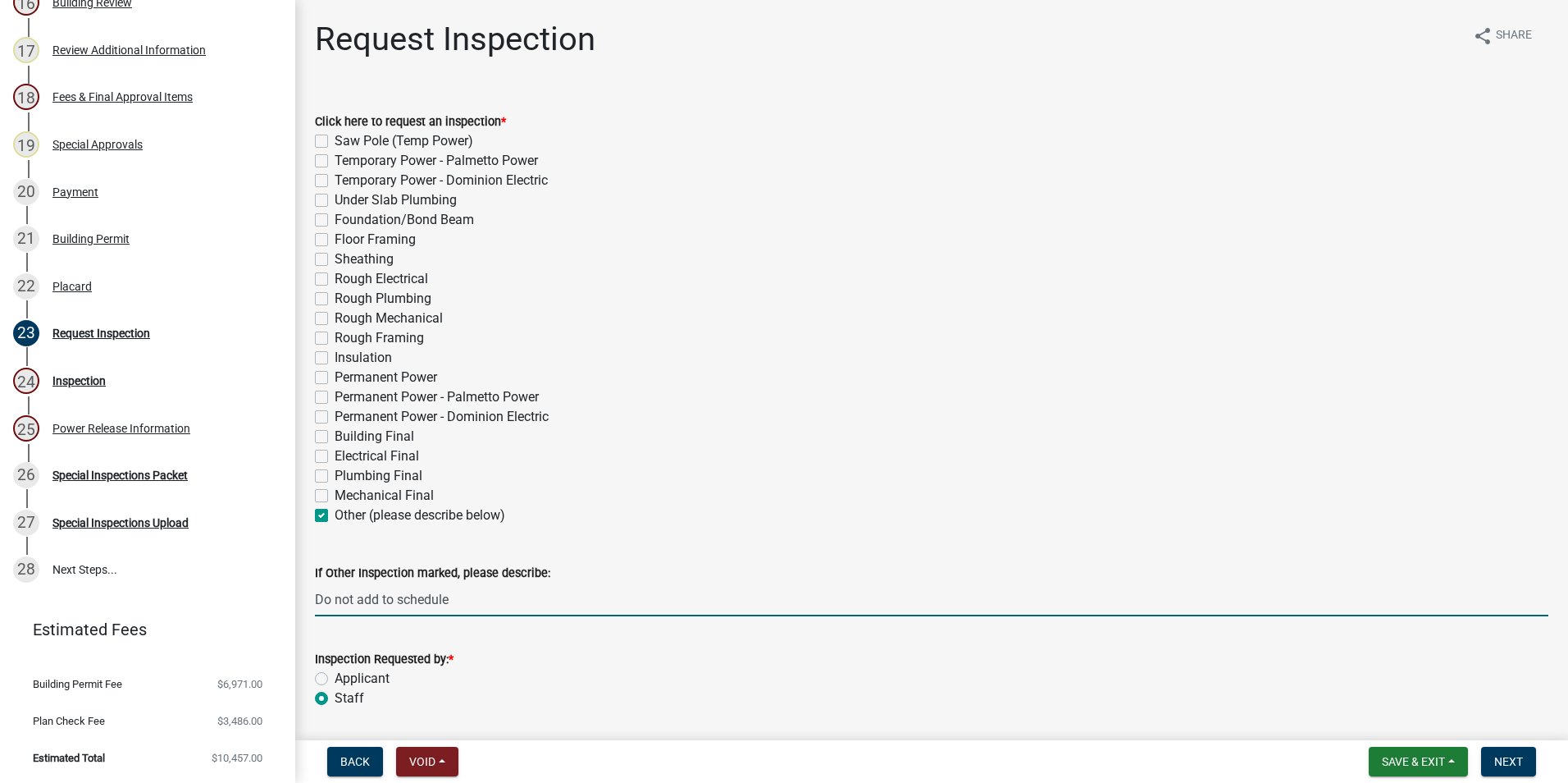
click at [456, 603] on input "Do not add to schedule" at bounding box center [931, 598] width 1233 height 34
click at [456, 601] on input "Do not add to schedule" at bounding box center [931, 598] width 1233 height 34
click at [456, 598] on input "Do not add to schedule" at bounding box center [931, 598] width 1233 height 34
type input "D"
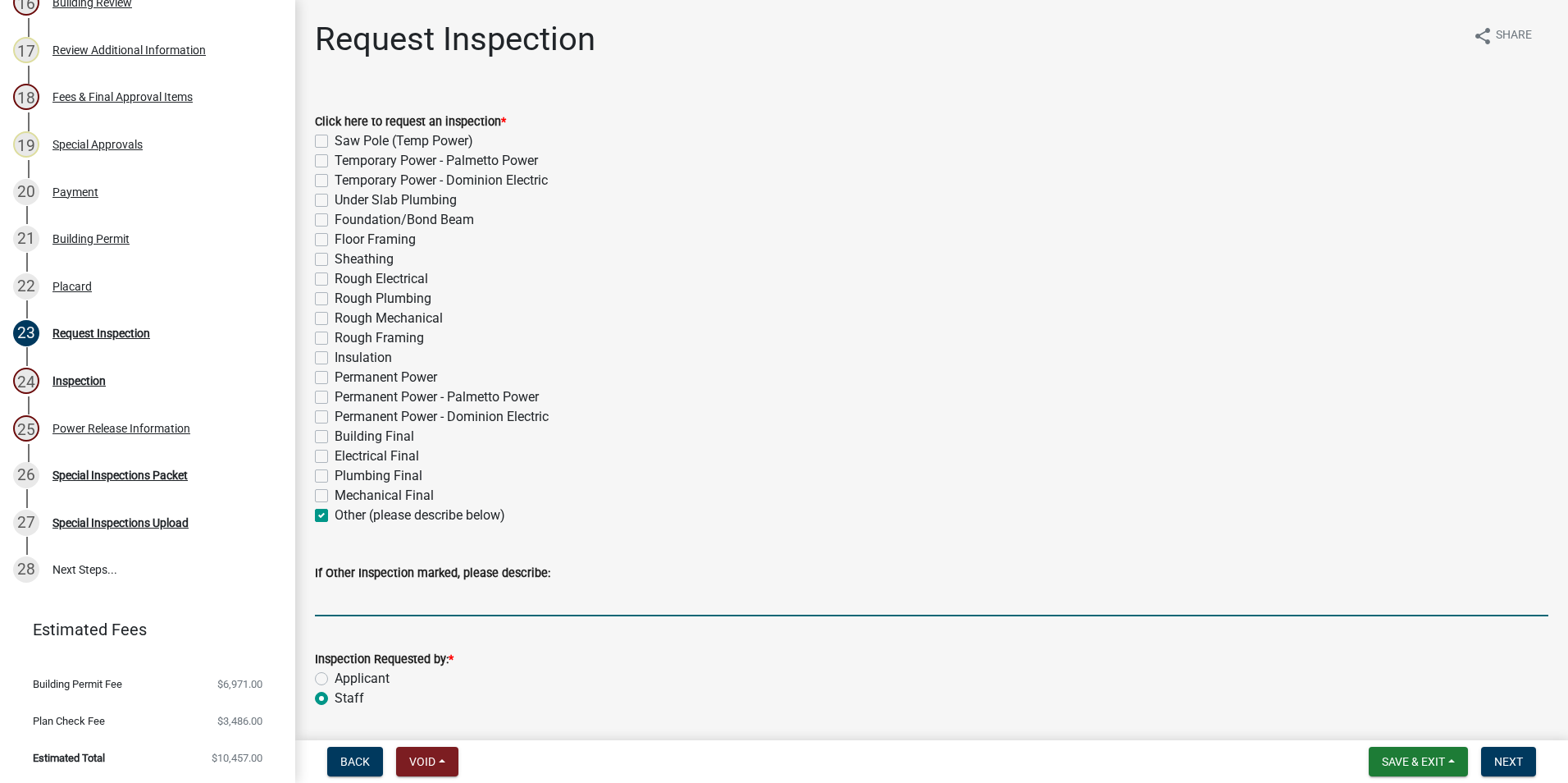
click at [334, 436] on label "Building Final" at bounding box center [374, 437] width 79 height 20
click at [334, 436] on input "Building Final" at bounding box center [340, 432] width 11 height 11
checkbox input "true"
checkbox input "false"
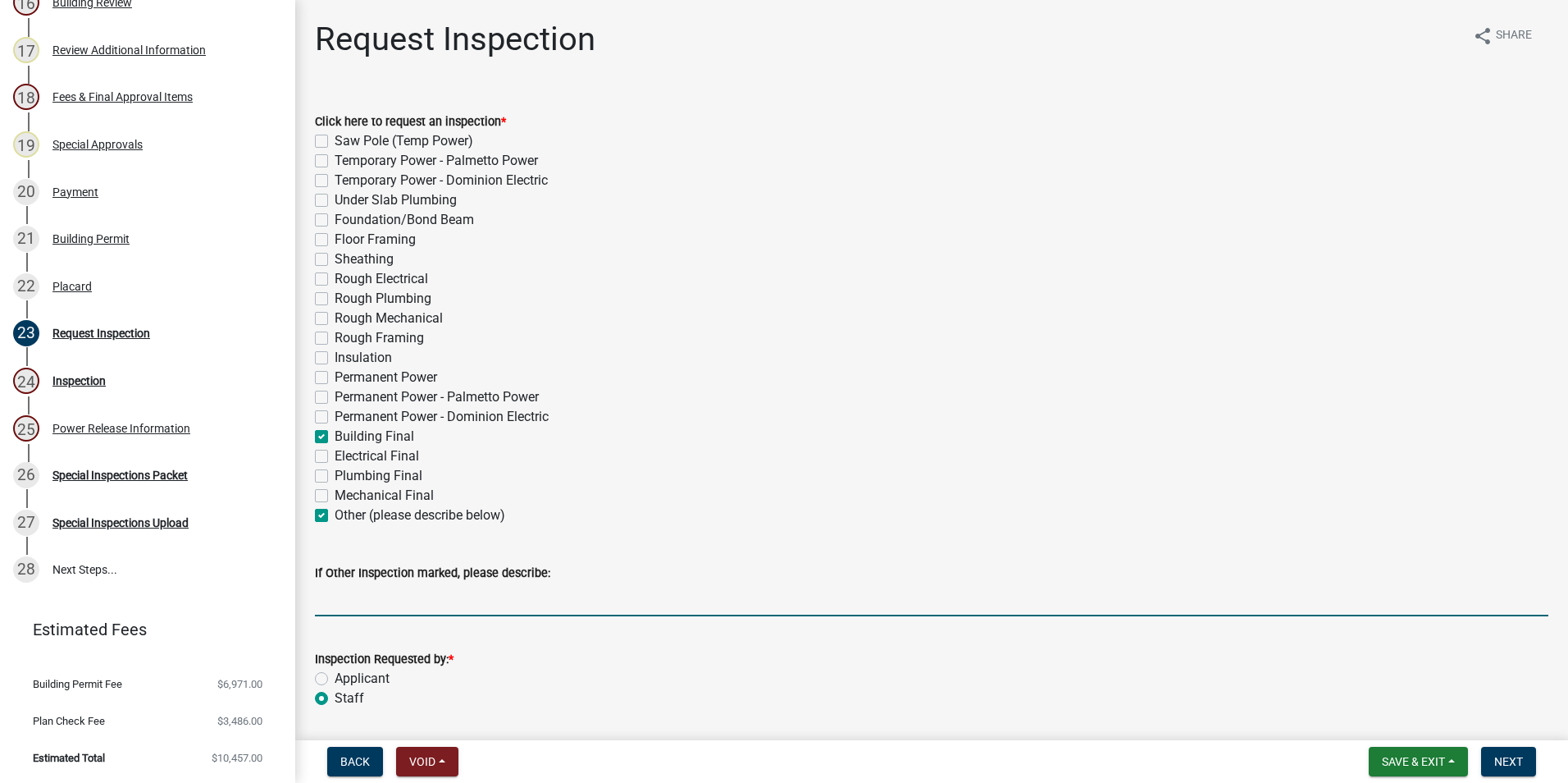
checkbox input "false"
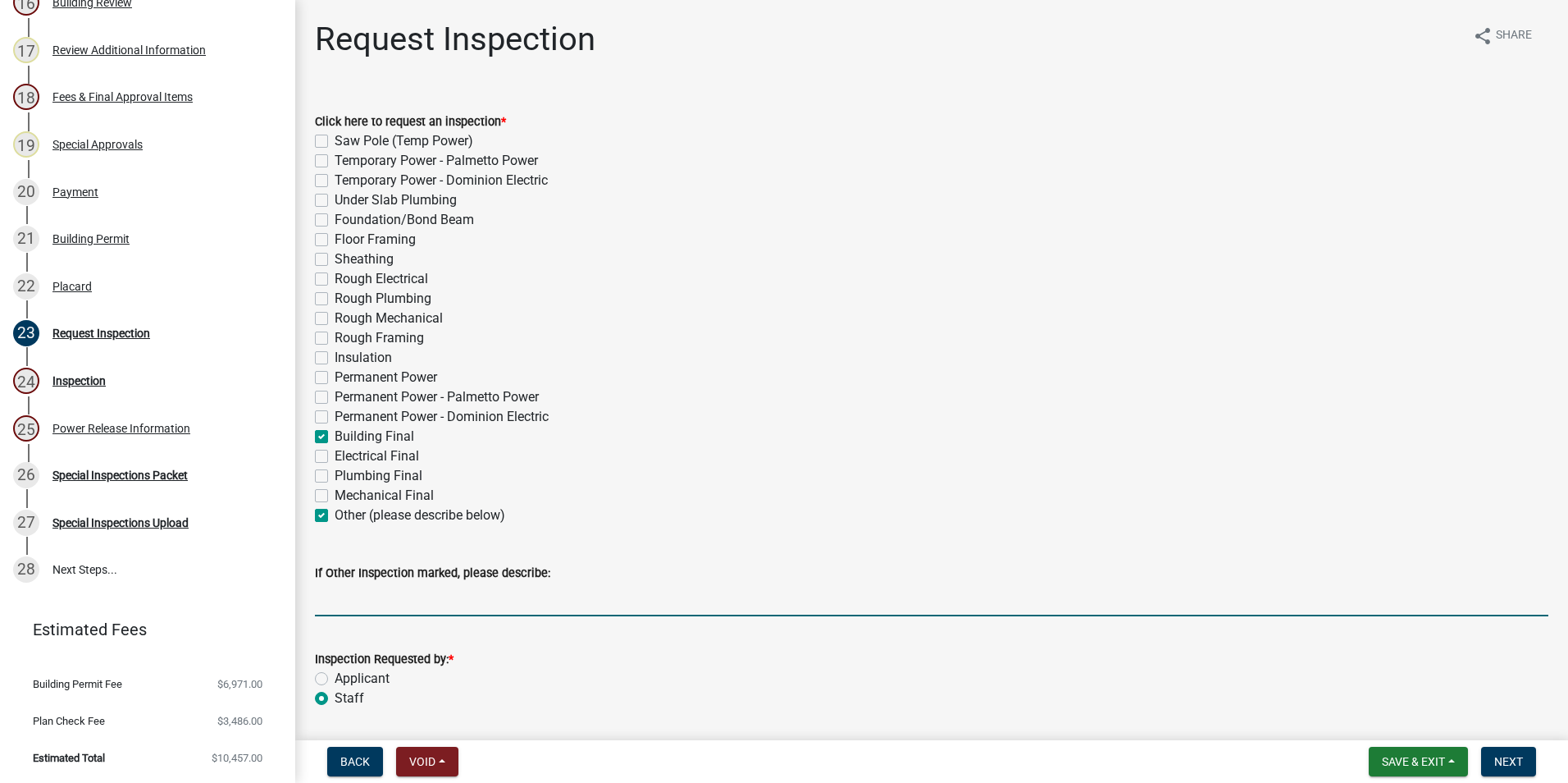
checkbox input "false"
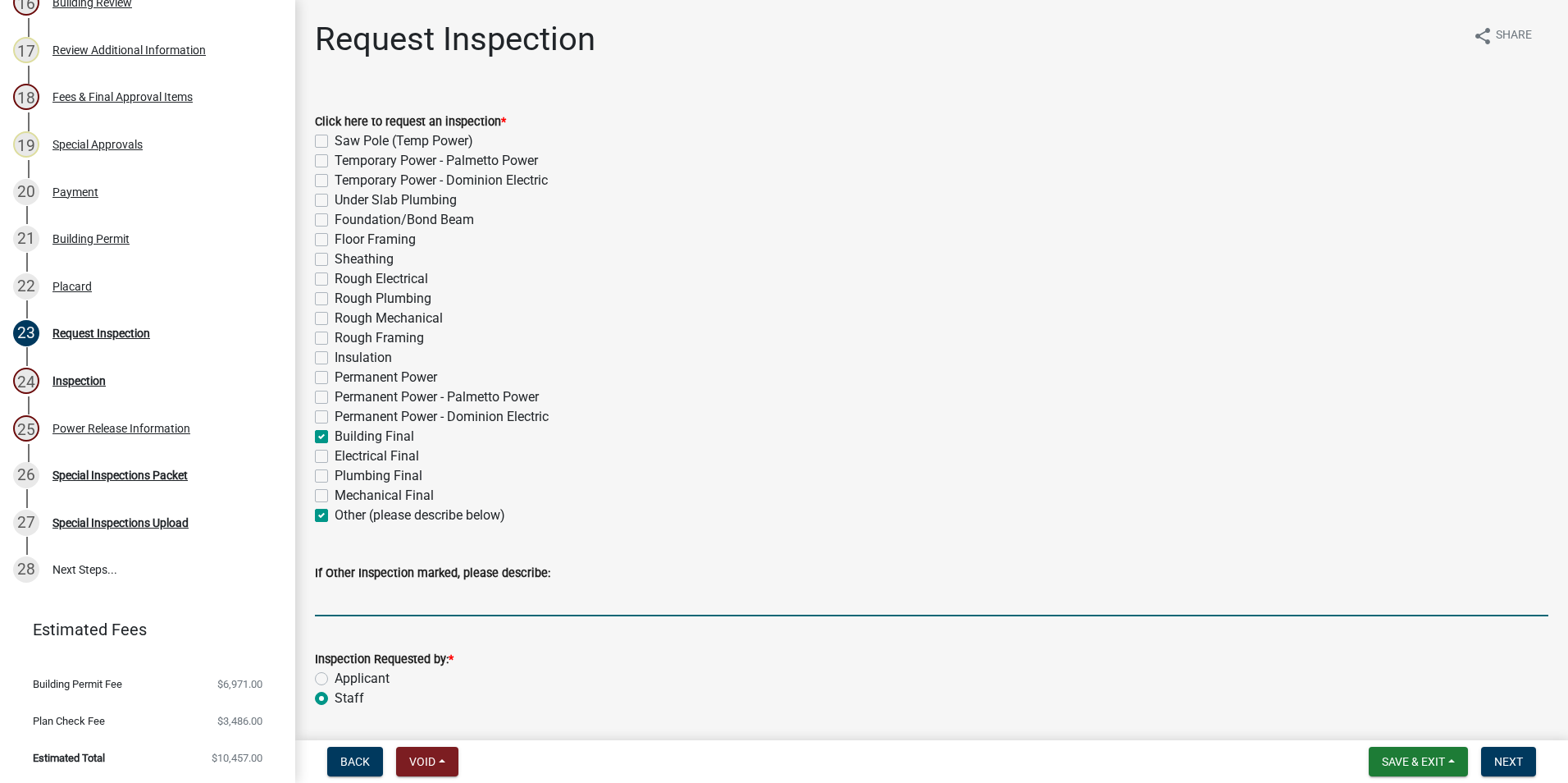
checkbox input "false"
checkbox input "true"
checkbox input "false"
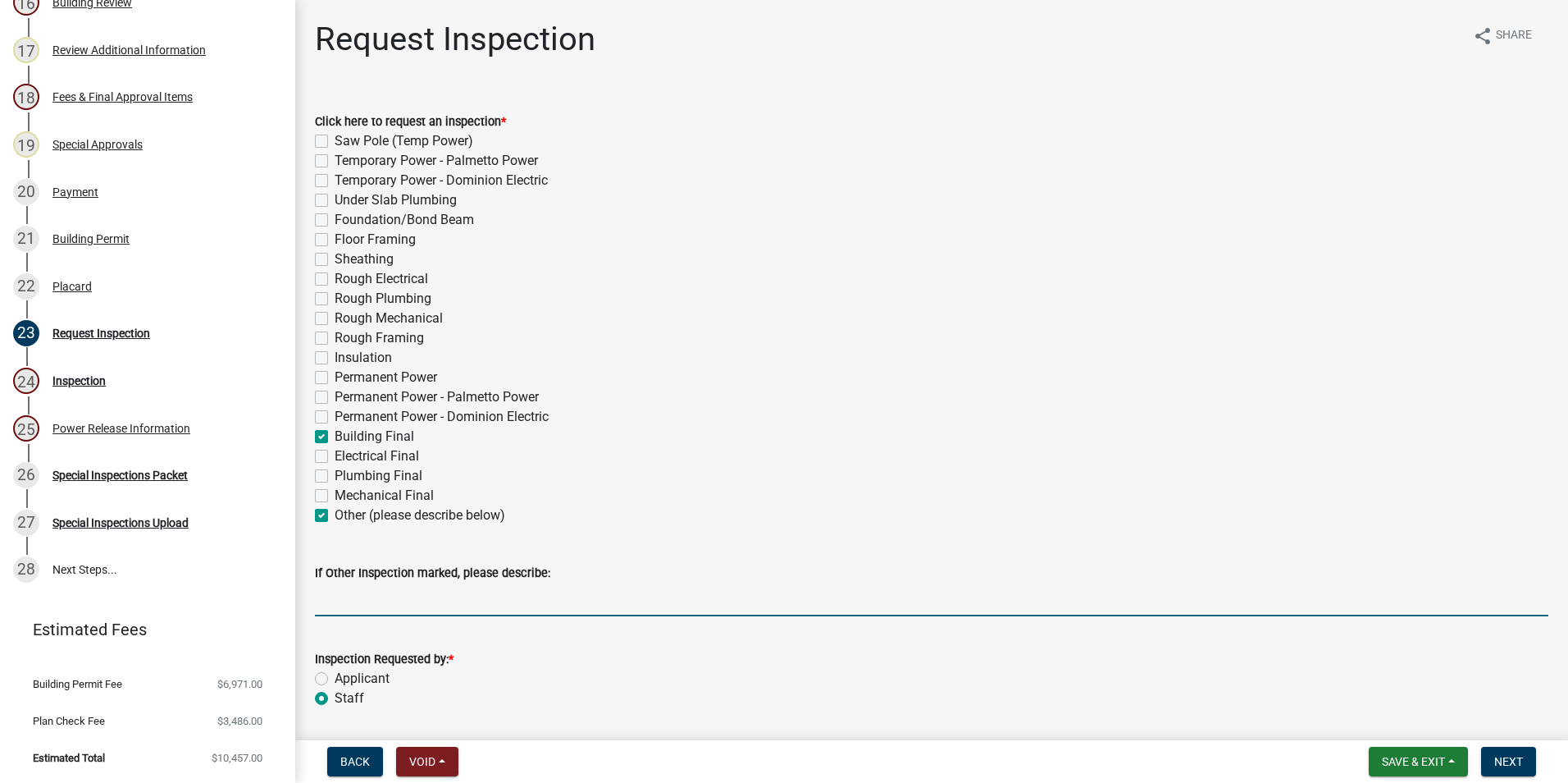
checkbox input "false"
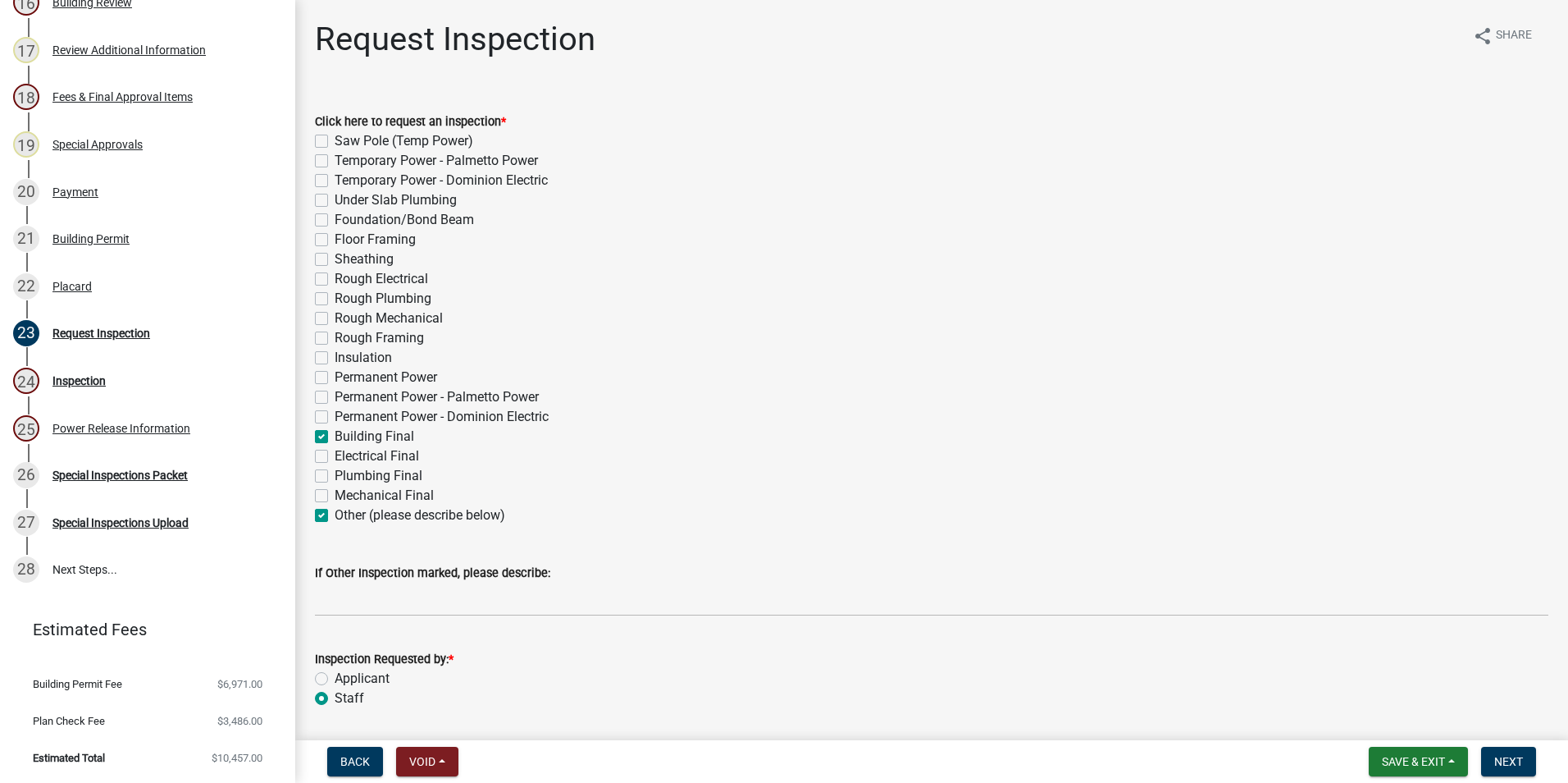
click at [334, 513] on label "Other (please describe below)" at bounding box center [419, 515] width 171 height 20
click at [334, 513] on input "Other (please describe below)" at bounding box center [340, 511] width 11 height 11
checkbox input "false"
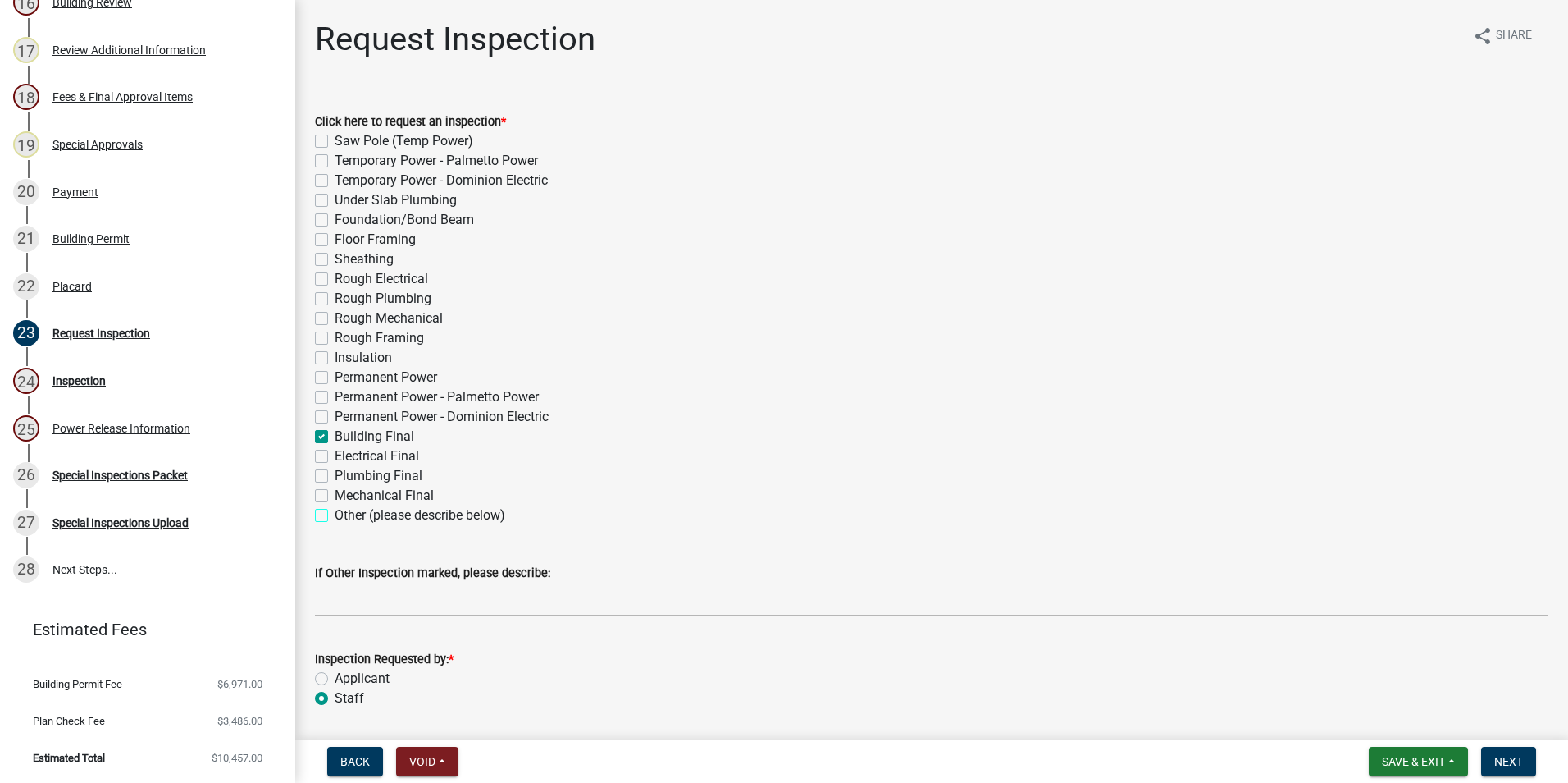
checkbox input "false"
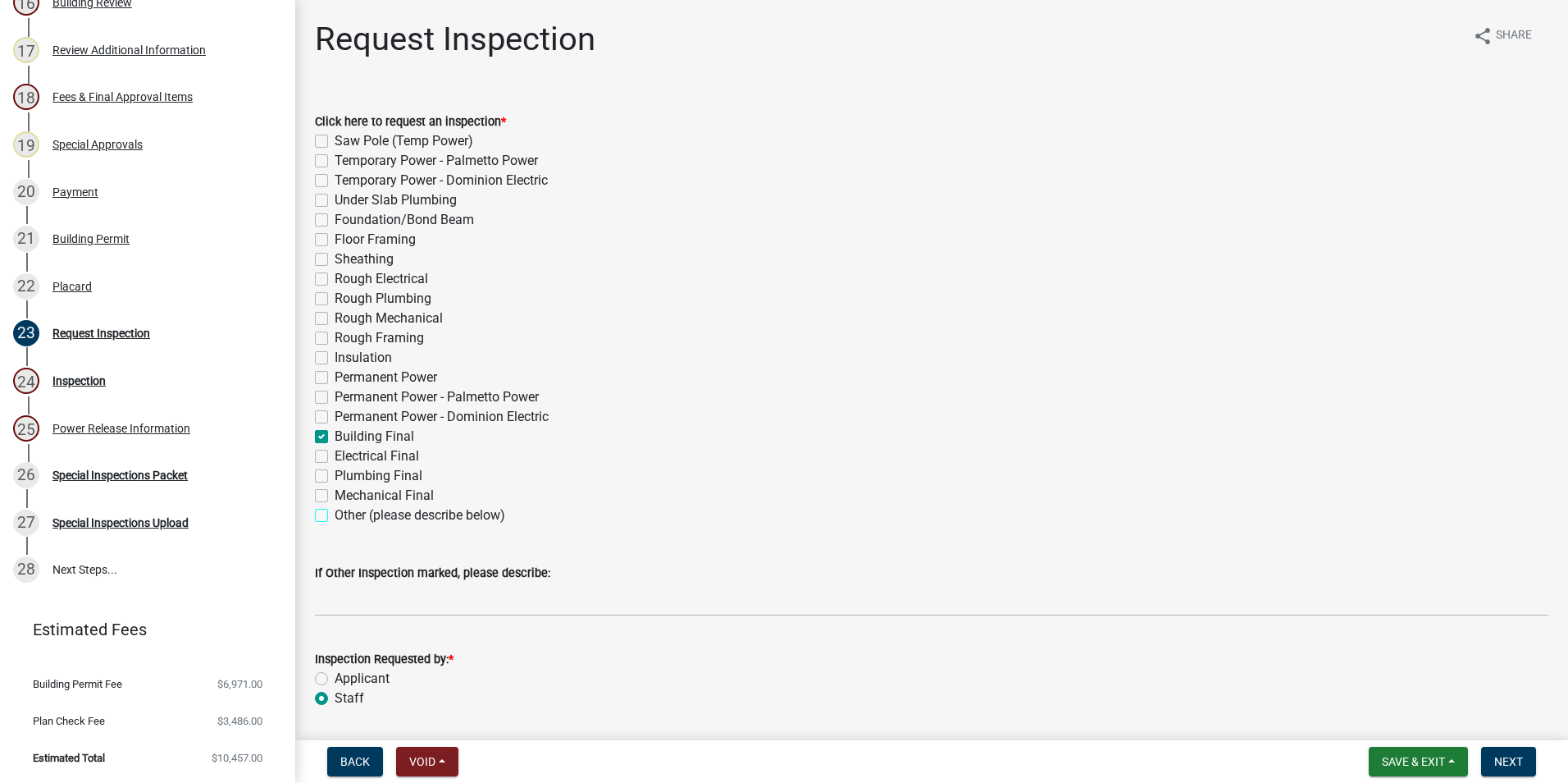
checkbox input "false"
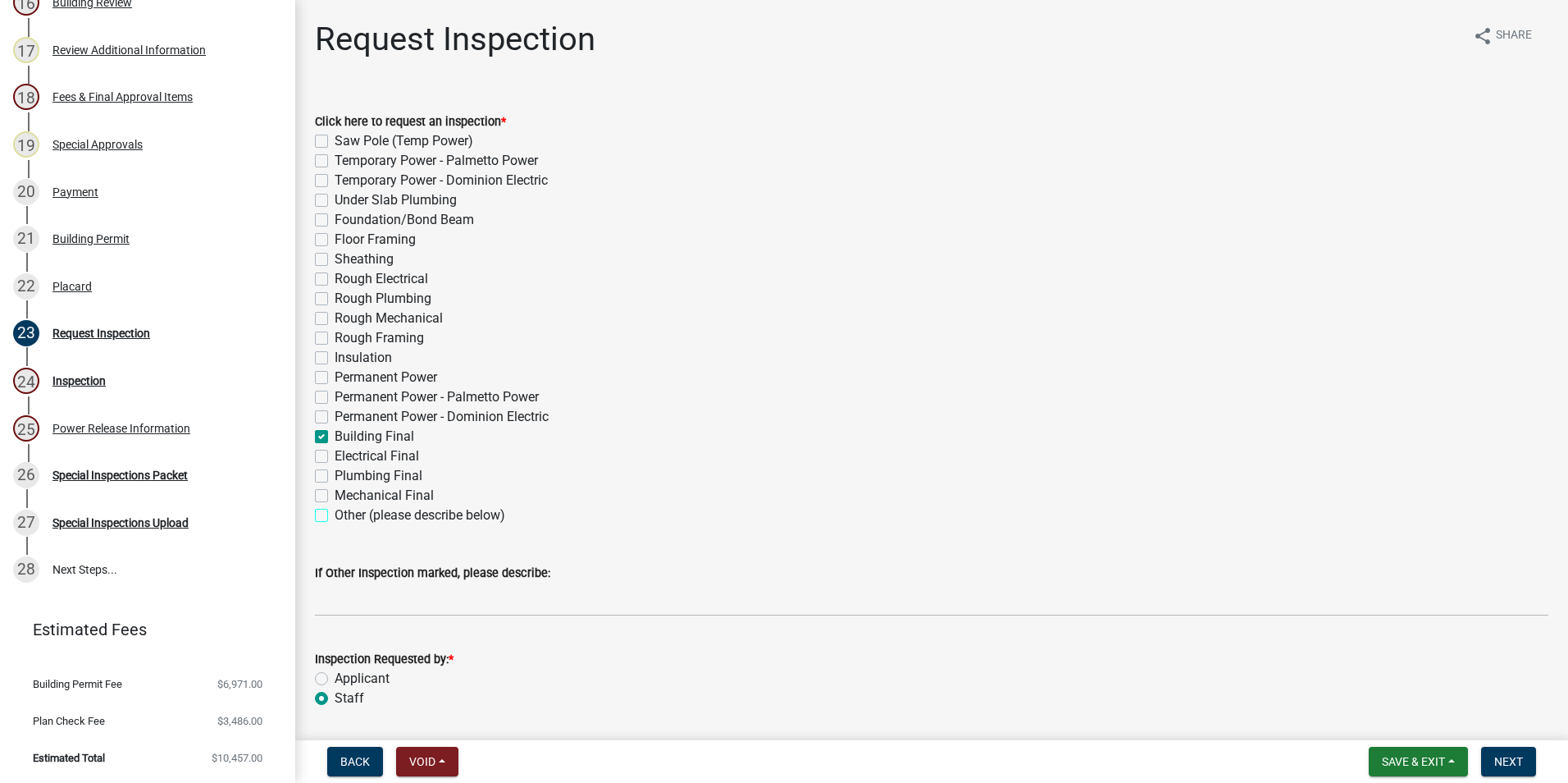
checkbox input "false"
checkbox input "true"
checkbox input "false"
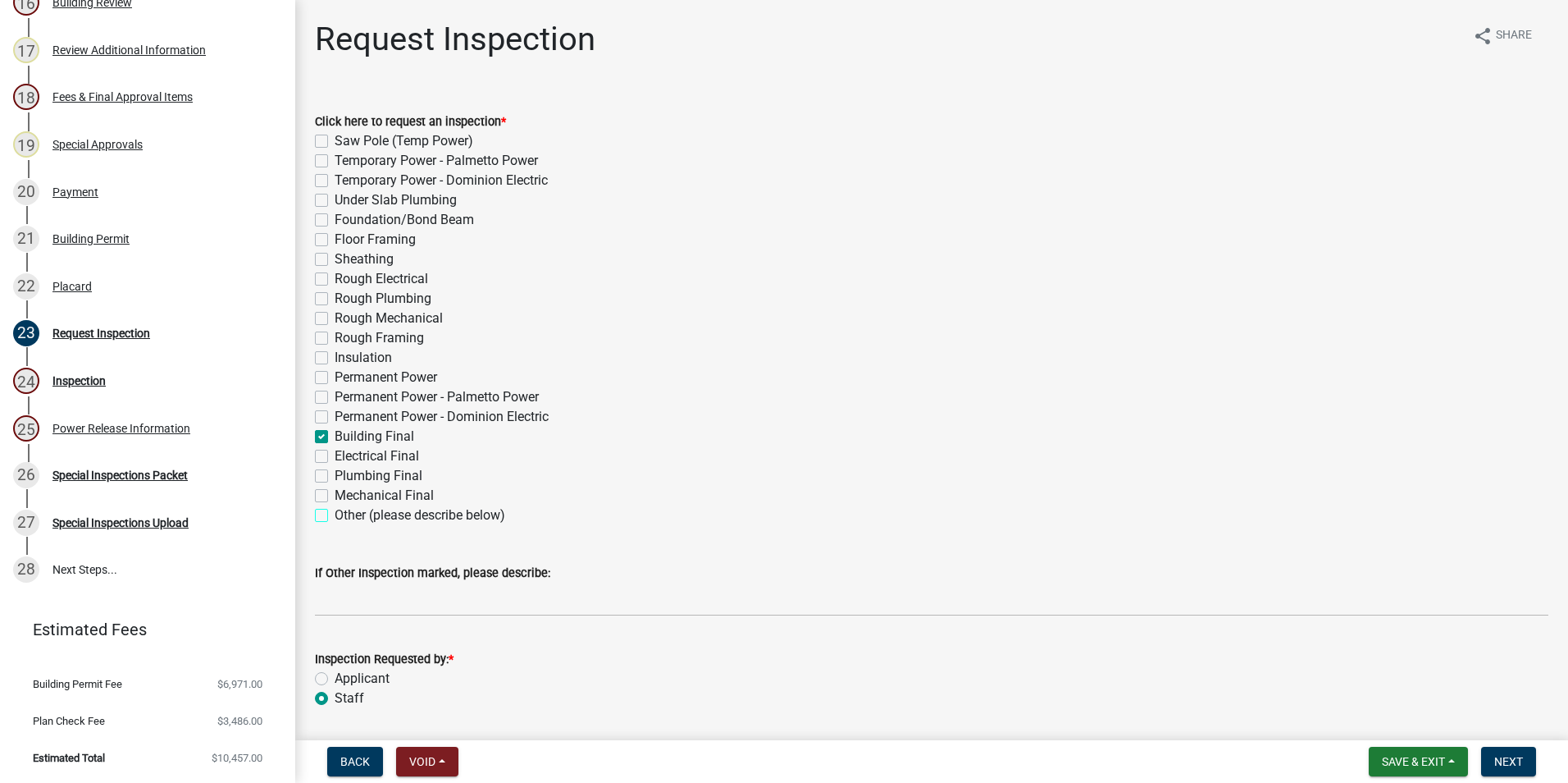
checkbox input "false"
click at [334, 673] on label "Applicant" at bounding box center [362, 679] width 55 height 20
click at [334, 673] on input "Applicant" at bounding box center [340, 674] width 11 height 11
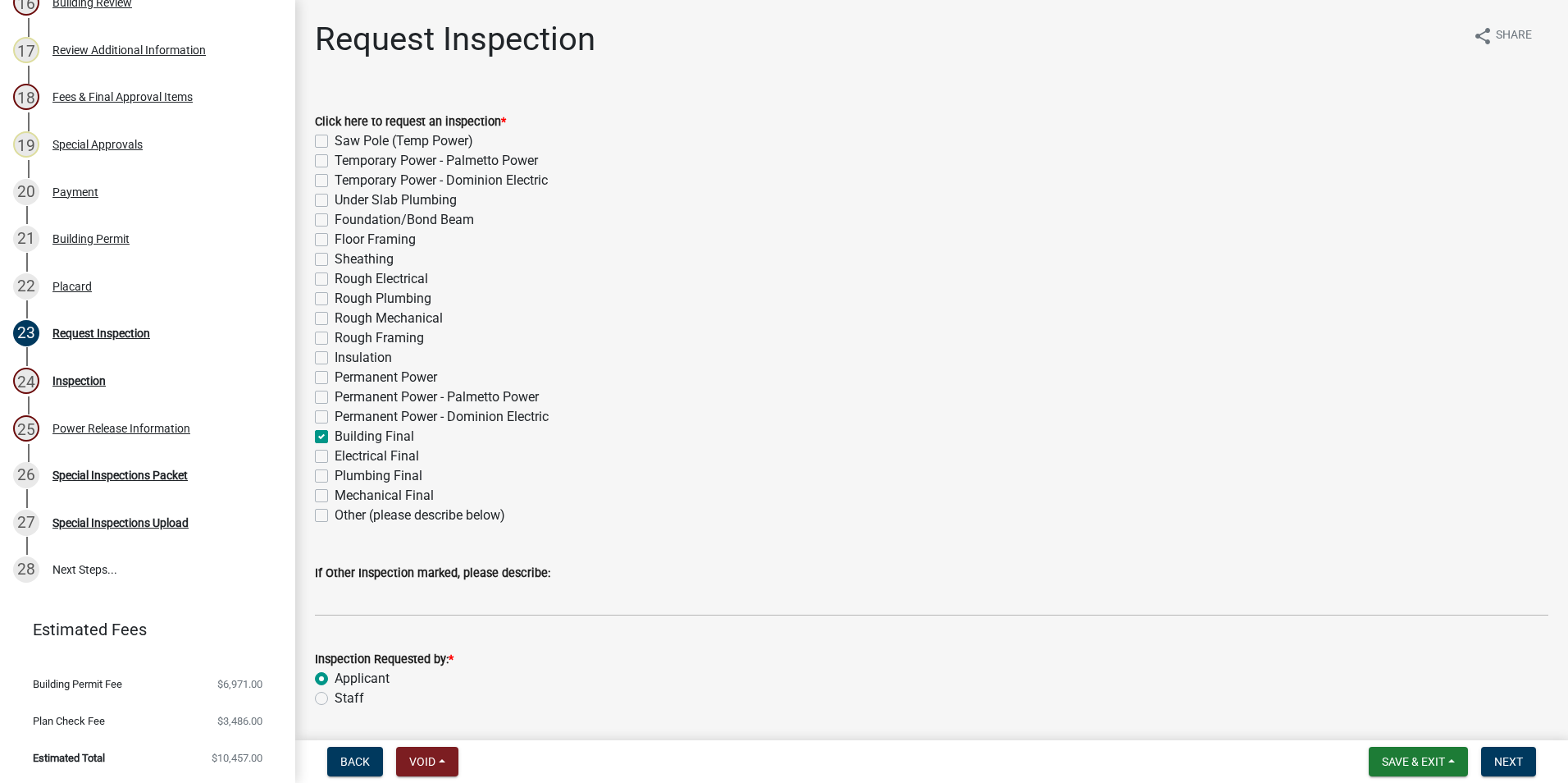
radio input "true"
click at [1515, 765] on span "Next" at bounding box center [1508, 761] width 28 height 13
